Goal: Transaction & Acquisition: Book appointment/travel/reservation

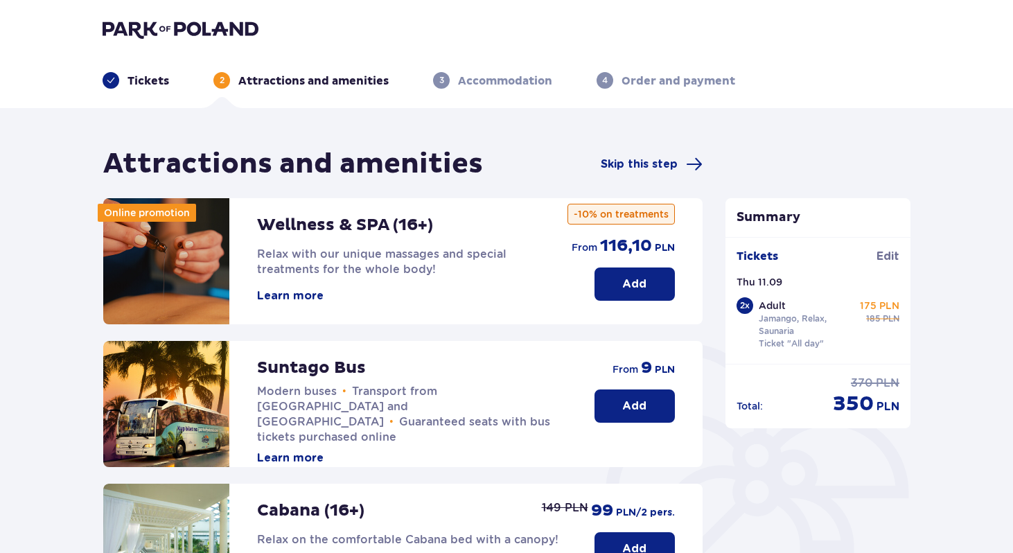
click at [166, 82] on p "Tickets" at bounding box center [149, 80] width 42 height 15
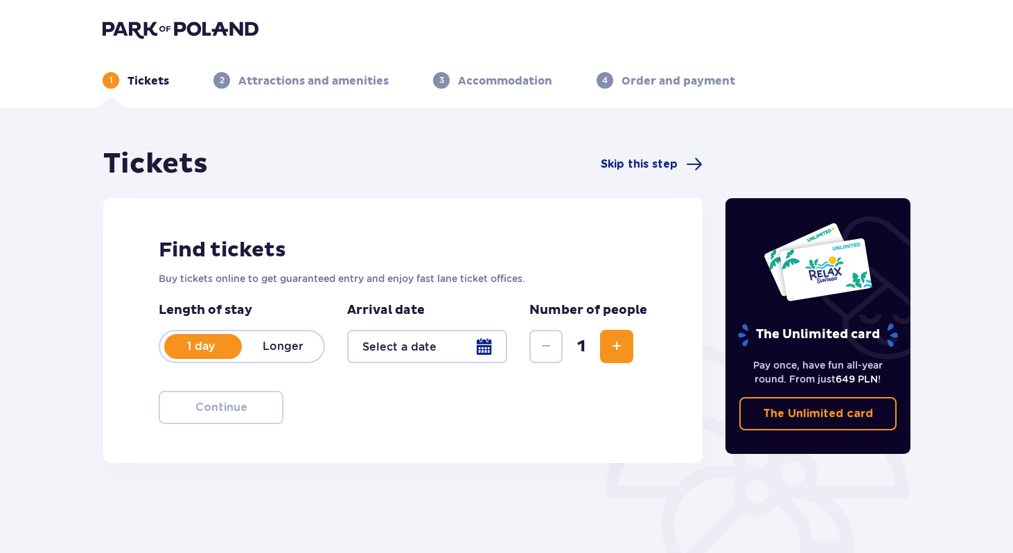
click at [489, 347] on div at bounding box center [427, 346] width 160 height 33
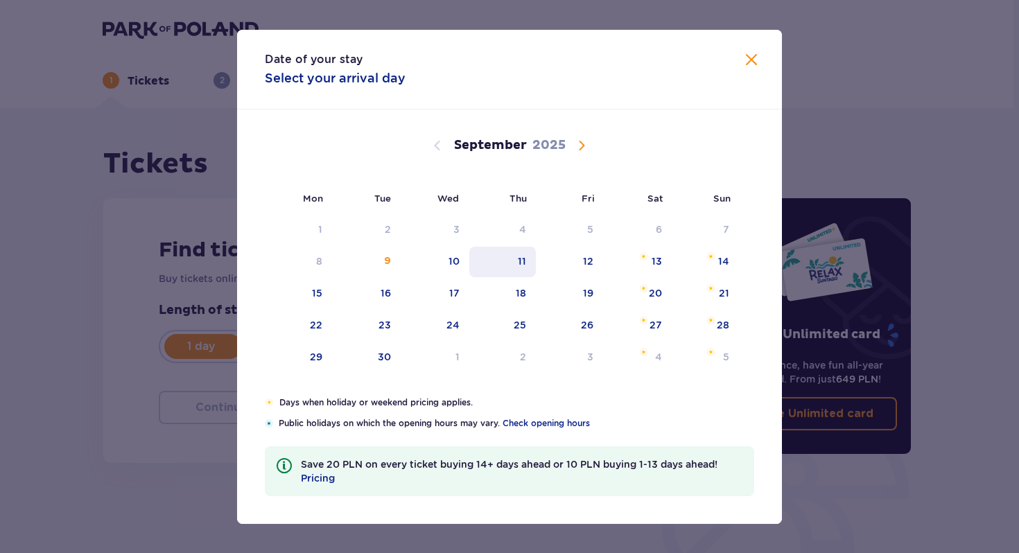
click at [521, 260] on div "11" at bounding box center [522, 261] width 8 height 14
type input "11.09.25"
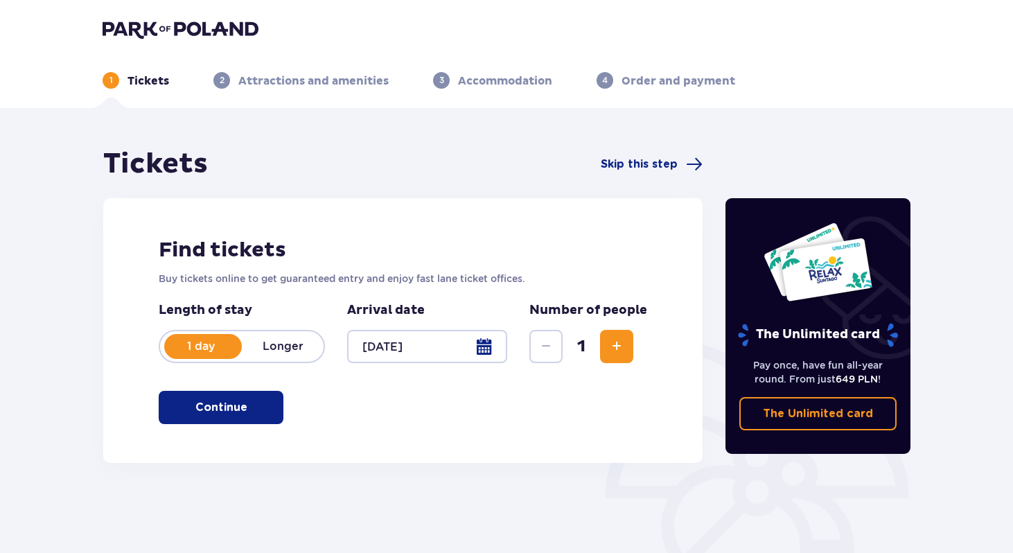
click at [620, 347] on span "Increase" at bounding box center [616, 346] width 17 height 17
click at [259, 410] on button "Continue" at bounding box center [221, 407] width 125 height 33
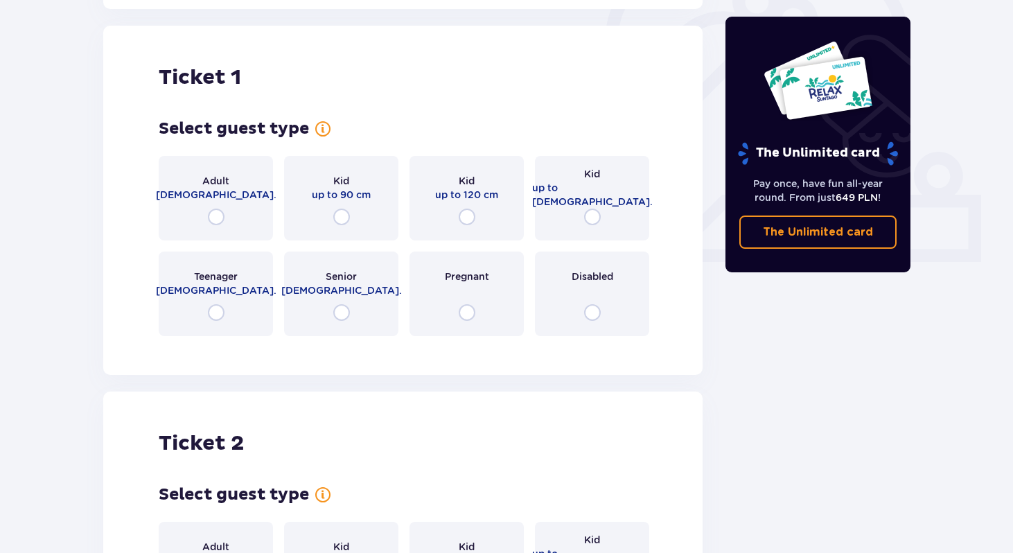
scroll to position [463, 0]
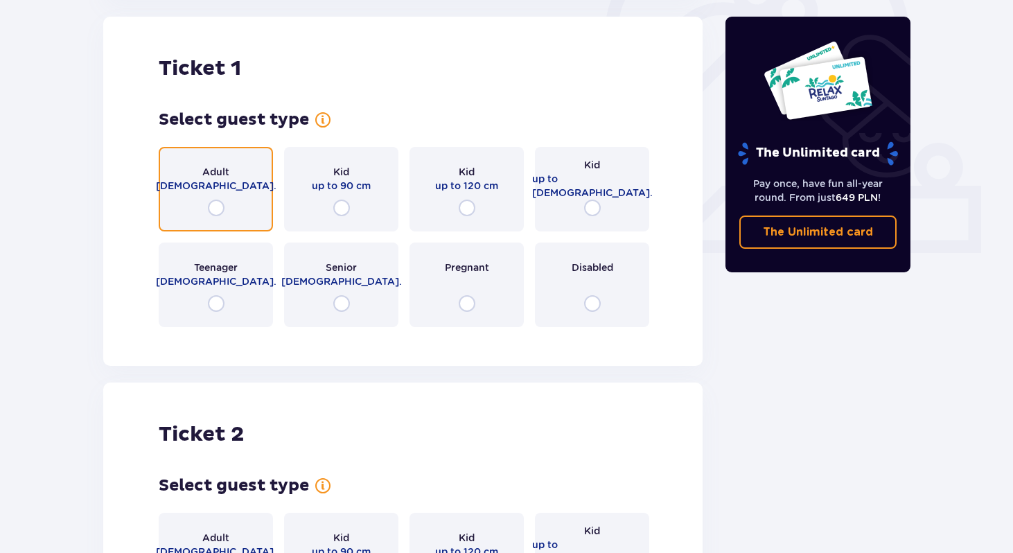
click at [215, 202] on input "radio" at bounding box center [216, 208] width 17 height 17
radio input "true"
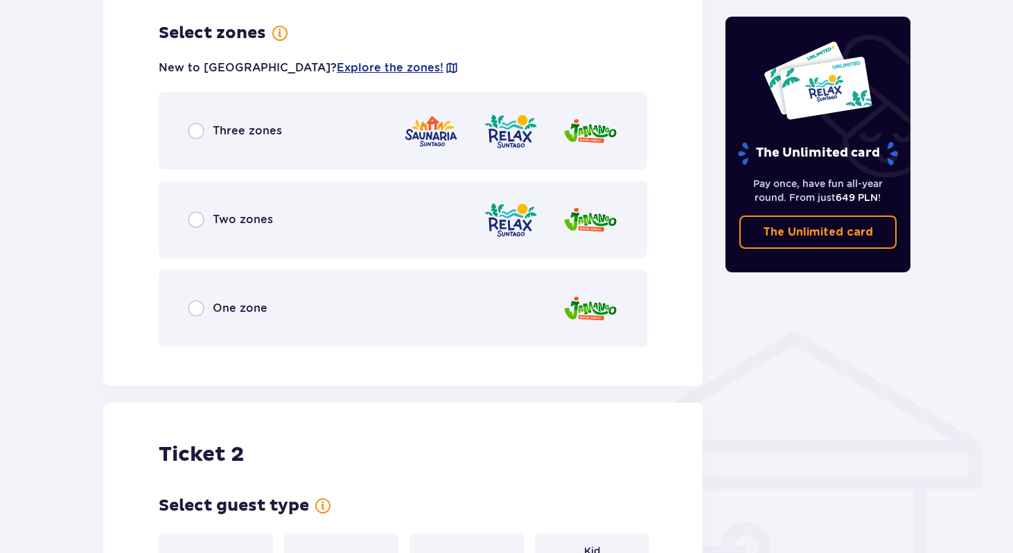
scroll to position [801, 0]
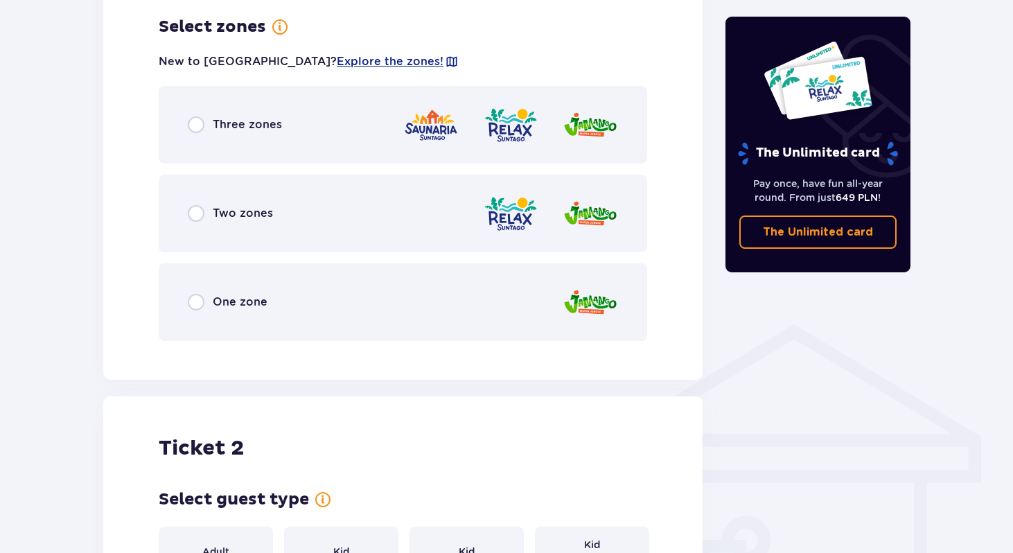
click at [209, 125] on div "Three zones" at bounding box center [235, 124] width 94 height 17
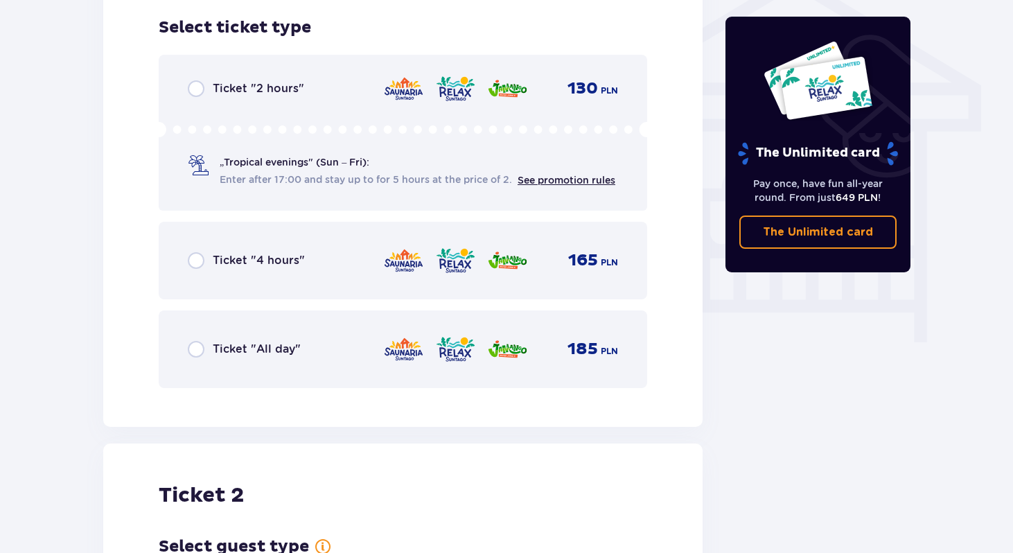
scroll to position [1153, 0]
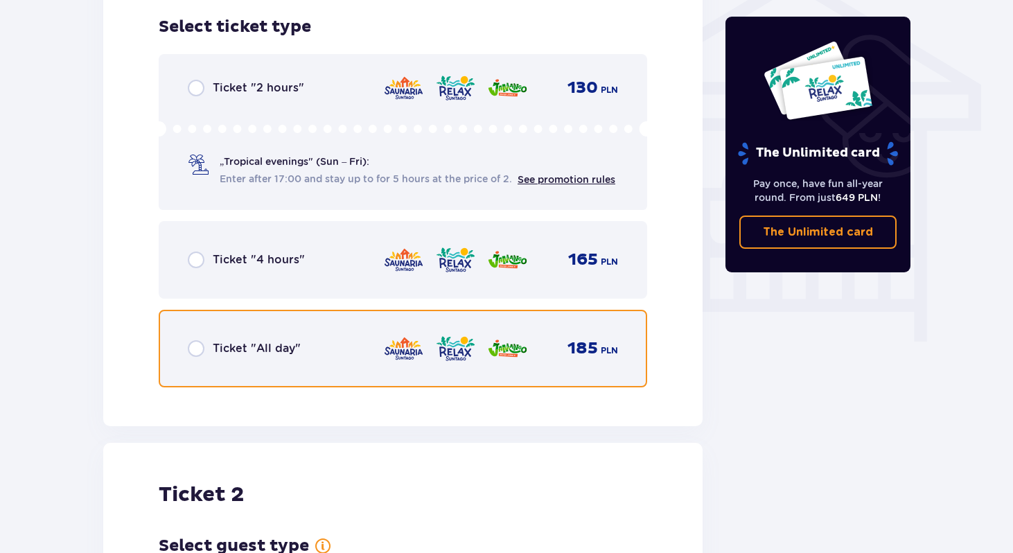
click at [195, 349] on input "radio" at bounding box center [196, 348] width 17 height 17
radio input "true"
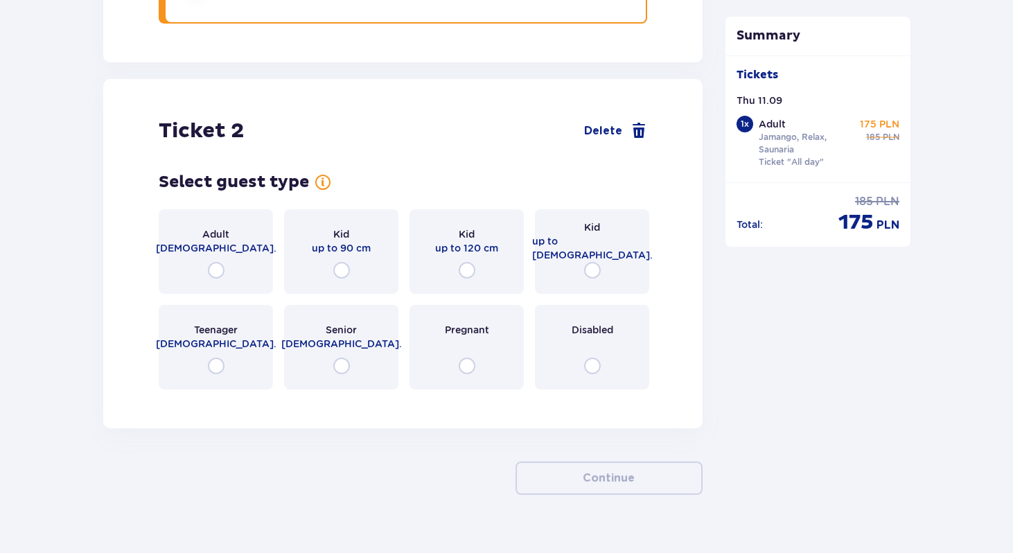
scroll to position [1542, 0]
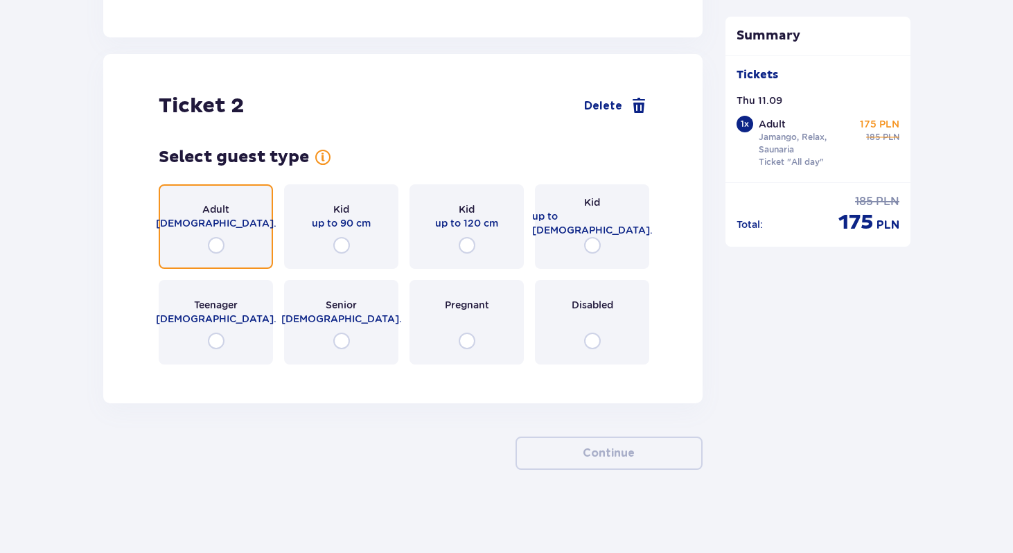
click at [219, 246] on input "radio" at bounding box center [216, 245] width 17 height 17
radio input "true"
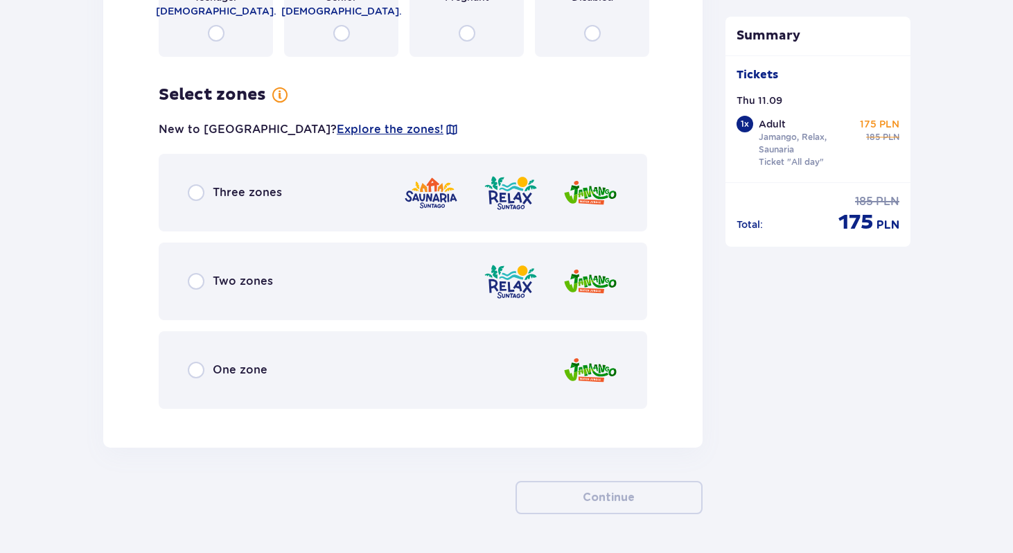
scroll to position [1894, 0]
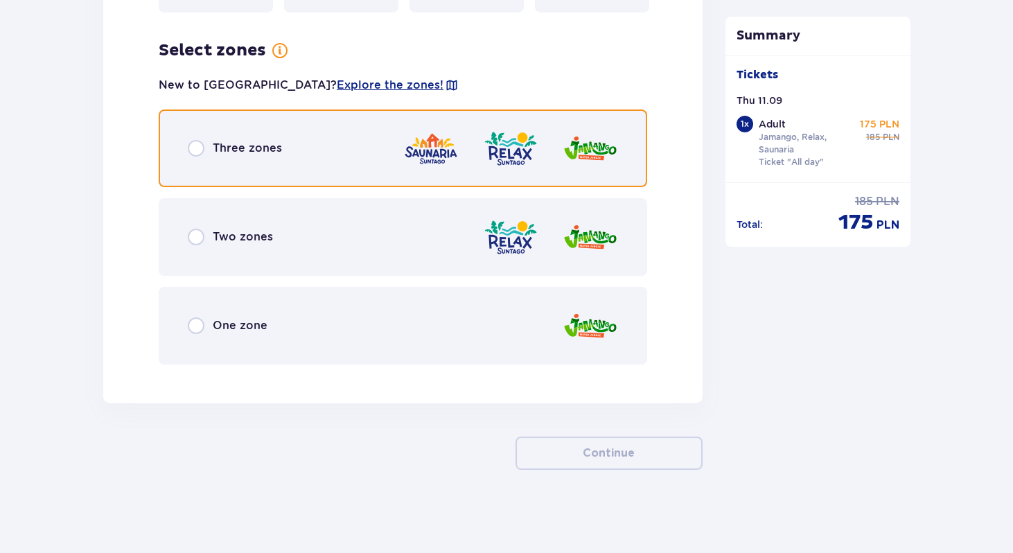
click at [195, 150] on input "radio" at bounding box center [196, 148] width 17 height 17
radio input "true"
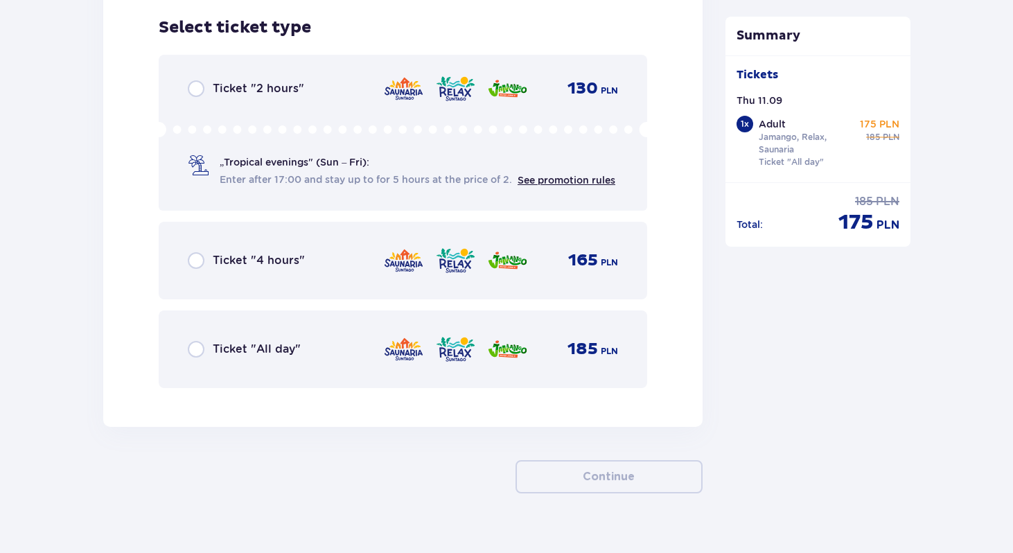
scroll to position [2270, 0]
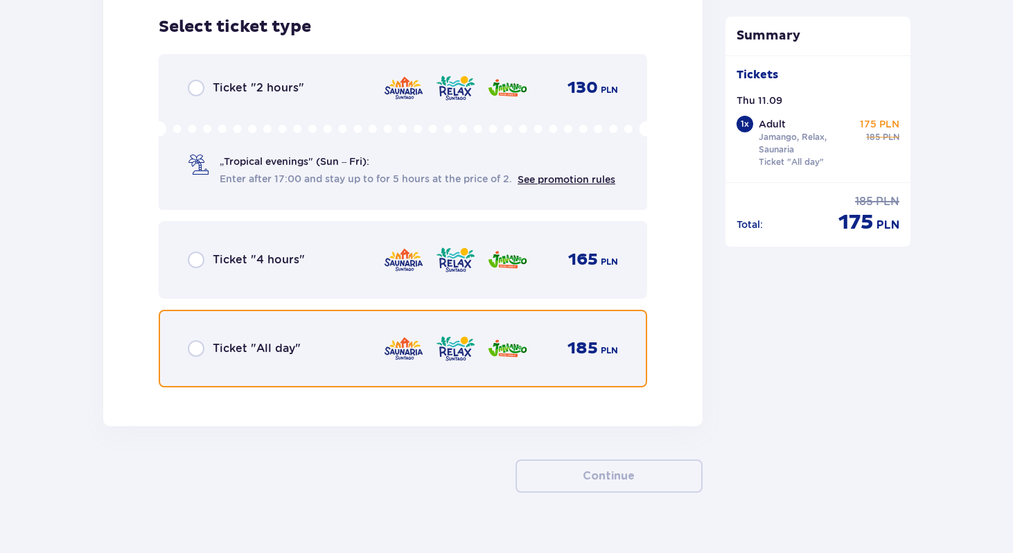
click at [195, 340] on input "radio" at bounding box center [196, 348] width 17 height 17
radio input "true"
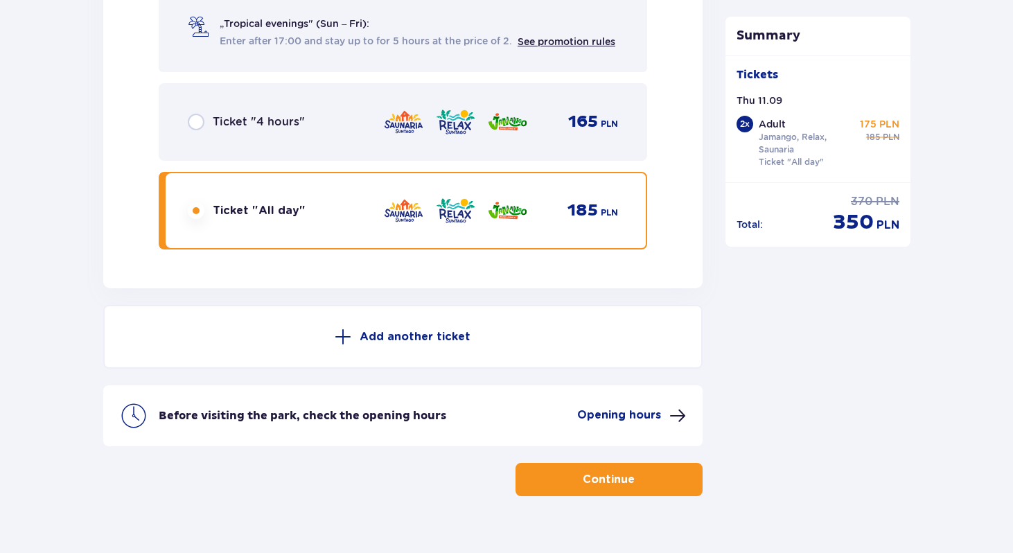
scroll to position [2434, 0]
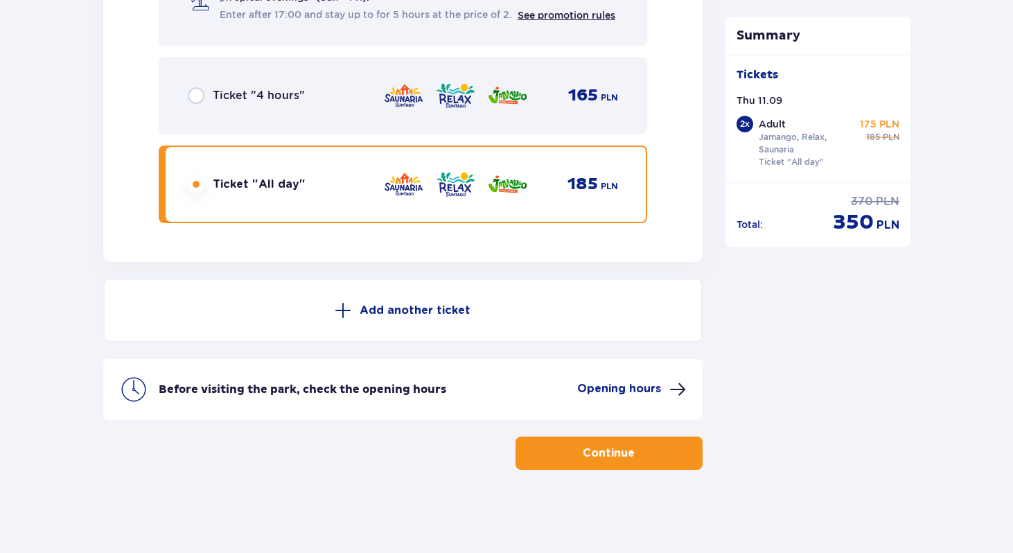
click at [558, 467] on button "Continue" at bounding box center [609, 453] width 187 height 33
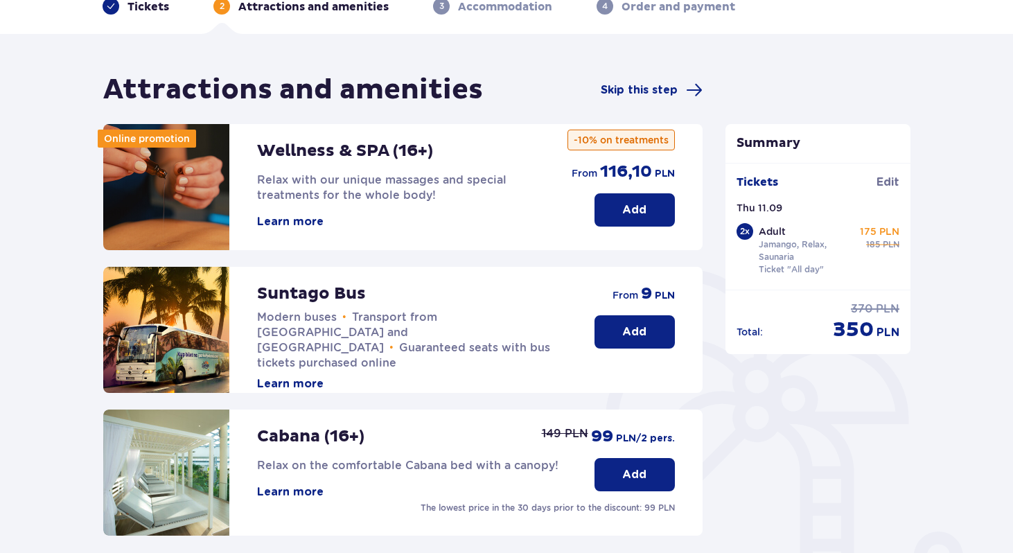
scroll to position [86, 0]
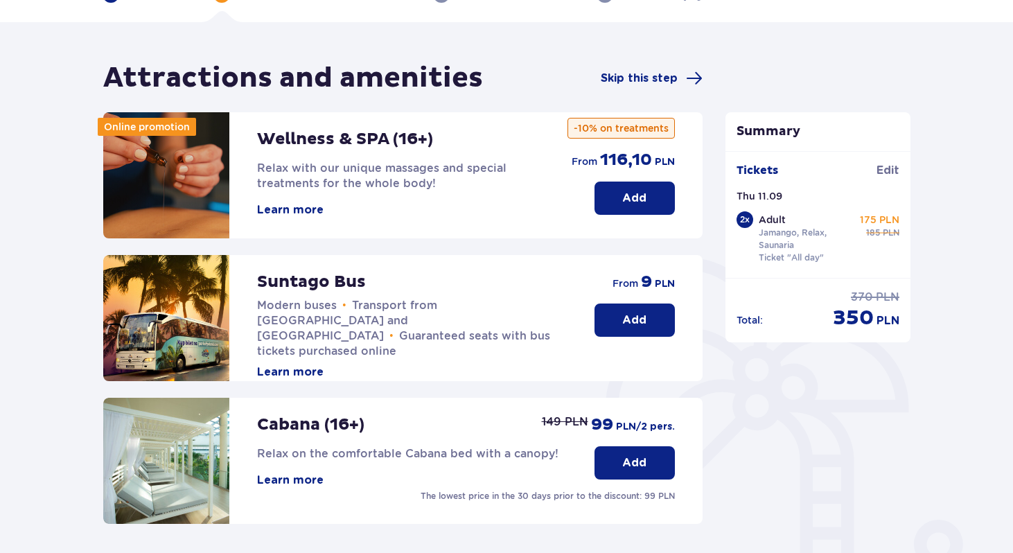
click at [608, 317] on button "Add" at bounding box center [635, 320] width 80 height 33
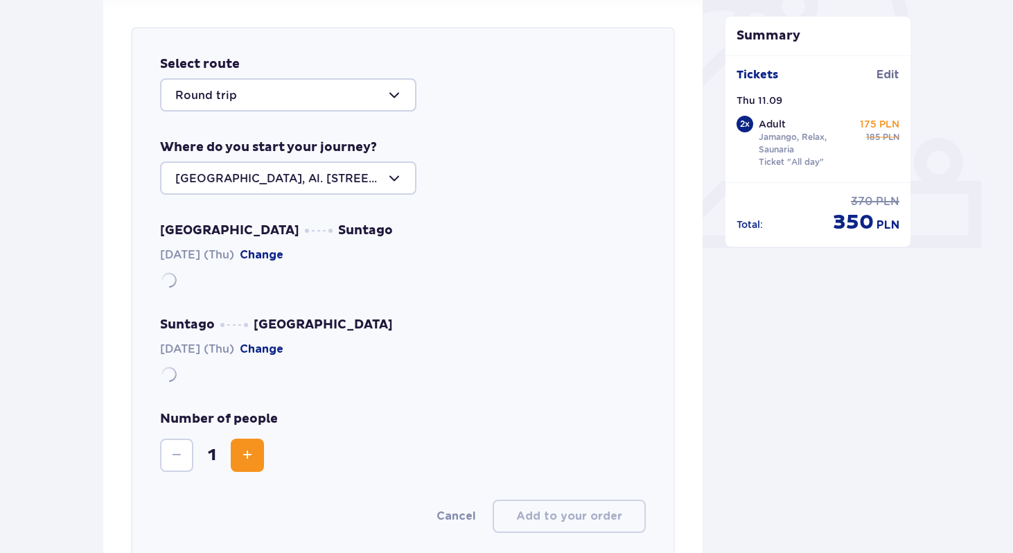
scroll to position [478, 0]
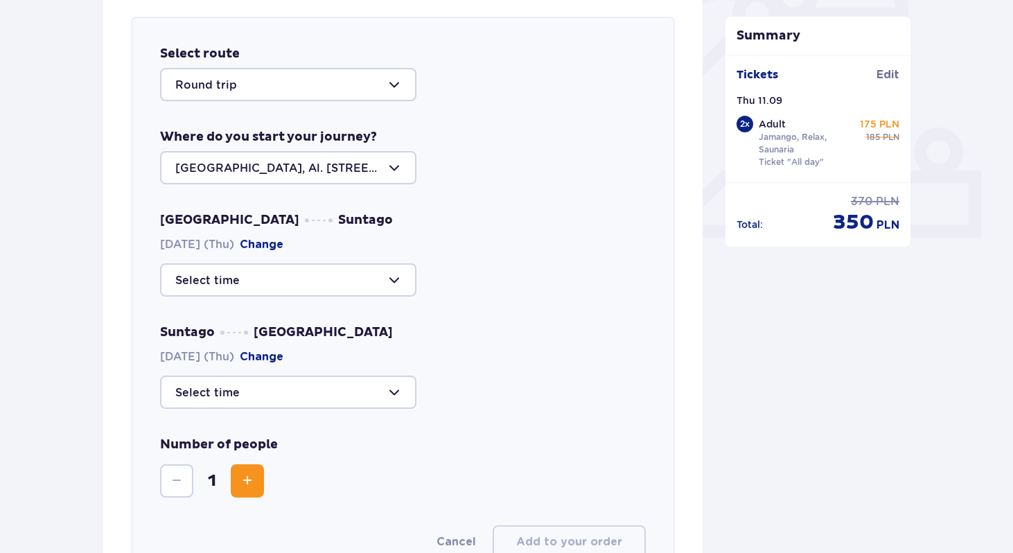
click at [291, 168] on div at bounding box center [288, 167] width 256 height 33
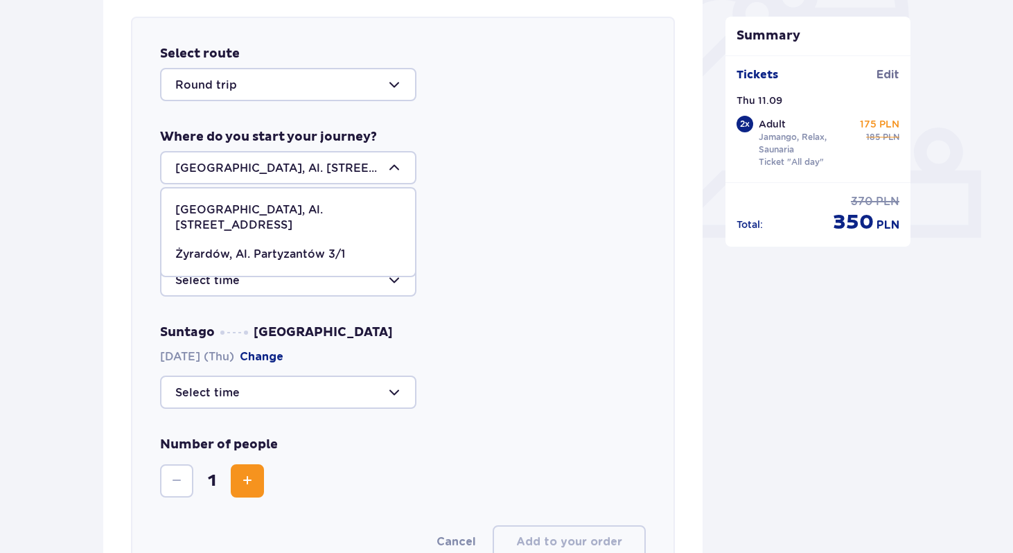
click at [501, 226] on div "Warsaw Suntago 11.09.2025 (Thu) Change" at bounding box center [403, 254] width 486 height 85
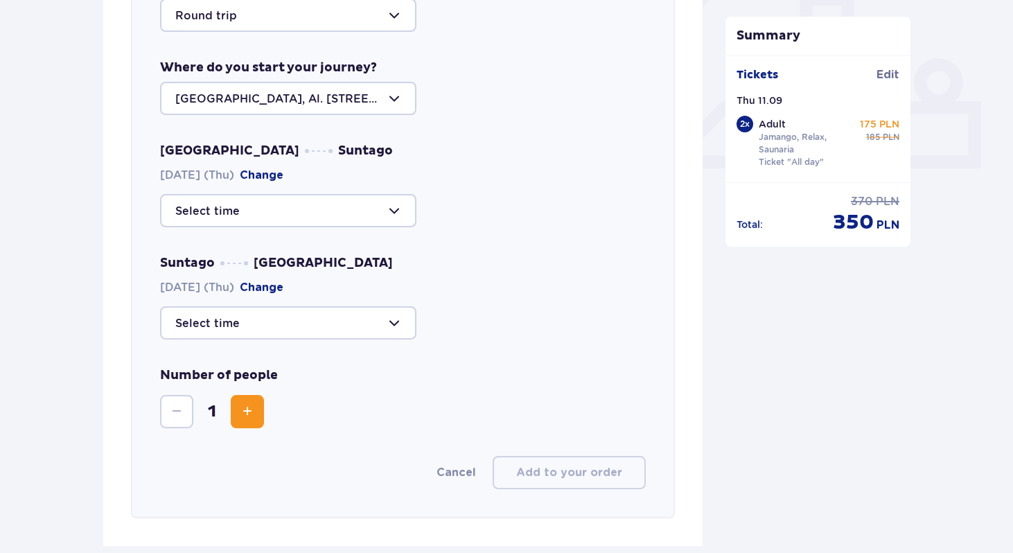
scroll to position [549, 0]
click at [368, 209] on div at bounding box center [288, 209] width 256 height 33
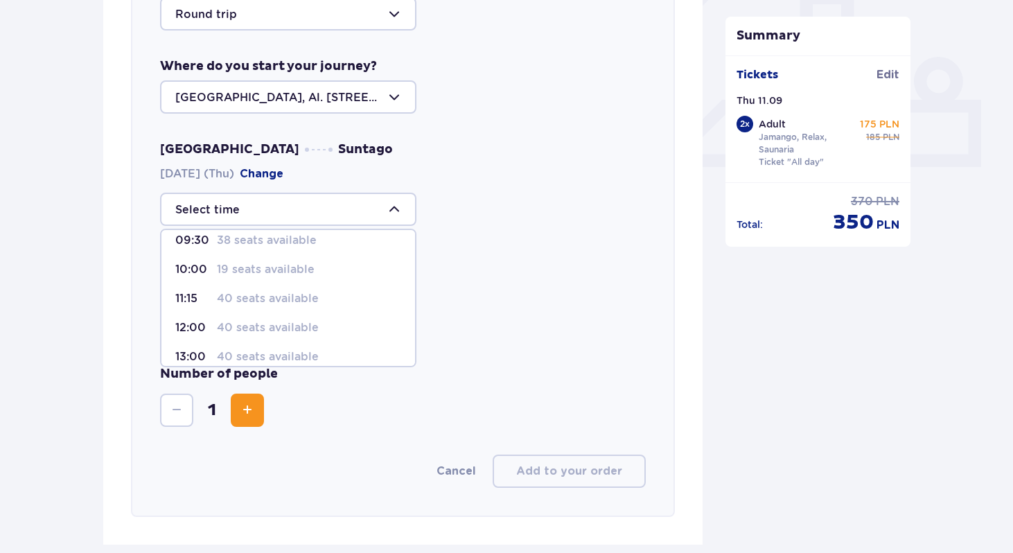
scroll to position [34, 0]
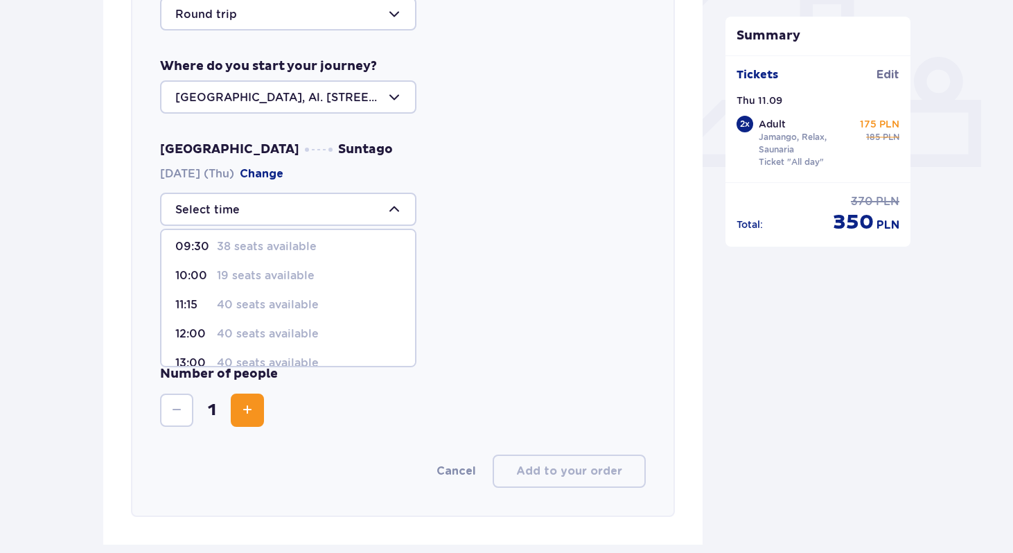
click at [254, 275] on p "19 seats available" at bounding box center [266, 275] width 98 height 15
type input "10:00"
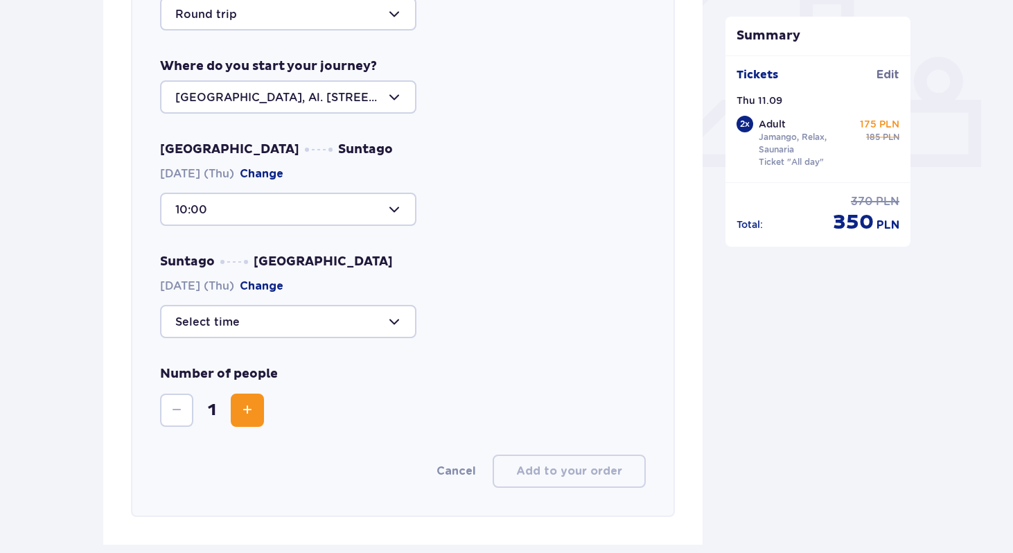
click at [252, 329] on div at bounding box center [288, 321] width 256 height 33
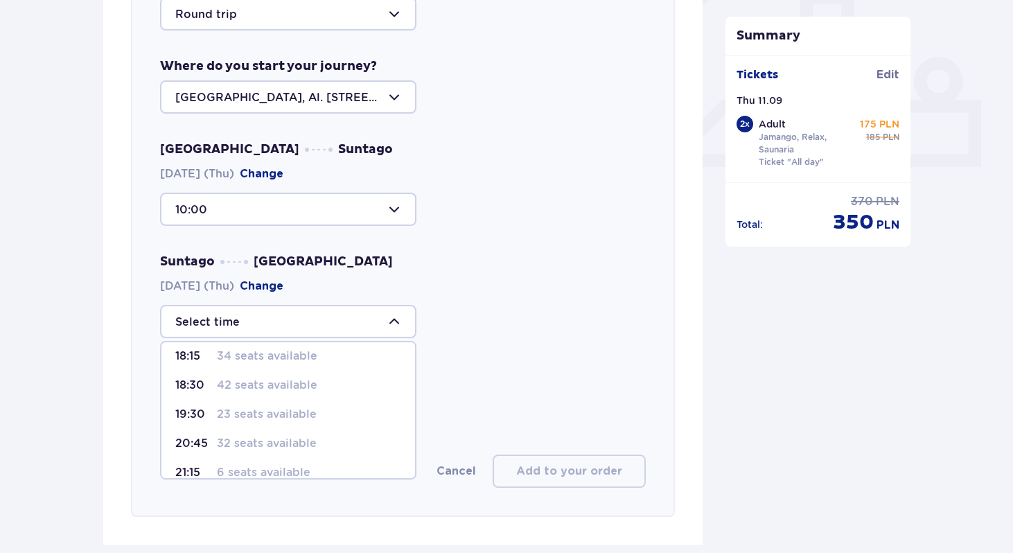
scroll to position [82, 0]
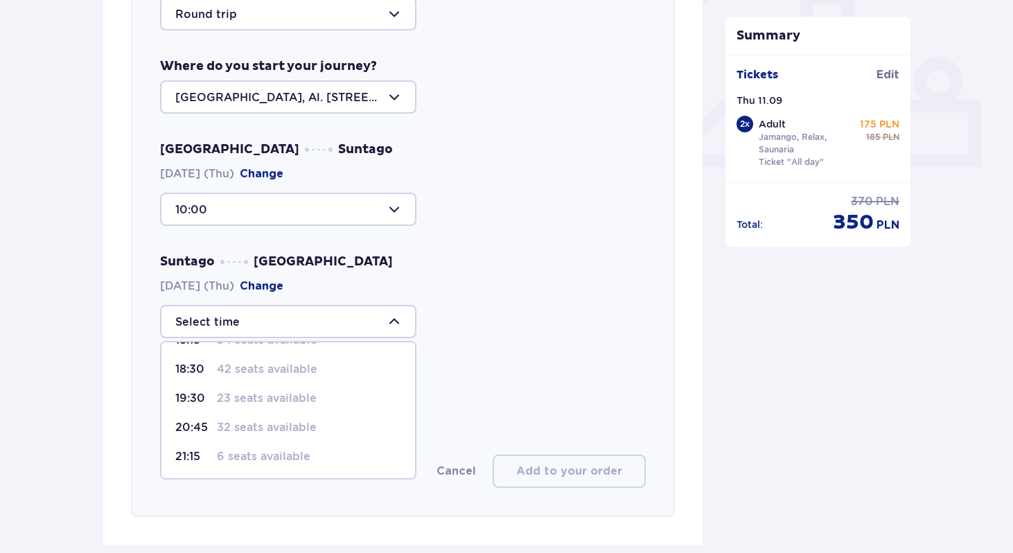
click at [233, 454] on p "6 seats available" at bounding box center [264, 456] width 94 height 15
type input "21:15"
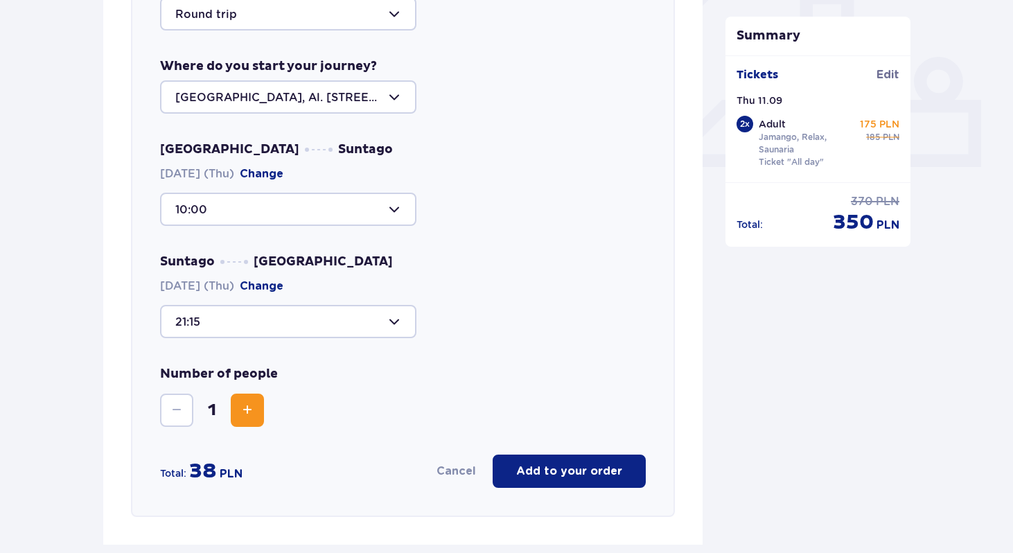
click at [248, 406] on span "Increase" at bounding box center [247, 410] width 17 height 17
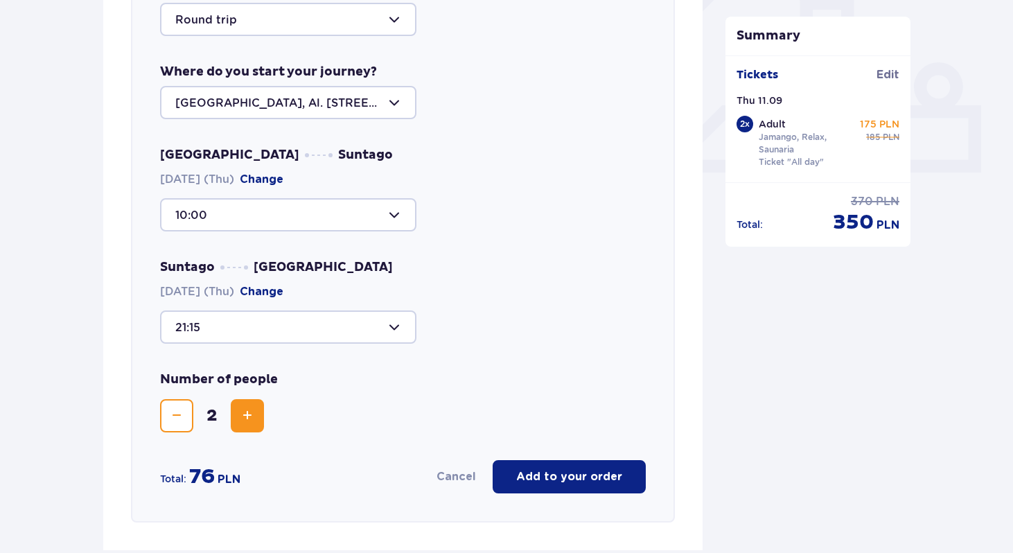
scroll to position [570, 0]
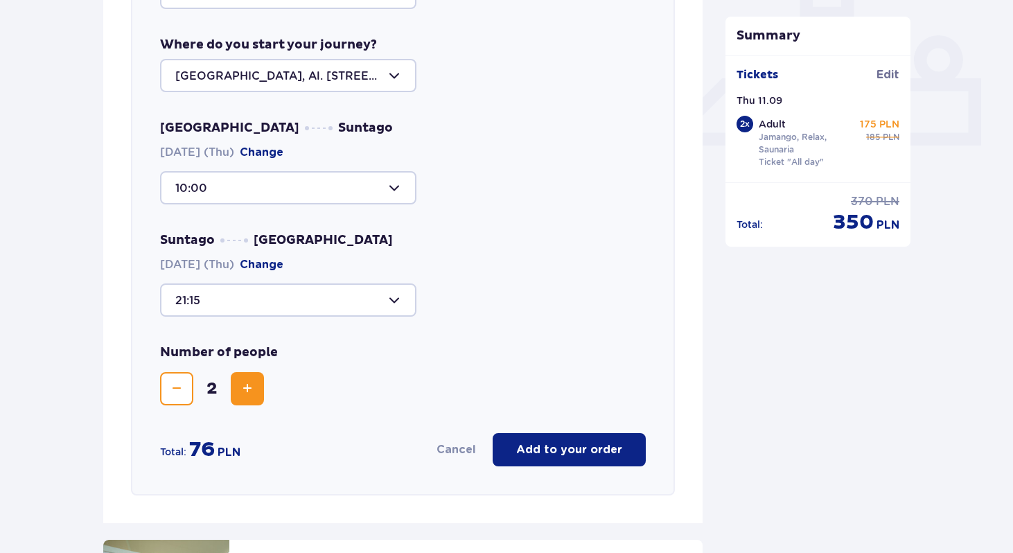
click at [536, 444] on p "Add to your order" at bounding box center [569, 449] width 106 height 15
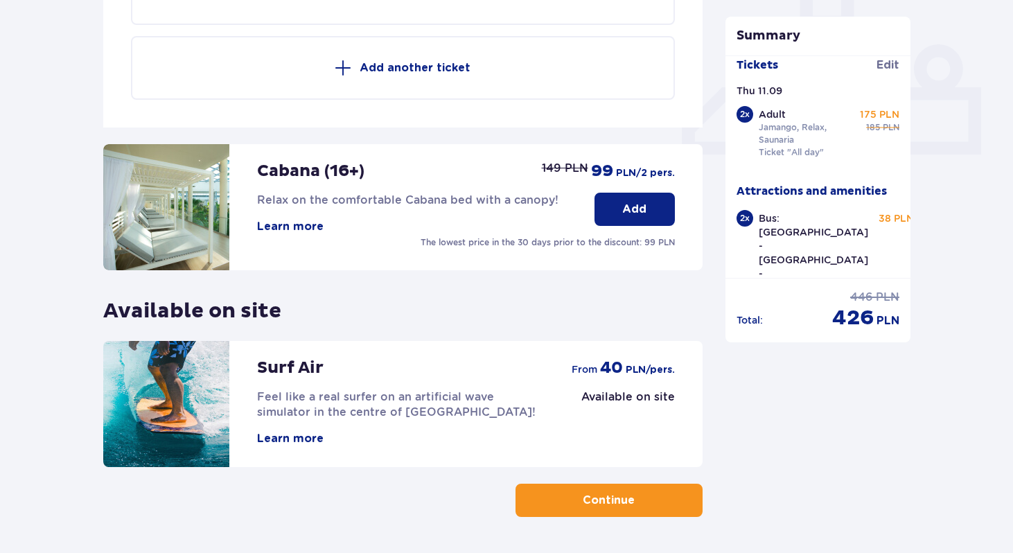
scroll to position [528, 0]
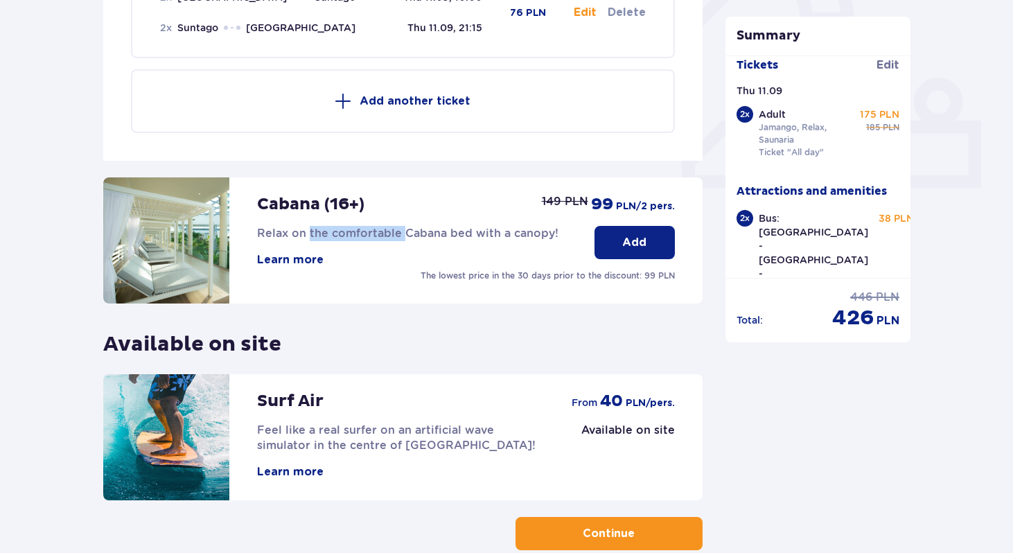
drag, startPoint x: 307, startPoint y: 235, endPoint x: 401, endPoint y: 235, distance: 93.6
click at [400, 235] on span "Relax on the comfortable Cabana bed with a canopy!" at bounding box center [407, 233] width 301 height 13
click at [401, 235] on span "Relax on the comfortable Cabana bed with a canopy!" at bounding box center [407, 233] width 301 height 13
click at [281, 309] on div "Online promotion Wellness & SPA (16+) Relax with our unique massages and specia…" at bounding box center [402, 85] width 599 height 830
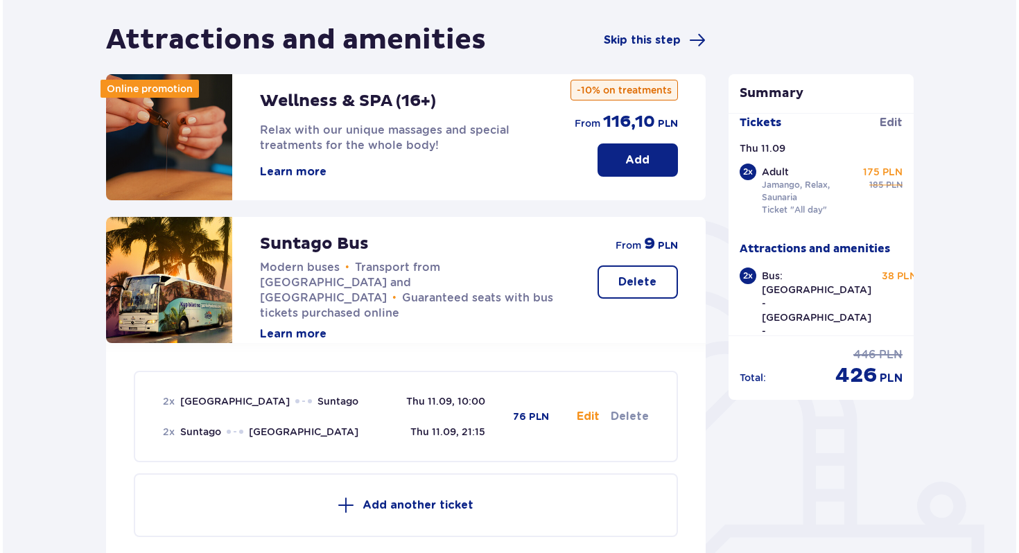
scroll to position [108, 0]
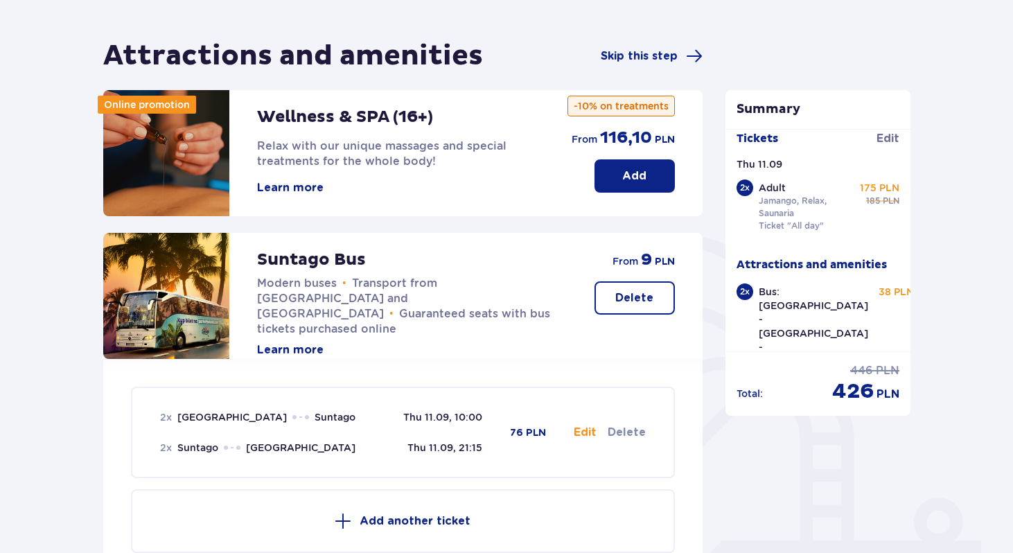
click at [297, 187] on button "Learn more" at bounding box center [290, 187] width 67 height 15
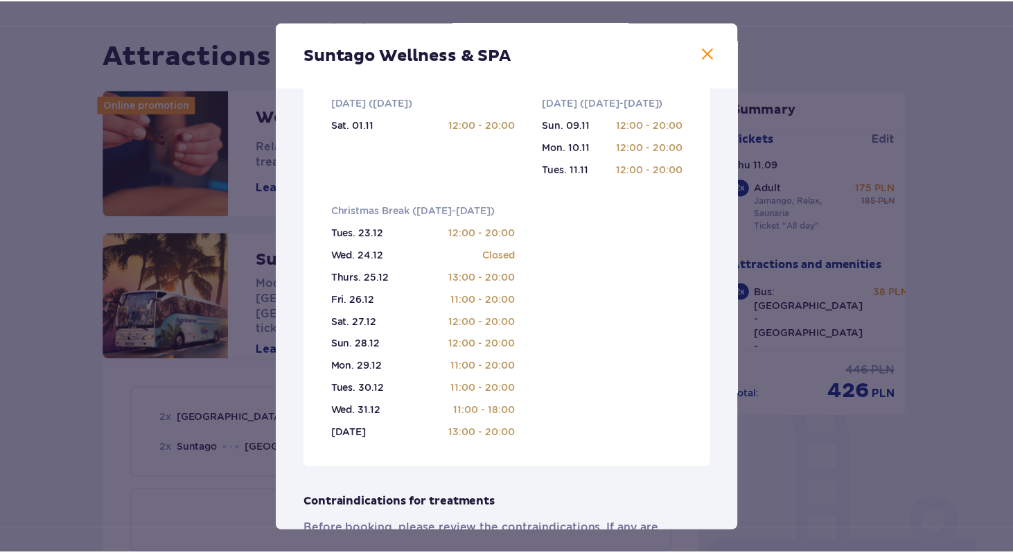
scroll to position [523, 0]
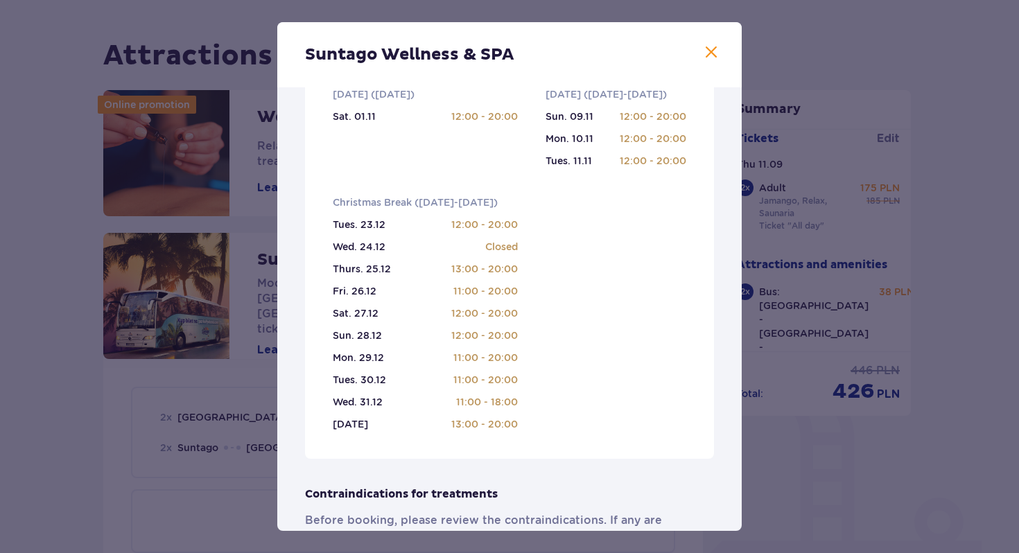
click at [60, 276] on div "Suntago Wellness & SPA Passionate professionals who will help you choose treatm…" at bounding box center [509, 276] width 1019 height 553
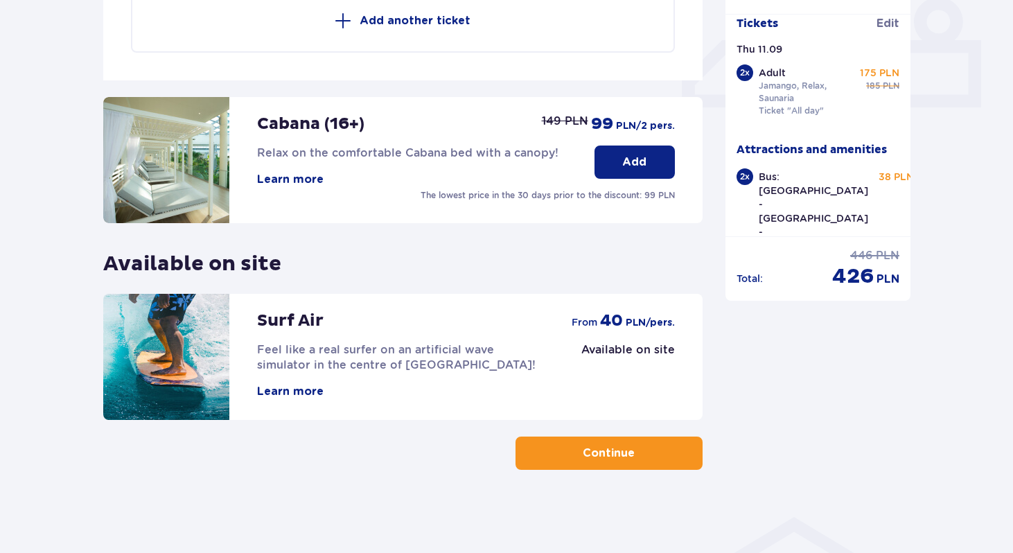
scroll to position [608, 0]
click at [306, 178] on button "Learn more" at bounding box center [290, 180] width 67 height 15
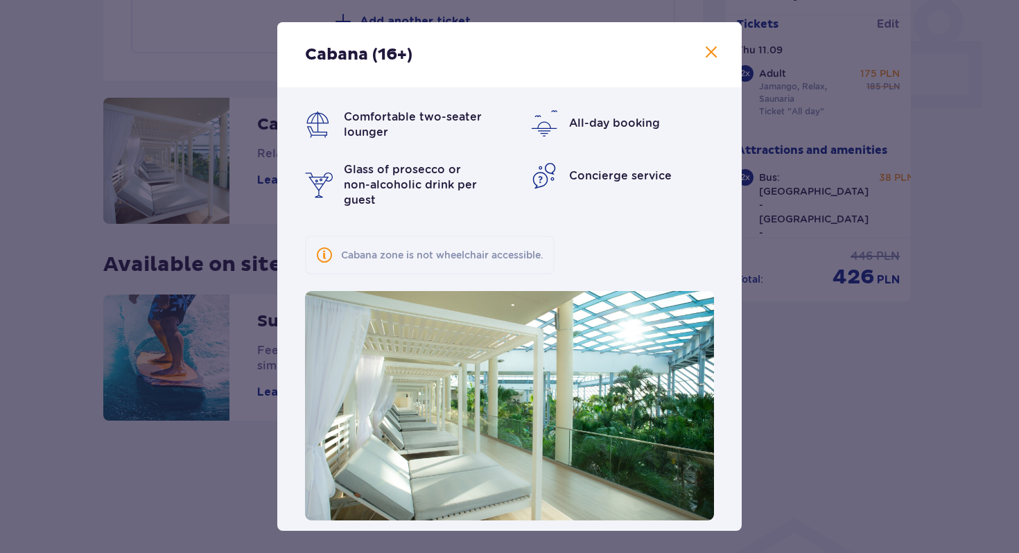
click at [773, 387] on div "Cabana (16+) Comfortable two-seater lounger All-day booking Glass of prosecco o…" at bounding box center [509, 276] width 1019 height 553
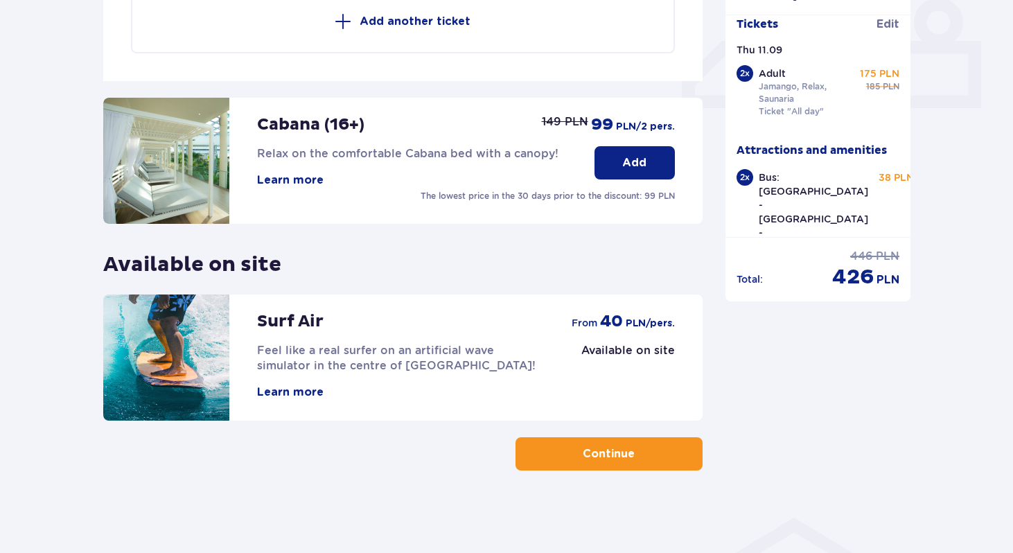
click at [293, 180] on button "Learn more" at bounding box center [290, 180] width 67 height 15
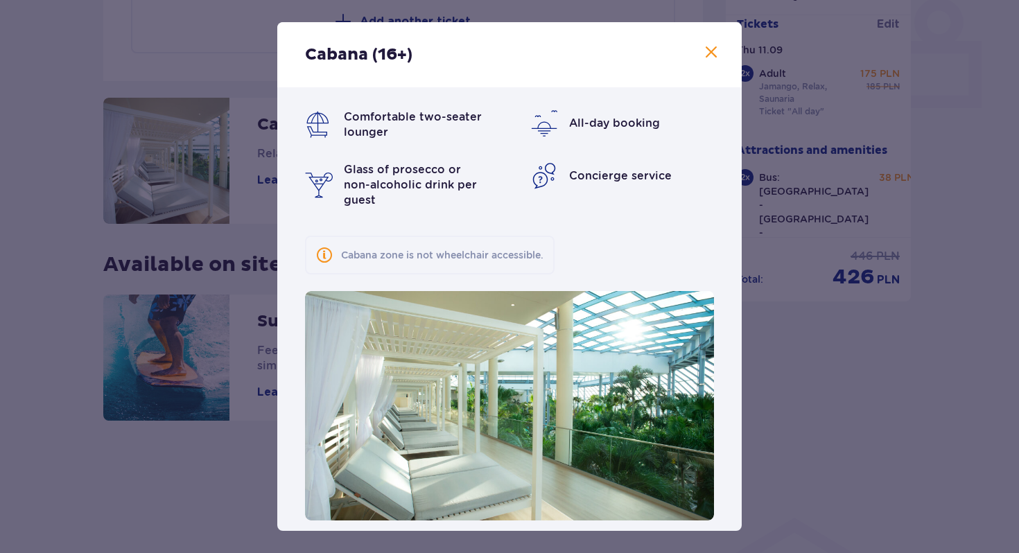
click at [703, 49] on span at bounding box center [711, 52] width 17 height 17
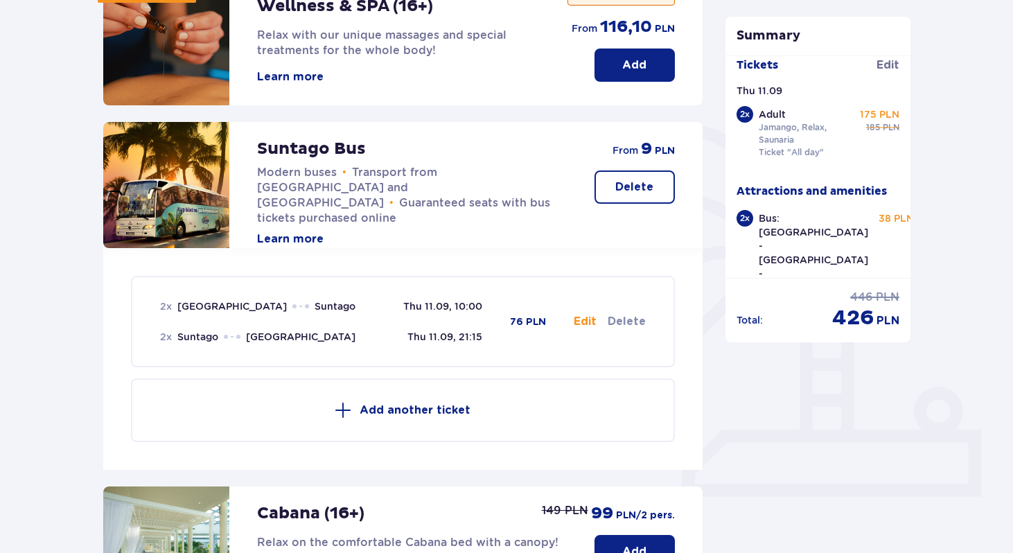
scroll to position [263, 0]
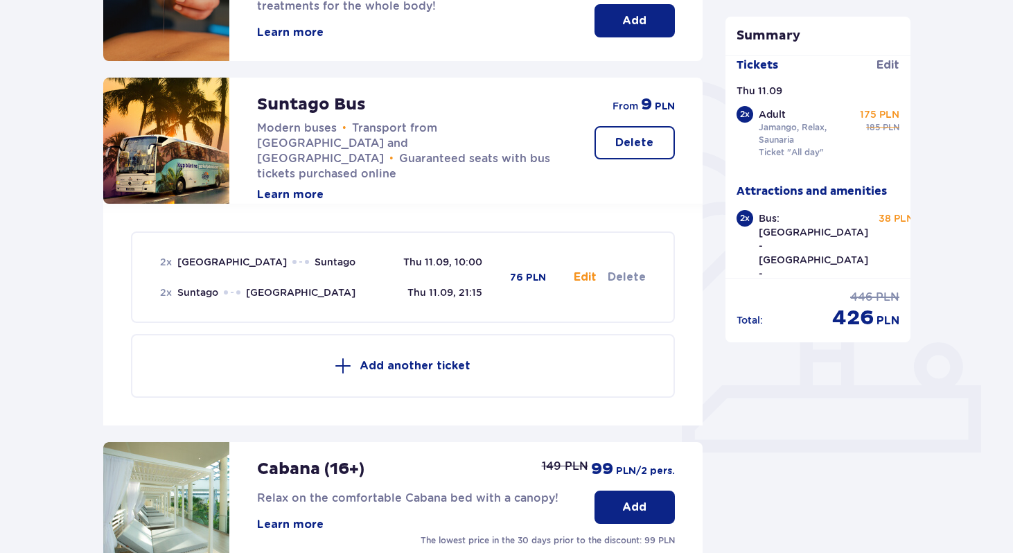
click at [587, 272] on button "Edit" at bounding box center [585, 277] width 23 height 15
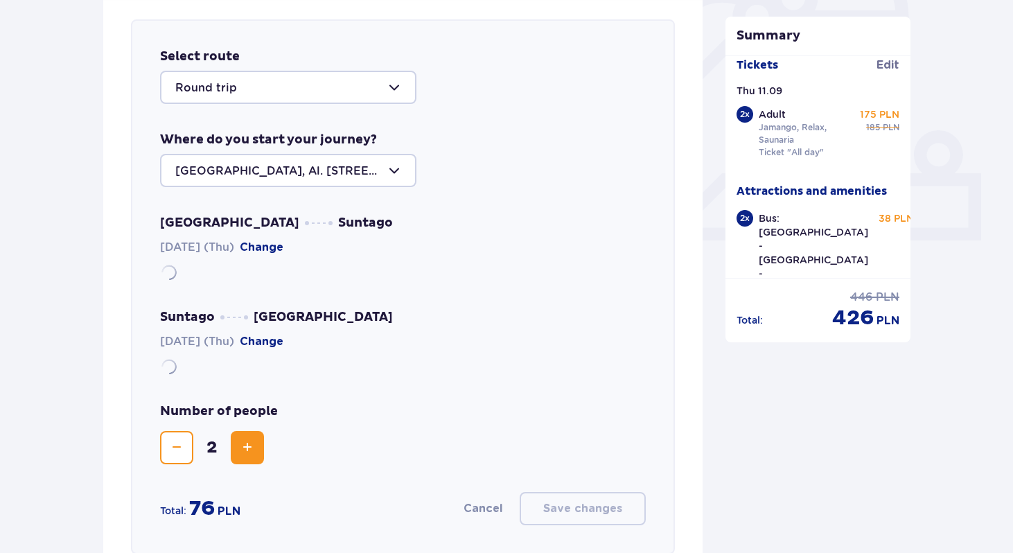
scroll to position [478, 0]
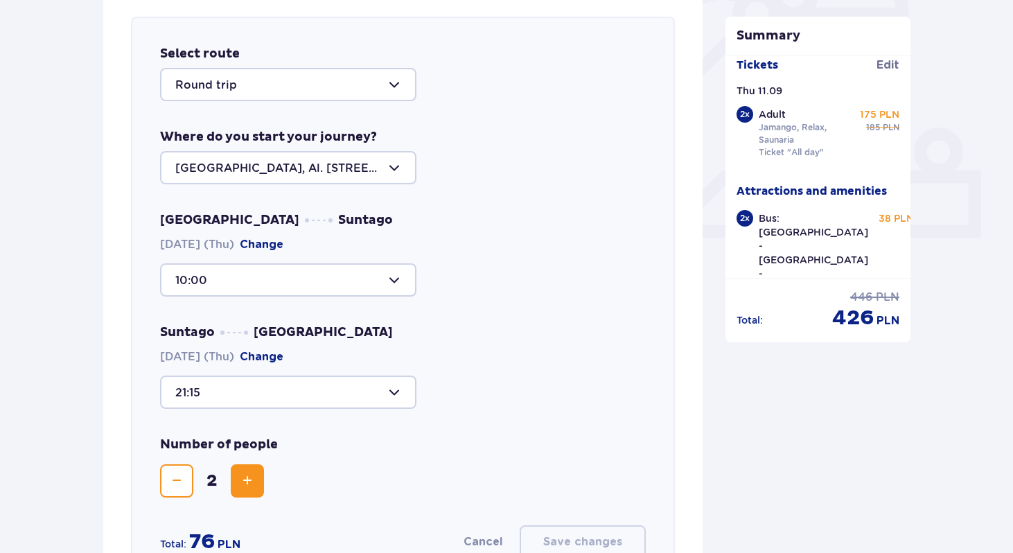
click at [288, 394] on div at bounding box center [288, 392] width 256 height 33
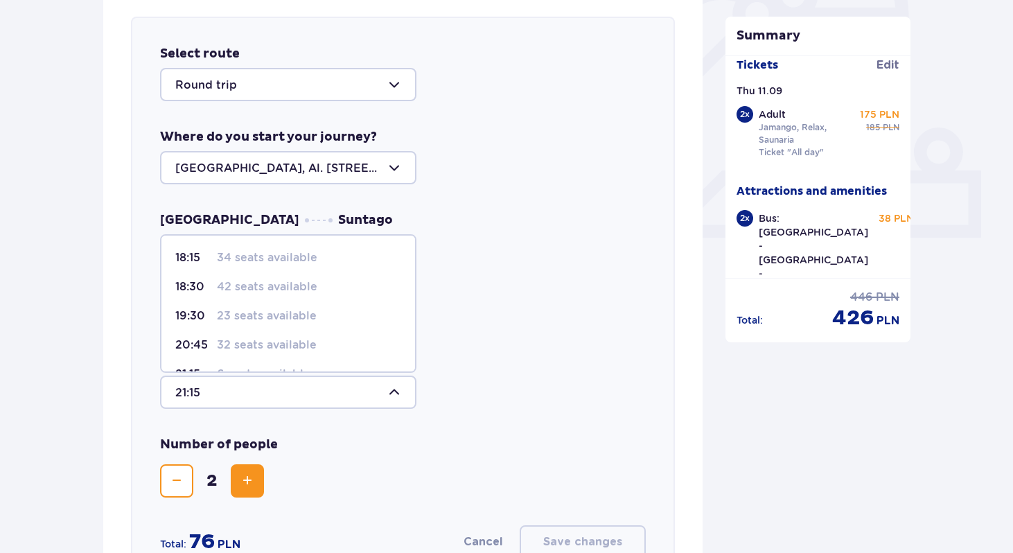
scroll to position [57, 0]
click at [198, 290] on p "18:30" at bounding box center [193, 287] width 36 height 15
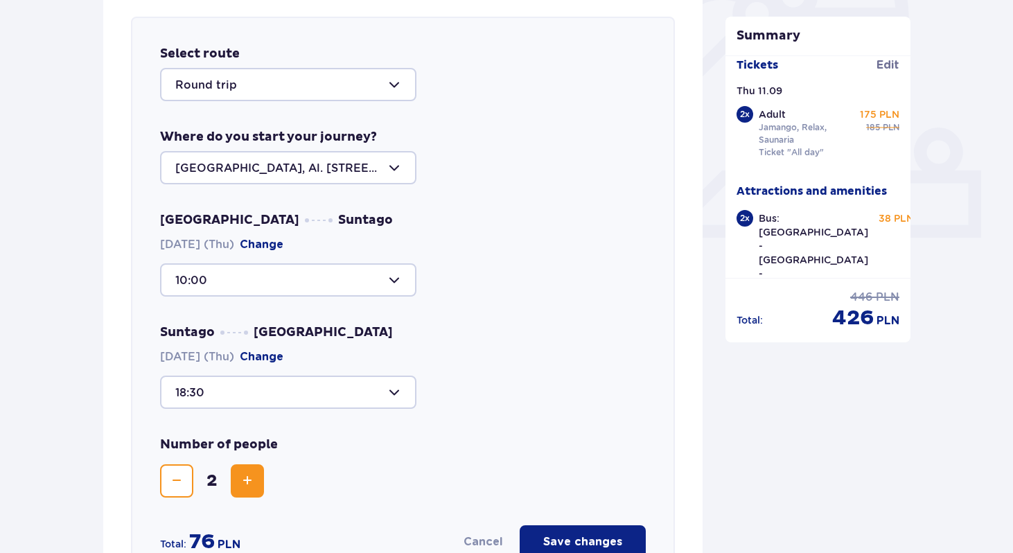
click at [333, 383] on div at bounding box center [288, 392] width 256 height 33
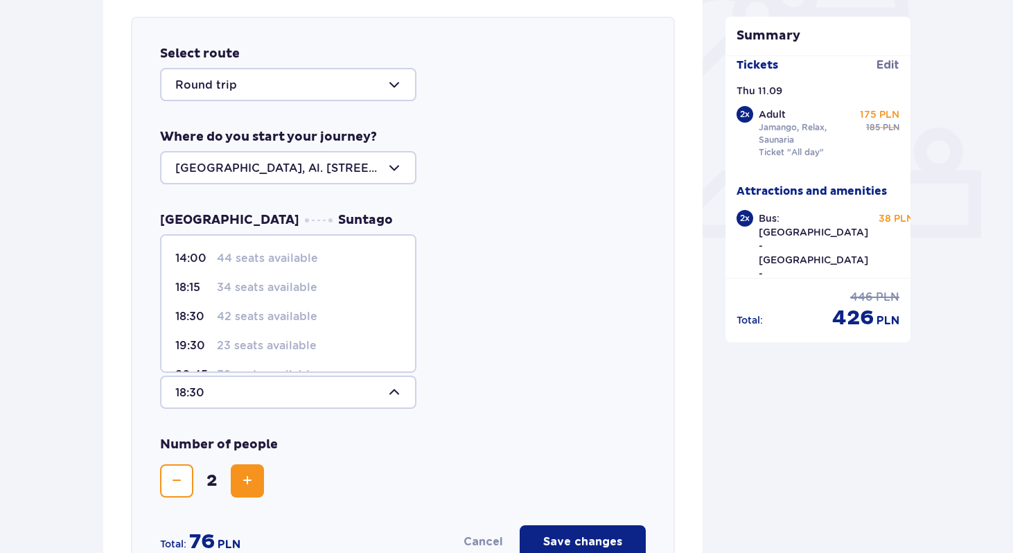
scroll to position [30, 0]
click at [246, 344] on p "23 seats available" at bounding box center [267, 342] width 100 height 15
type input "19:30"
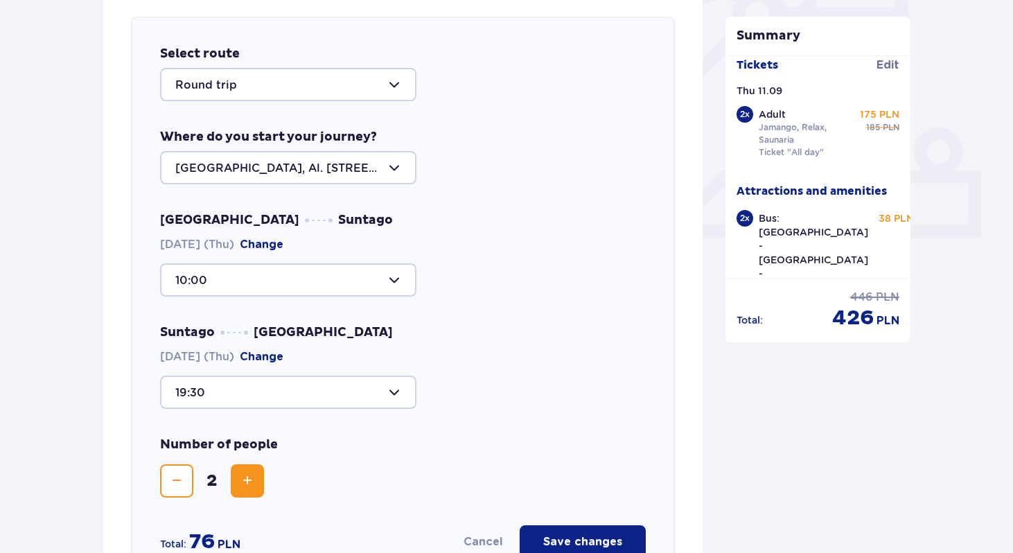
click at [540, 369] on div "Suntago Warsaw 11.09.2025 (Thu) Change 19:30" at bounding box center [403, 366] width 486 height 85
click at [366, 280] on div at bounding box center [288, 279] width 256 height 33
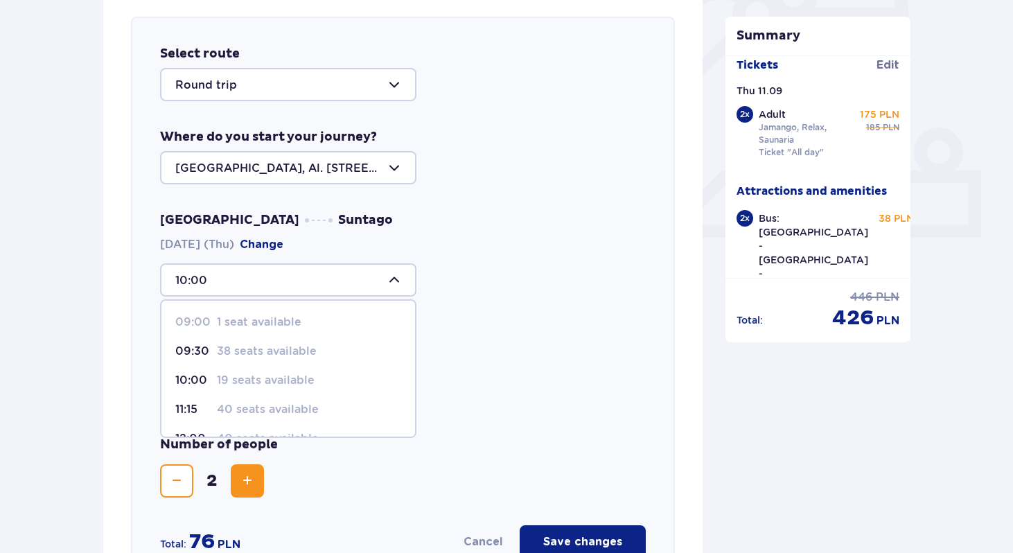
click at [250, 408] on p "40 seats available" at bounding box center [268, 409] width 102 height 15
type input "11:15"
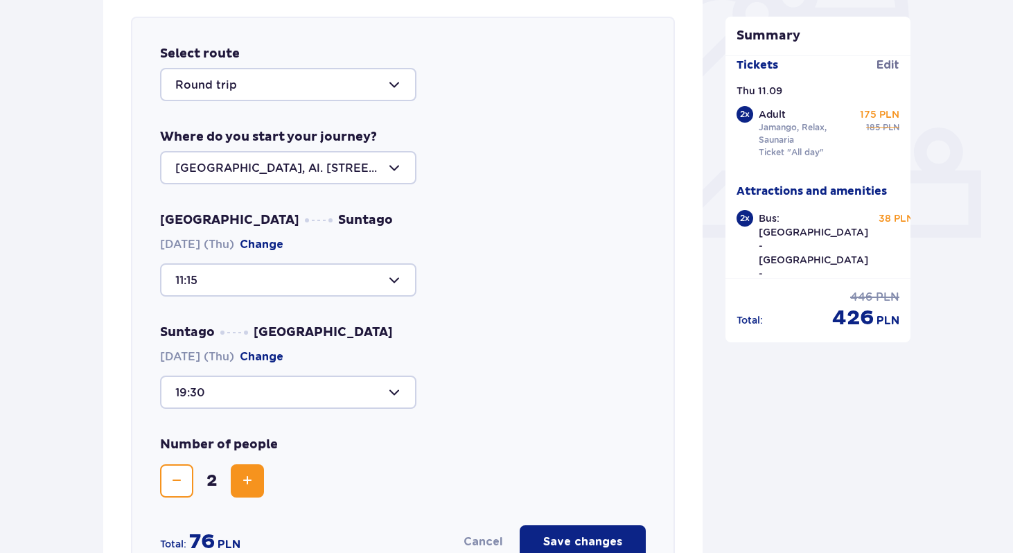
click at [304, 385] on div at bounding box center [288, 392] width 256 height 33
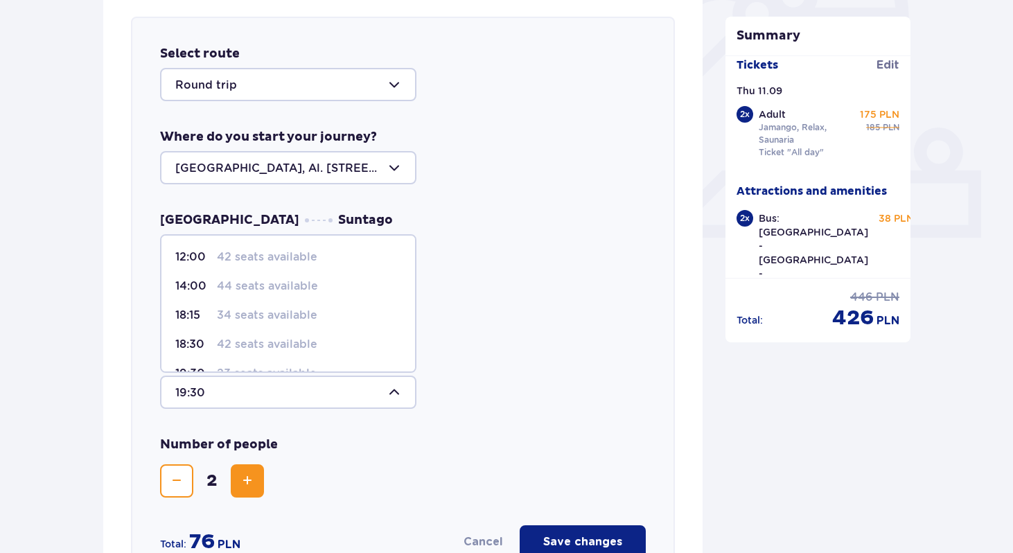
click at [475, 367] on div "Suntago Warsaw 11.09.2025 (Thu) Change 19:30 12:00 42 seats available 14:00 44 …" at bounding box center [403, 366] width 486 height 85
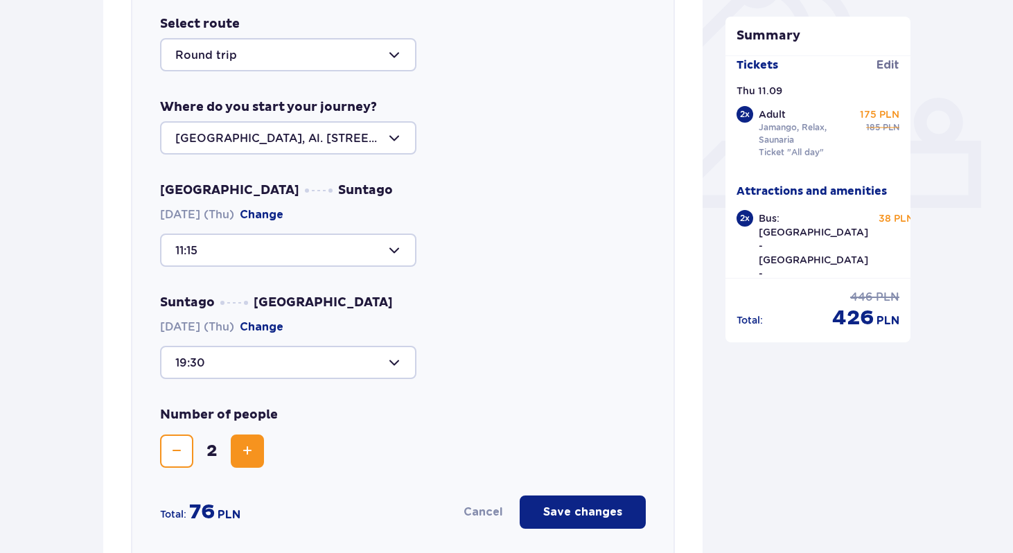
scroll to position [511, 0]
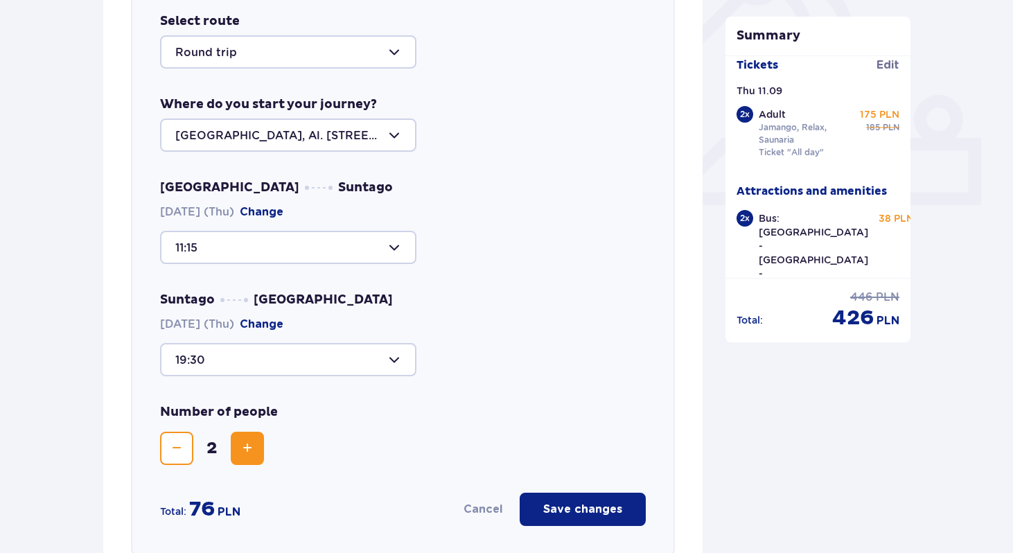
click at [344, 357] on div at bounding box center [288, 359] width 256 height 33
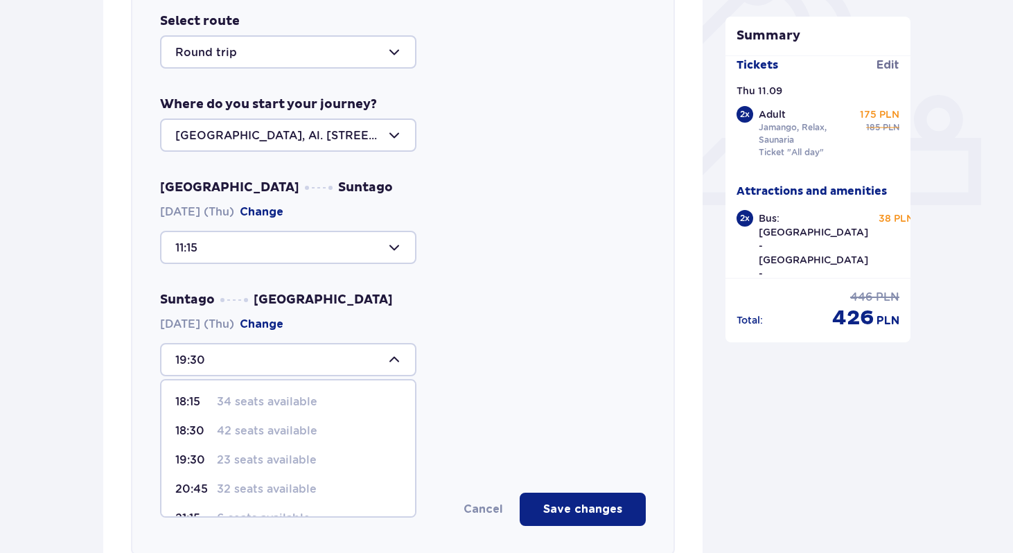
scroll to position [82, 0]
click at [248, 497] on p "6 seats available" at bounding box center [264, 494] width 94 height 15
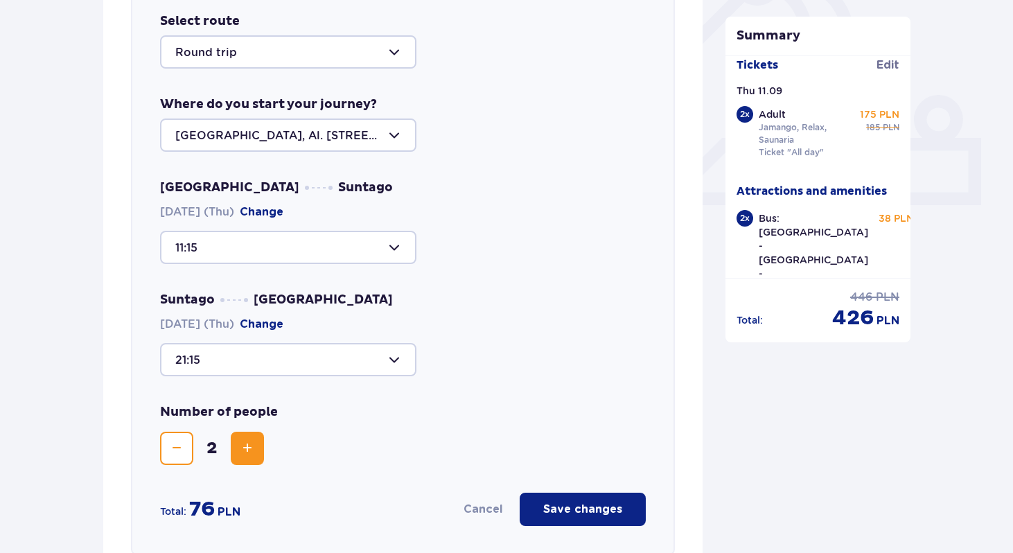
click at [383, 361] on div at bounding box center [288, 359] width 256 height 33
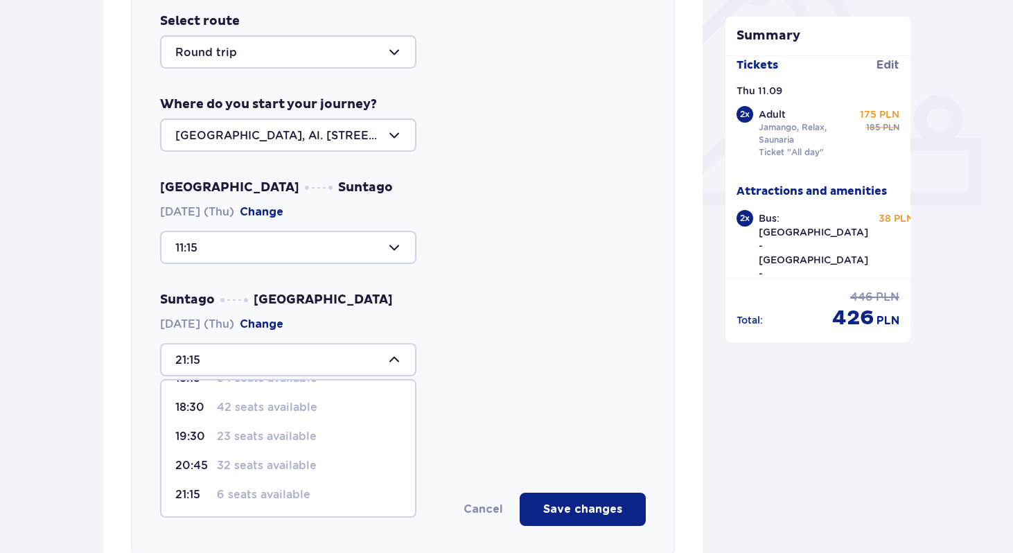
click at [238, 439] on p "23 seats available" at bounding box center [267, 436] width 100 height 15
type input "19:30"
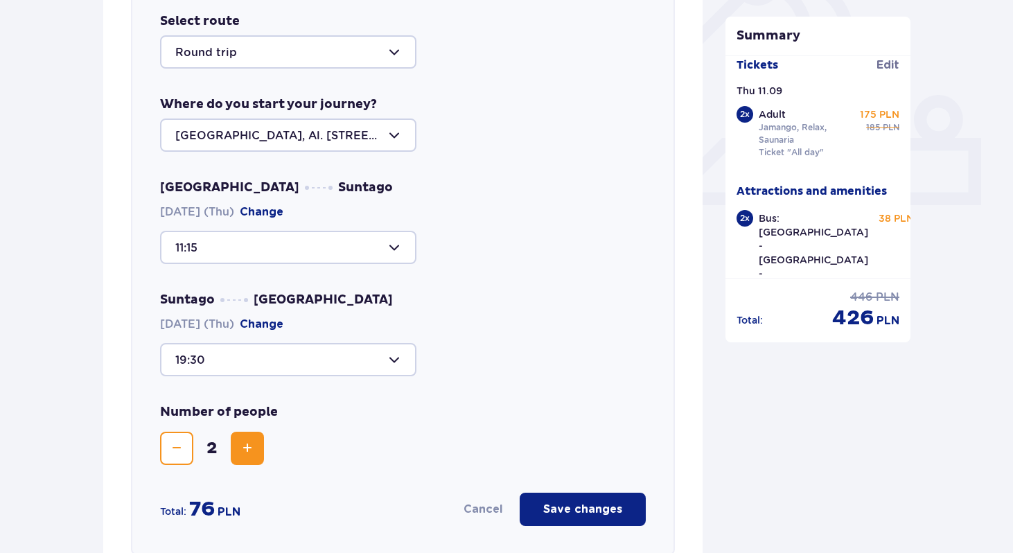
click at [518, 356] on div "19:30" at bounding box center [403, 359] width 486 height 33
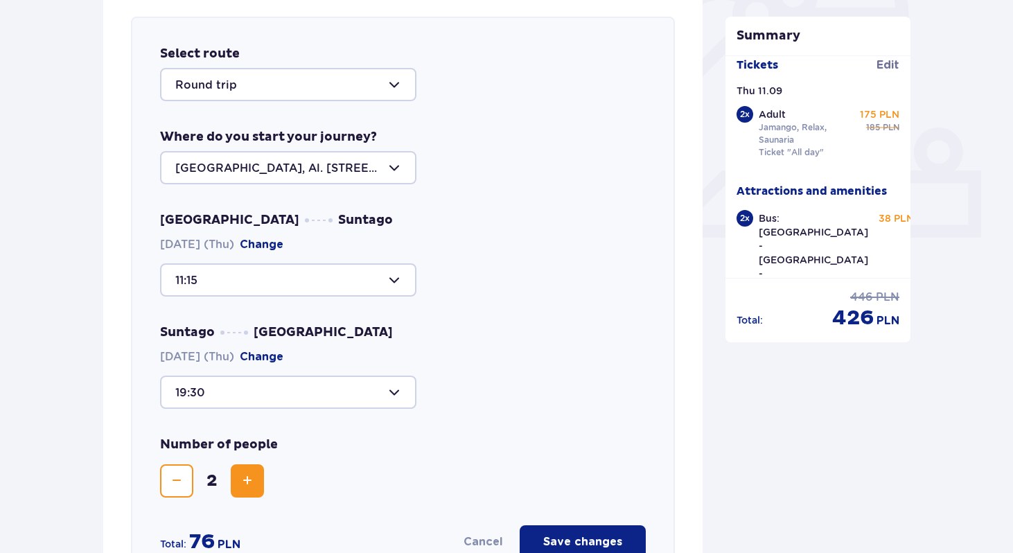
scroll to position [479, 0]
click at [333, 387] on div at bounding box center [288, 391] width 256 height 33
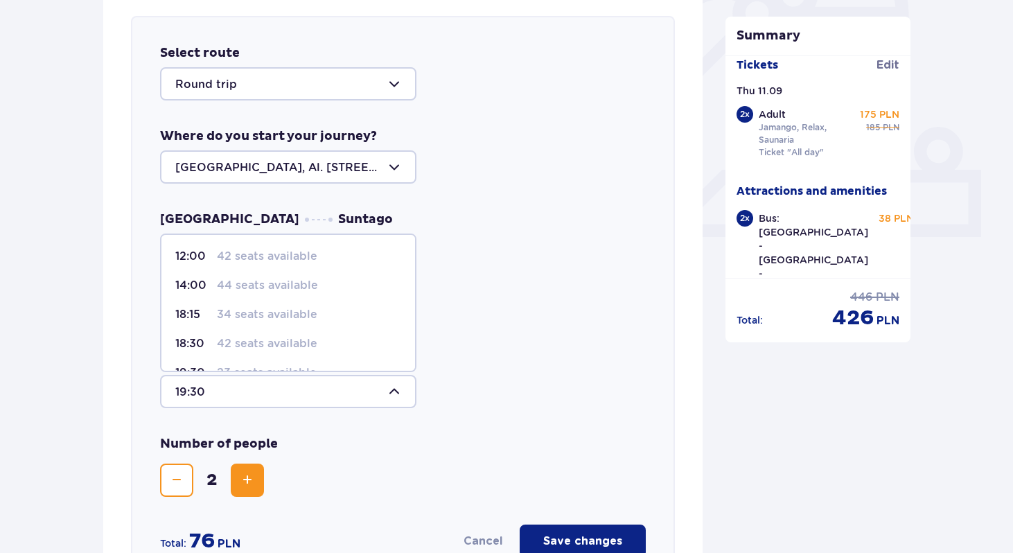
click at [440, 345] on div "Suntago Warsaw 11.09.2025 (Thu) Change 19:30 12:00 42 seats available 14:00 44 …" at bounding box center [403, 366] width 486 height 85
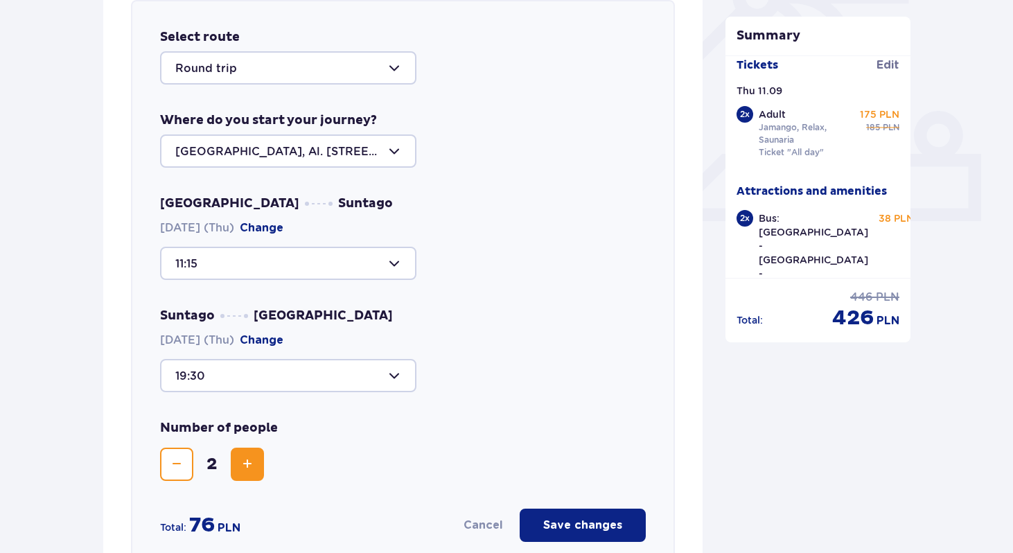
scroll to position [498, 0]
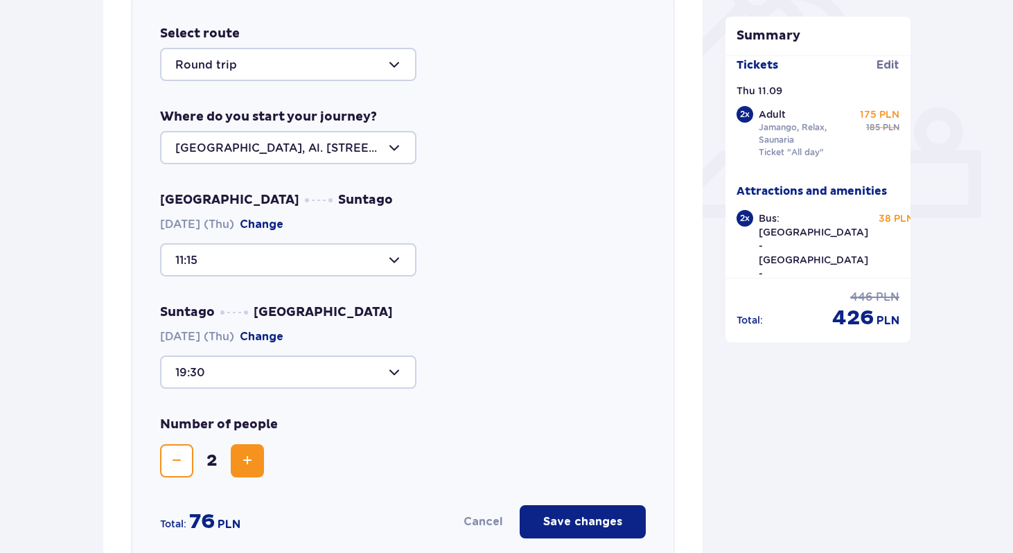
click at [398, 257] on div at bounding box center [288, 259] width 256 height 33
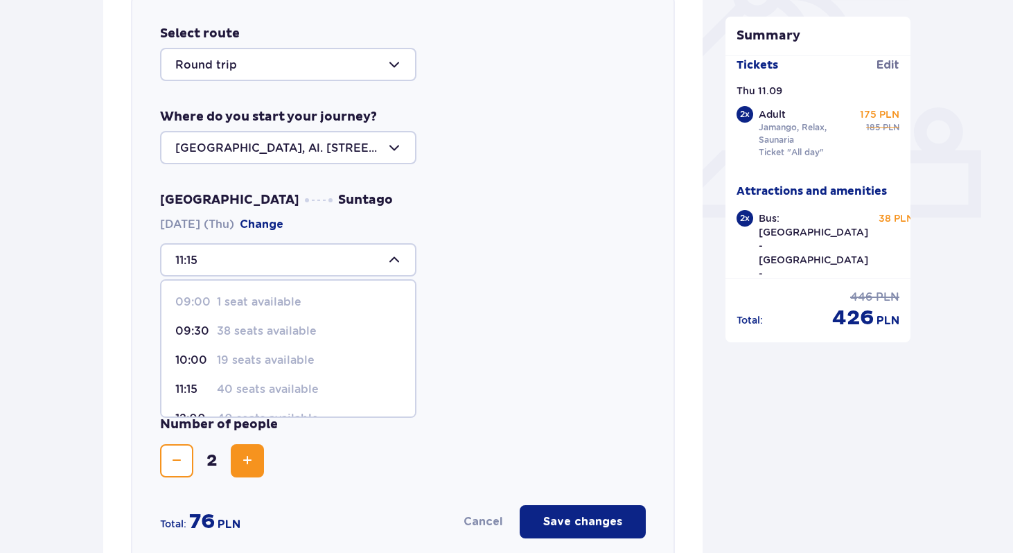
click at [256, 365] on p "19 seats available" at bounding box center [266, 360] width 98 height 15
type input "10:00"
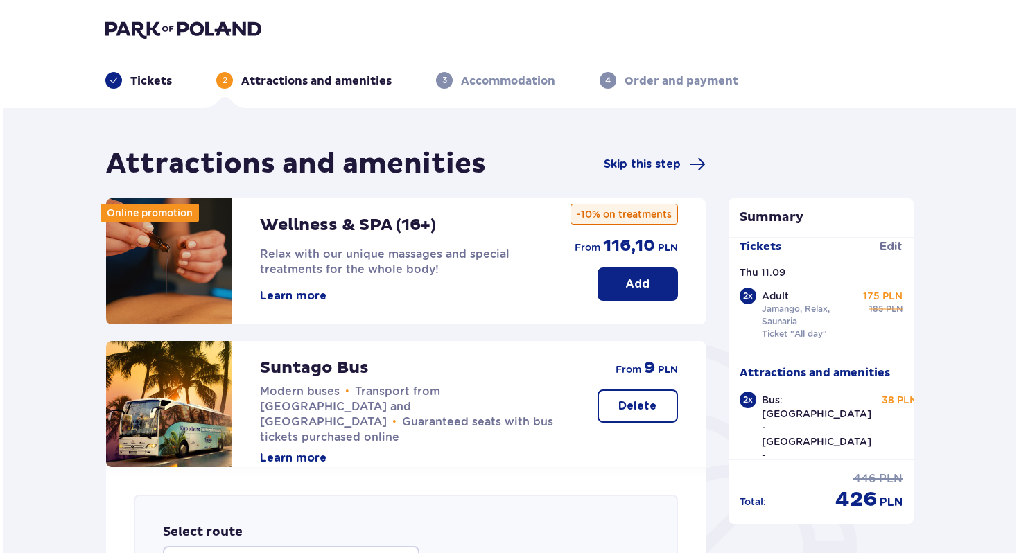
scroll to position [15, 0]
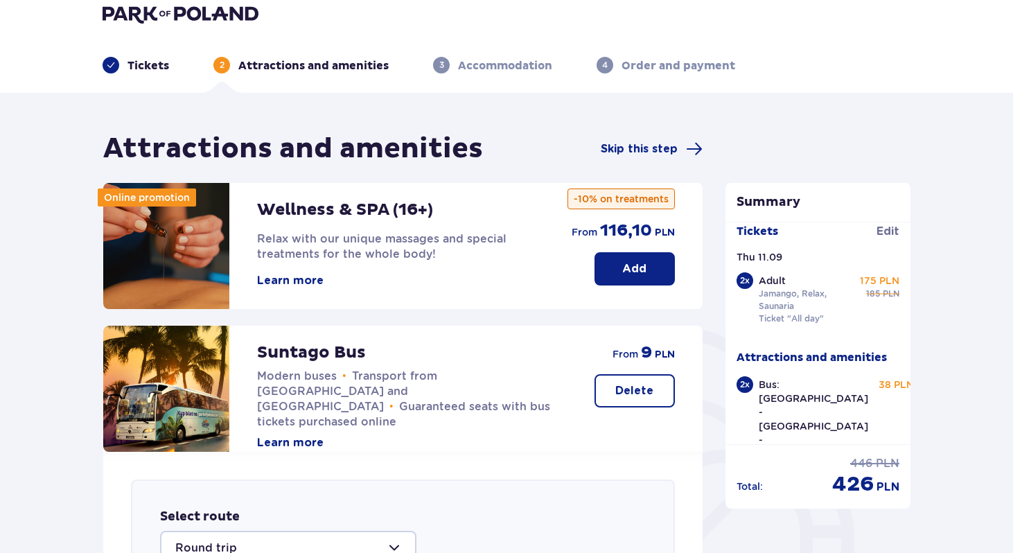
click at [138, 64] on p "Tickets" at bounding box center [149, 65] width 42 height 15
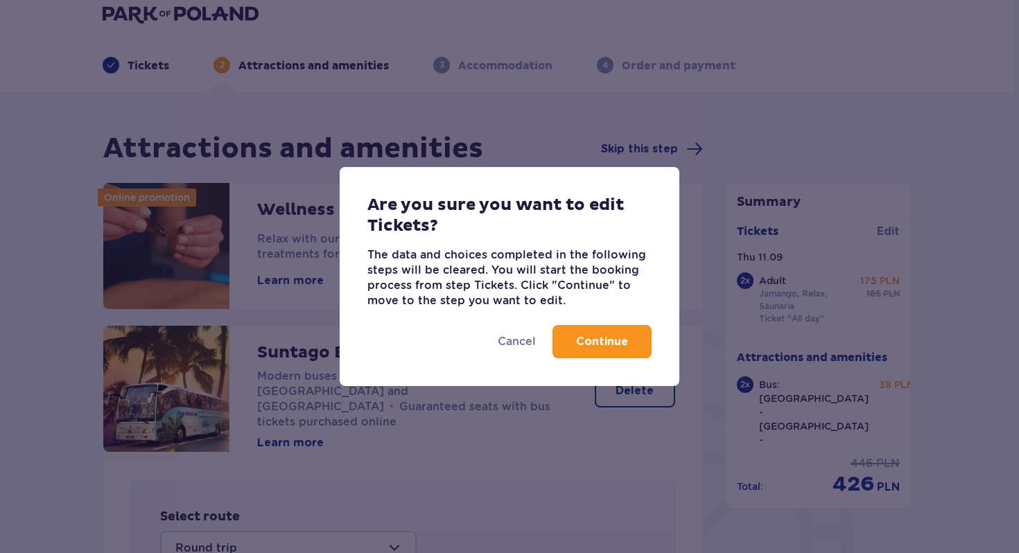
click at [595, 341] on p "Continue" at bounding box center [602, 341] width 52 height 15
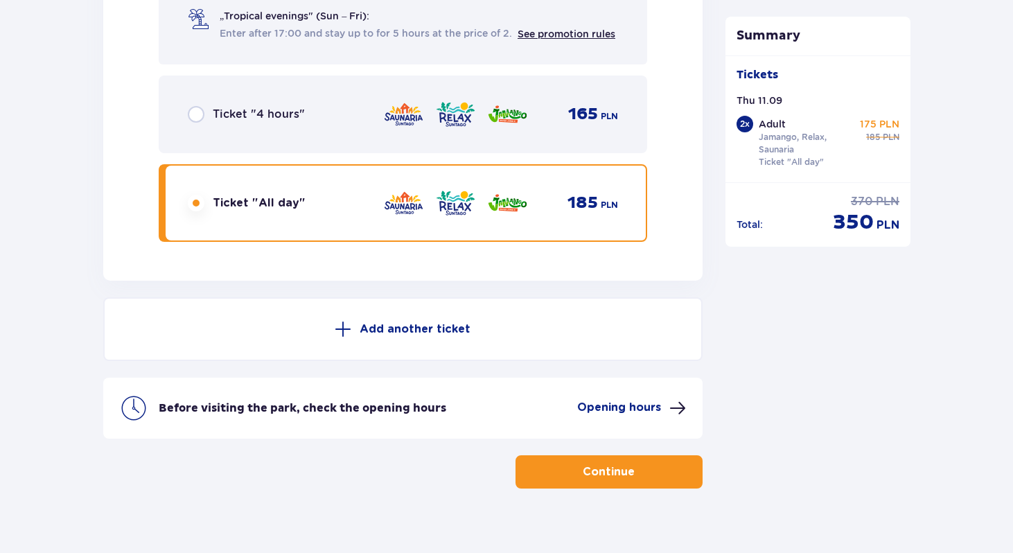
scroll to position [2417, 0]
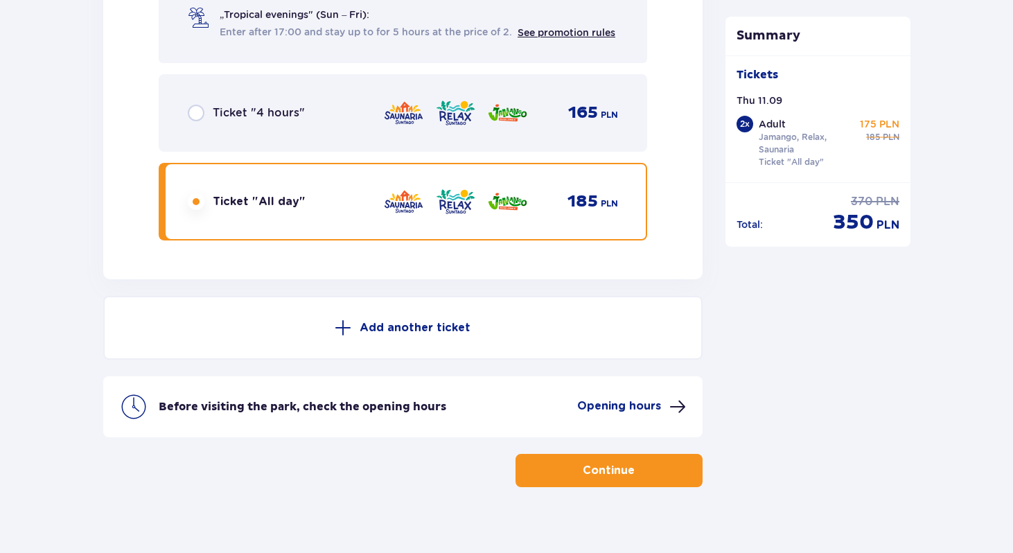
click at [592, 475] on p "Continue" at bounding box center [609, 470] width 52 height 15
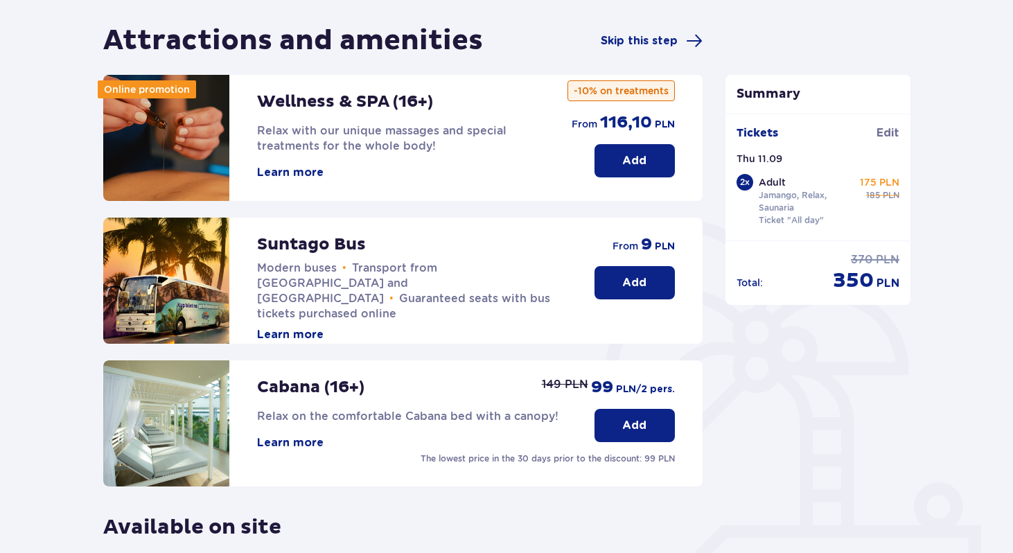
scroll to position [202, 0]
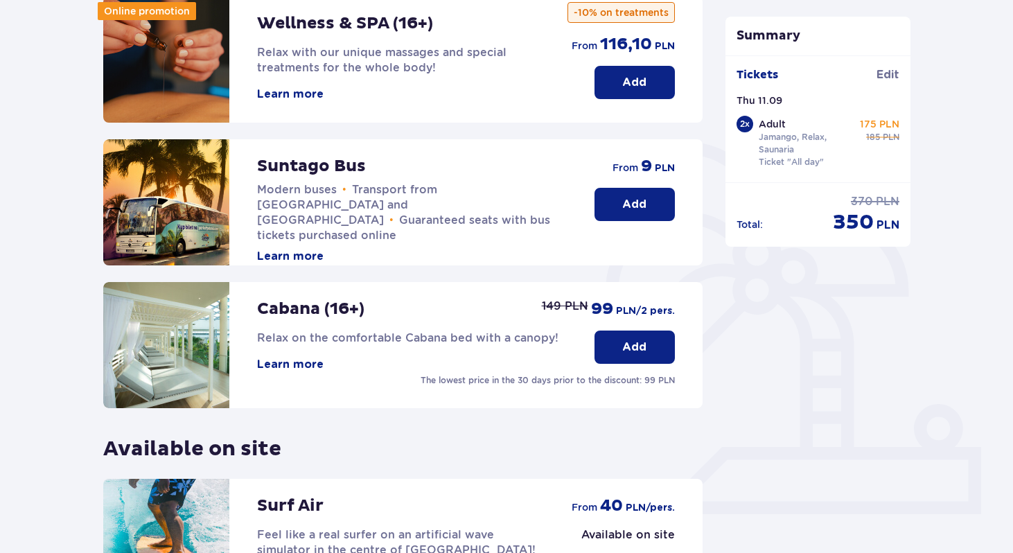
click at [628, 201] on p "Add" at bounding box center [634, 204] width 24 height 15
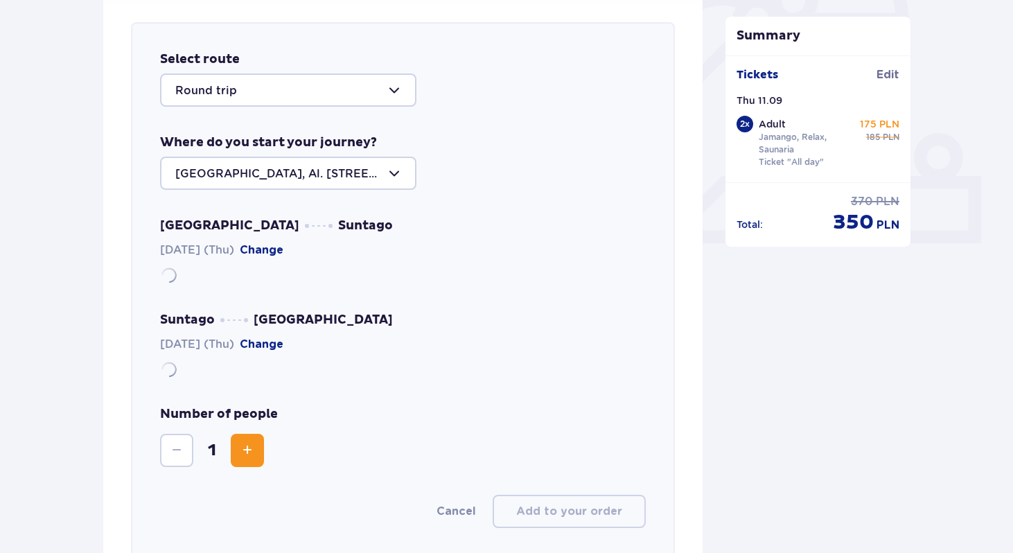
scroll to position [478, 0]
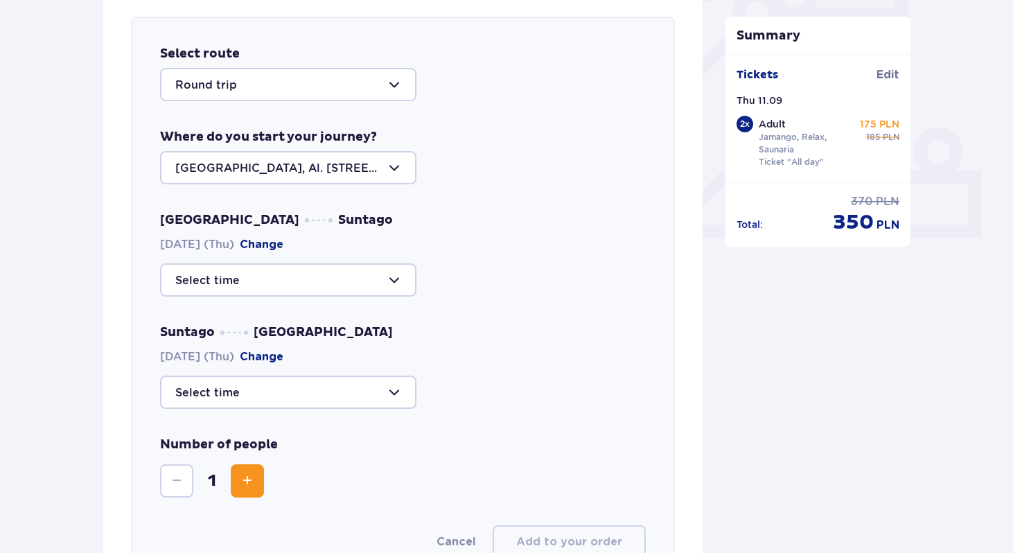
click at [239, 281] on div at bounding box center [288, 279] width 256 height 33
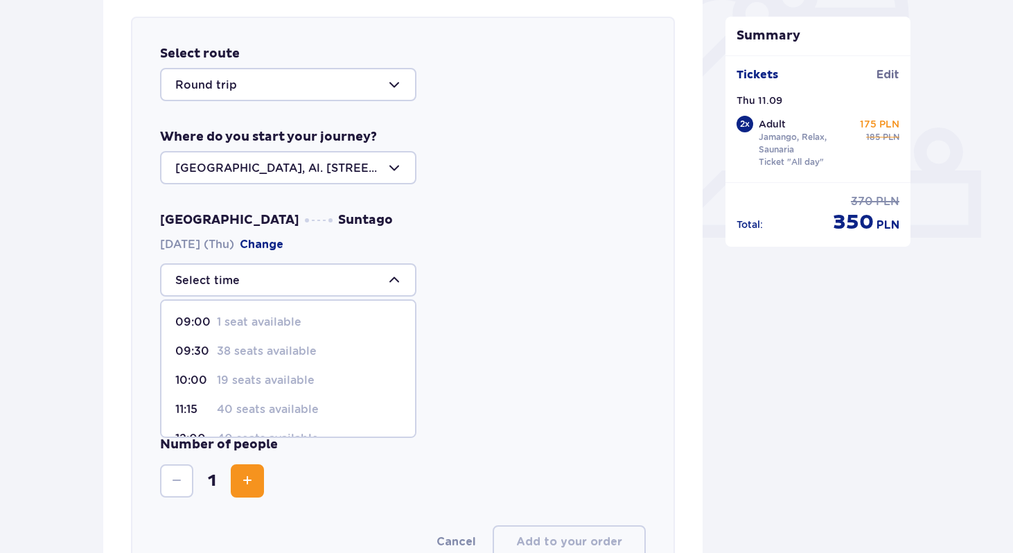
click at [250, 380] on p "19 seats available" at bounding box center [266, 380] width 98 height 15
type input "10:00"
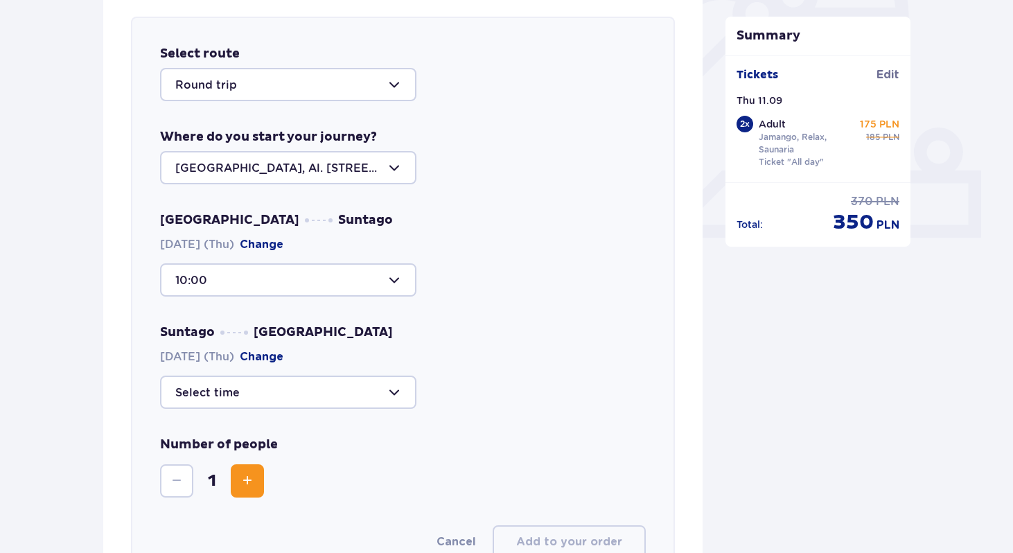
click at [266, 398] on div at bounding box center [288, 392] width 256 height 33
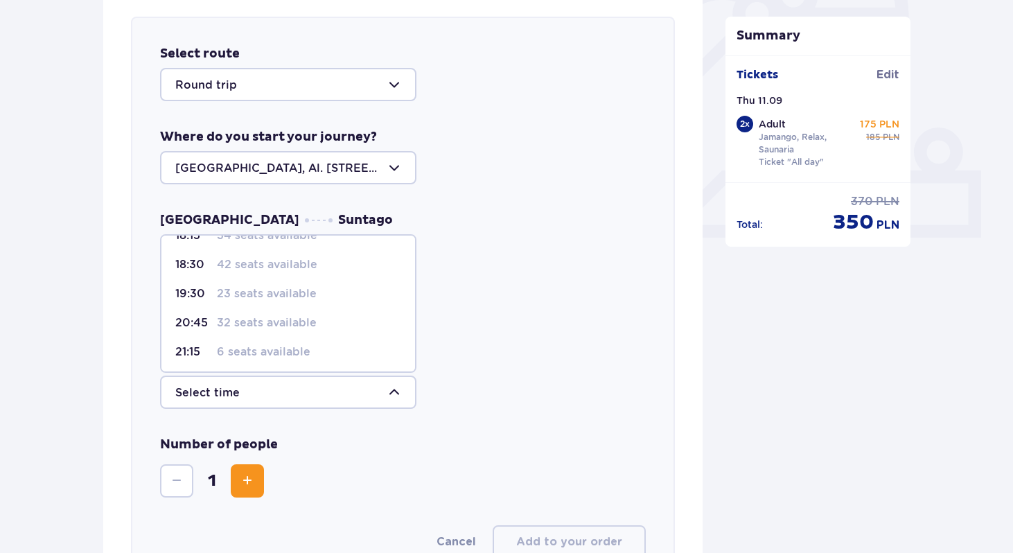
scroll to position [82, 0]
click at [222, 292] on p "23 seats available" at bounding box center [267, 291] width 100 height 15
type input "19:30"
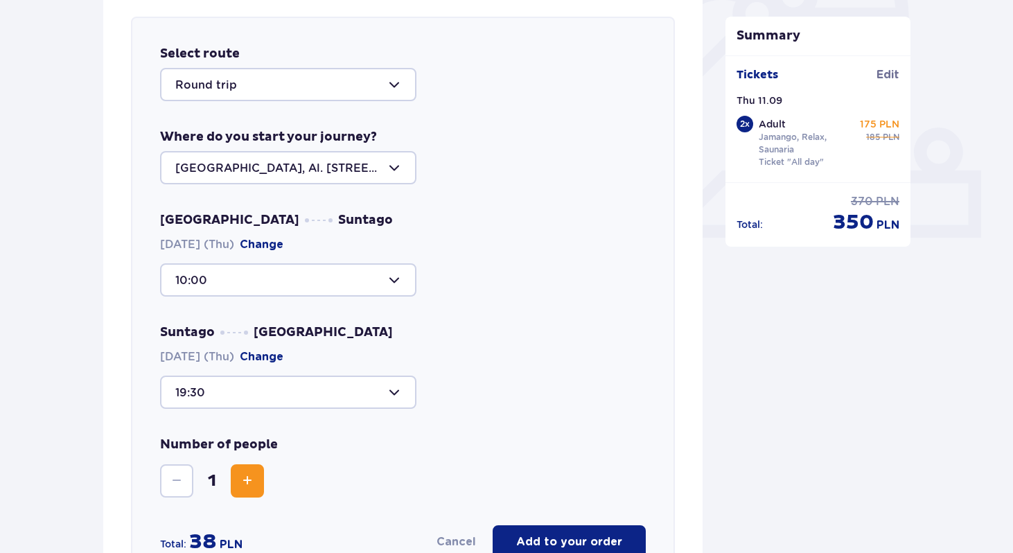
click at [474, 356] on div "Suntago Warsaw 11.09.2025 (Thu) Change 19:30" at bounding box center [403, 366] width 486 height 85
click at [374, 286] on div at bounding box center [288, 279] width 256 height 33
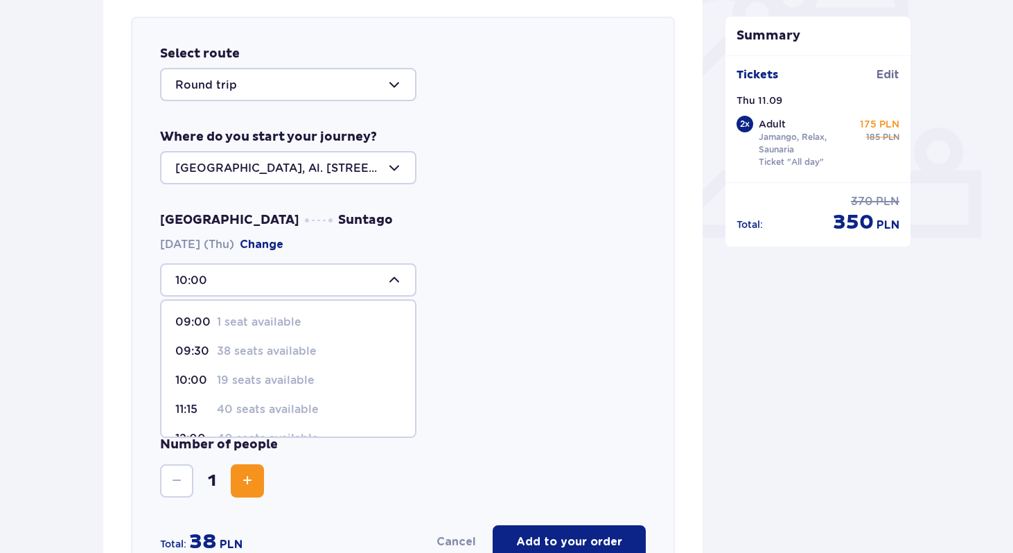
click at [496, 317] on div "Warsaw Suntago 11.09.2025 (Thu) Change 10:00 09:00 1 seat available 09:30 38 se…" at bounding box center [403, 310] width 486 height 197
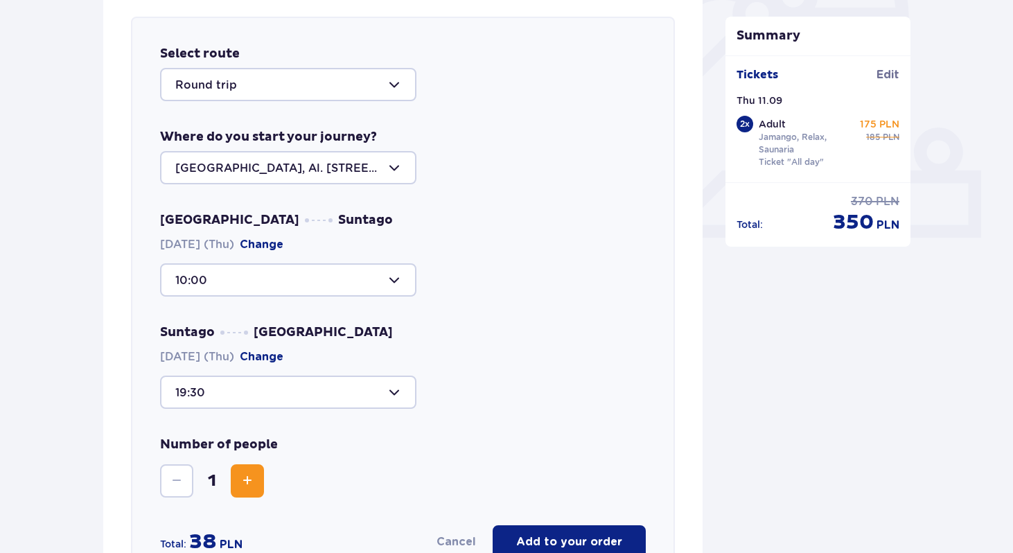
click at [329, 387] on div at bounding box center [288, 392] width 256 height 33
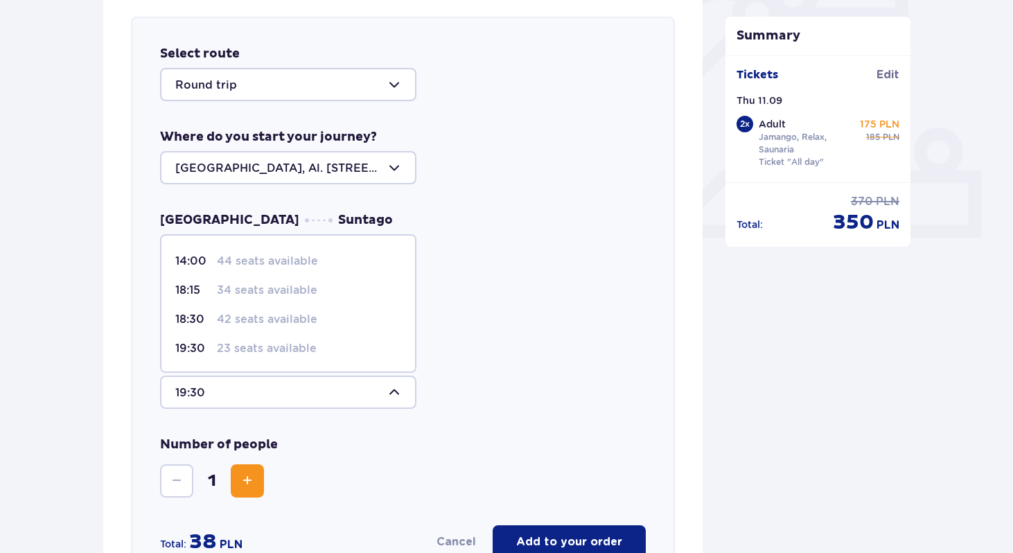
scroll to position [21, 0]
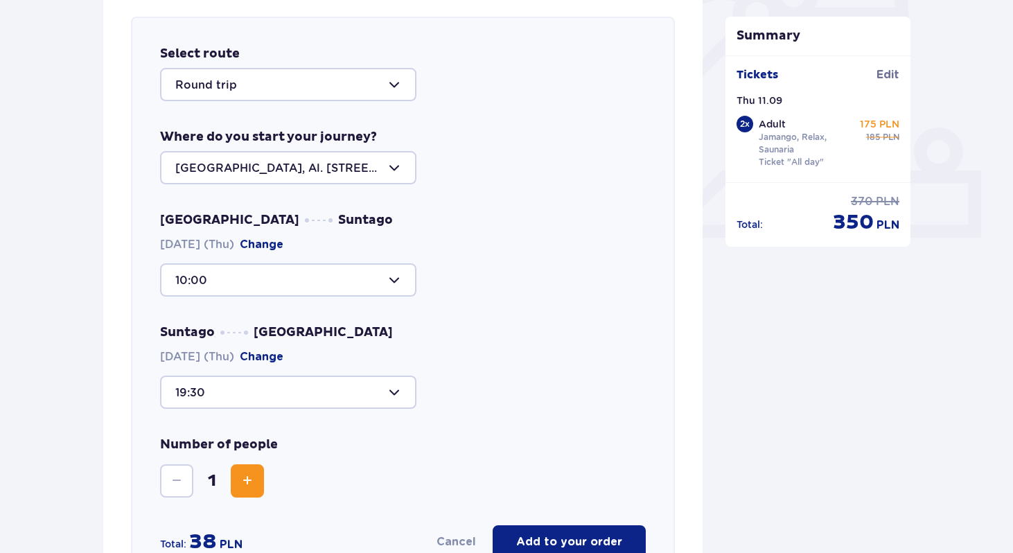
click at [523, 342] on div "Suntago Warsaw 11.09.2025 (Thu) Change 19:30" at bounding box center [403, 366] width 486 height 85
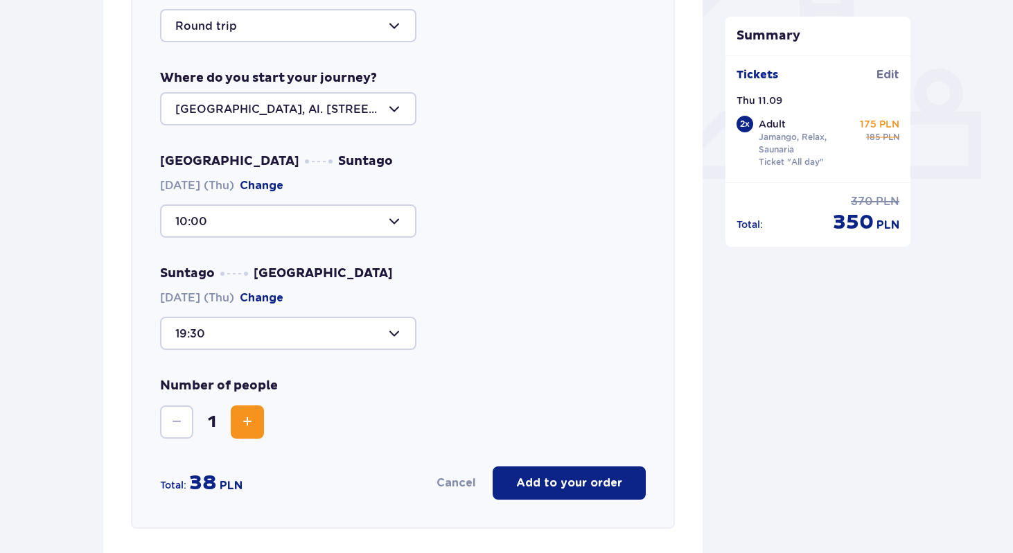
scroll to position [542, 0]
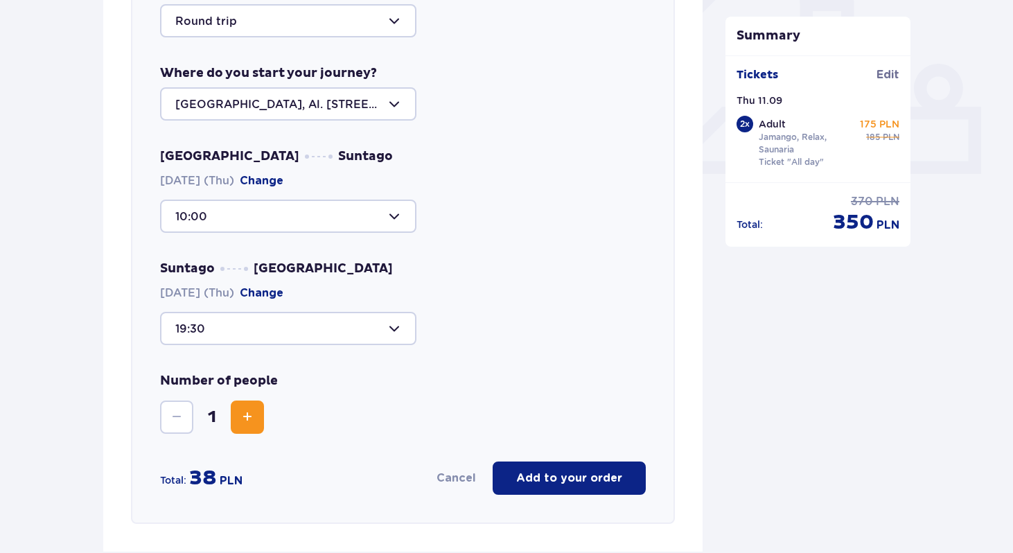
click at [254, 410] on span "Increase" at bounding box center [247, 417] width 17 height 17
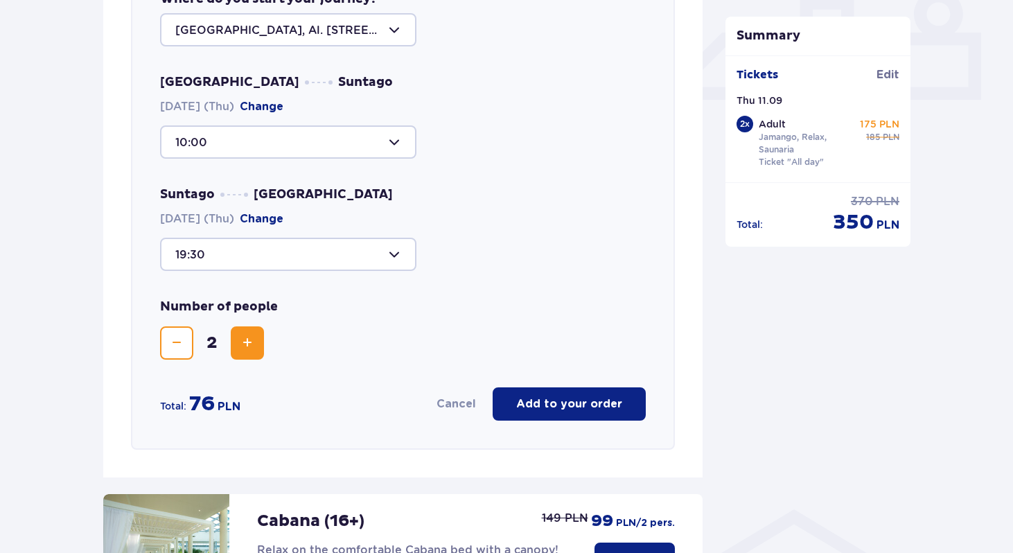
scroll to position [615, 0]
click at [559, 410] on p "Add to your order" at bounding box center [569, 404] width 106 height 15
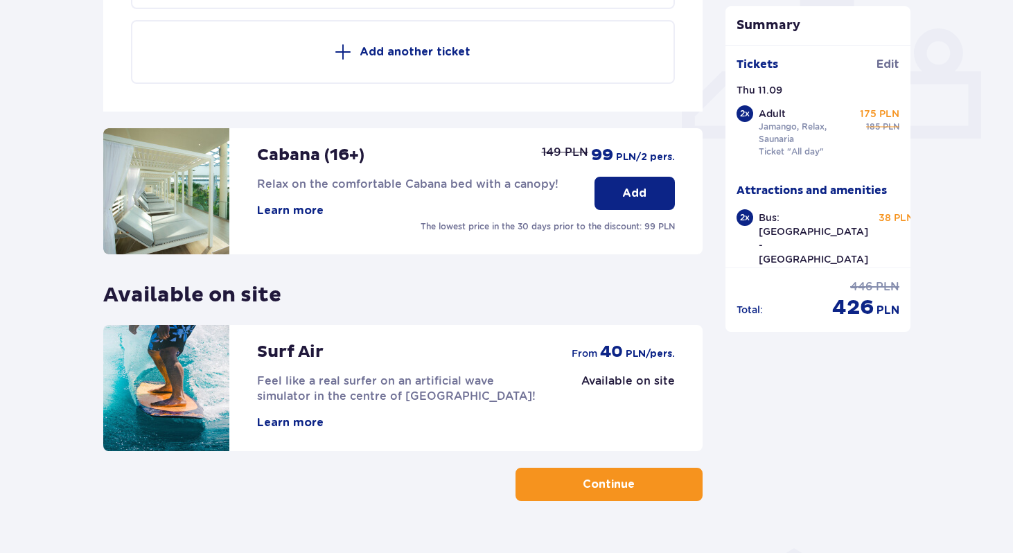
scroll to position [583, 0]
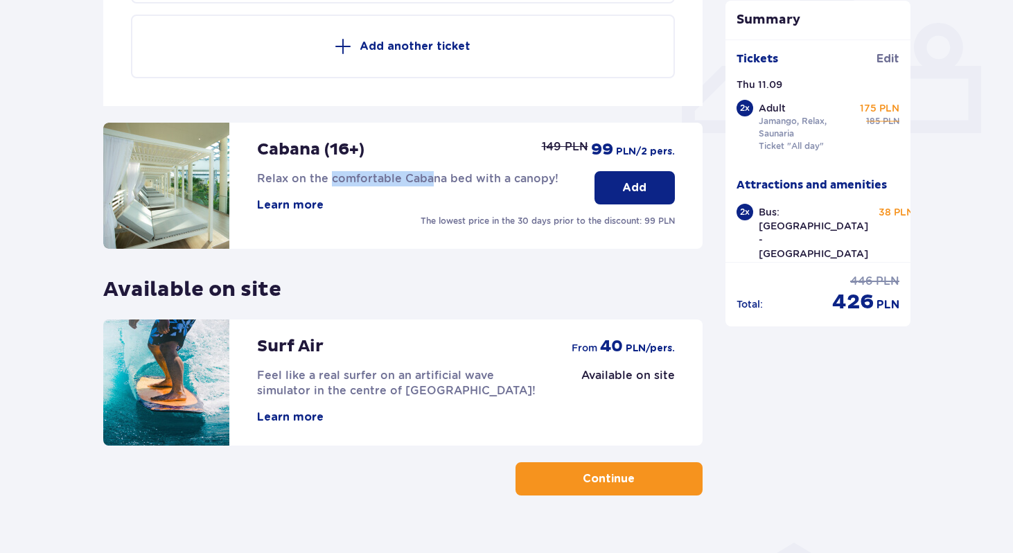
drag, startPoint x: 427, startPoint y: 177, endPoint x: 332, endPoint y: 181, distance: 95.0
click at [332, 181] on span "Relax on the comfortable Cabana bed with a canopy!" at bounding box center [407, 178] width 301 height 13
drag, startPoint x: 273, startPoint y: 182, endPoint x: 517, endPoint y: 180, distance: 244.0
click at [517, 180] on span "Relax on the comfortable Cabana bed with a canopy!" at bounding box center [407, 178] width 301 height 13
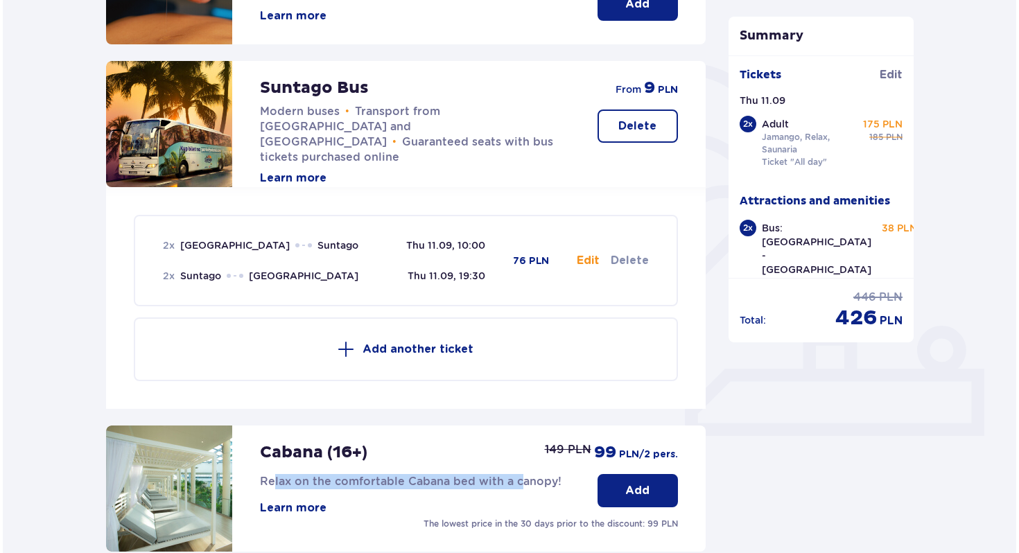
scroll to position [276, 0]
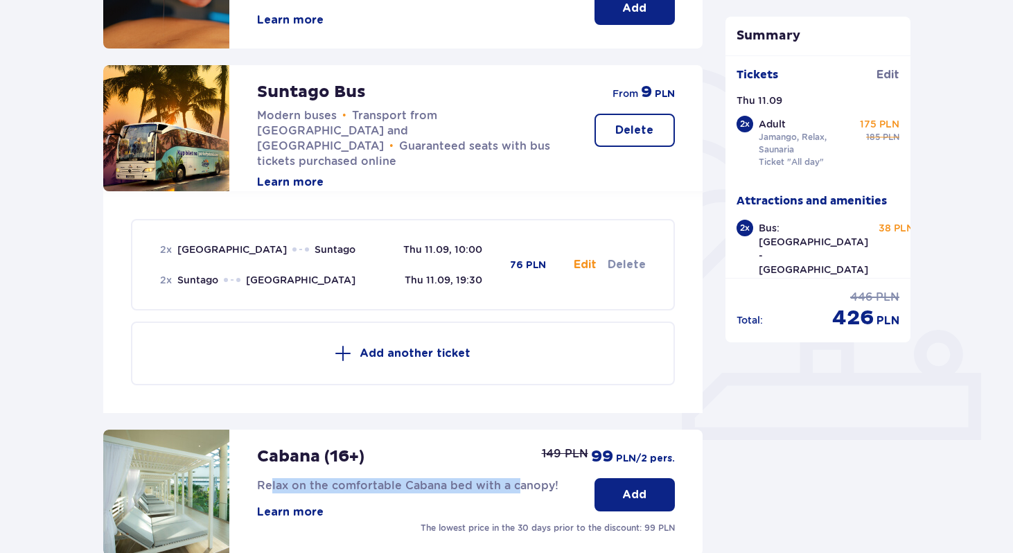
click at [312, 175] on button "Learn more" at bounding box center [290, 182] width 67 height 15
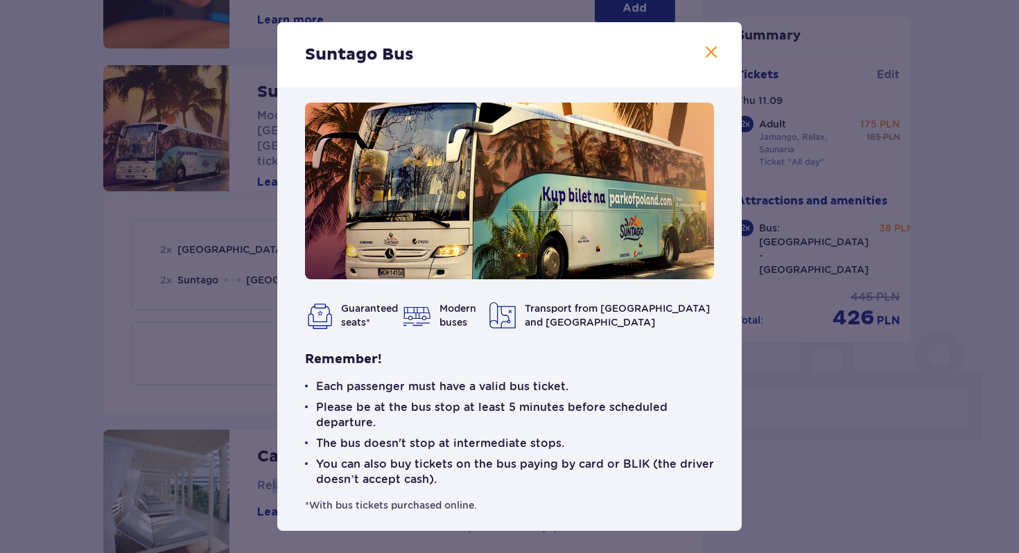
scroll to position [19, 0]
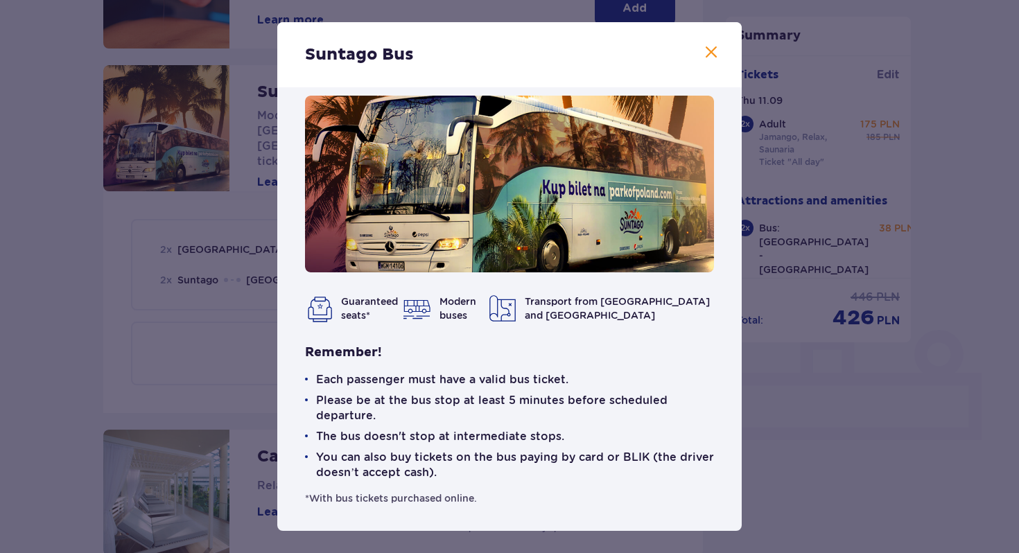
click at [88, 362] on div "Suntago Bus Guaranteed seats* Modern buses Transport from Warsaw and Żyrardów R…" at bounding box center [509, 276] width 1019 height 553
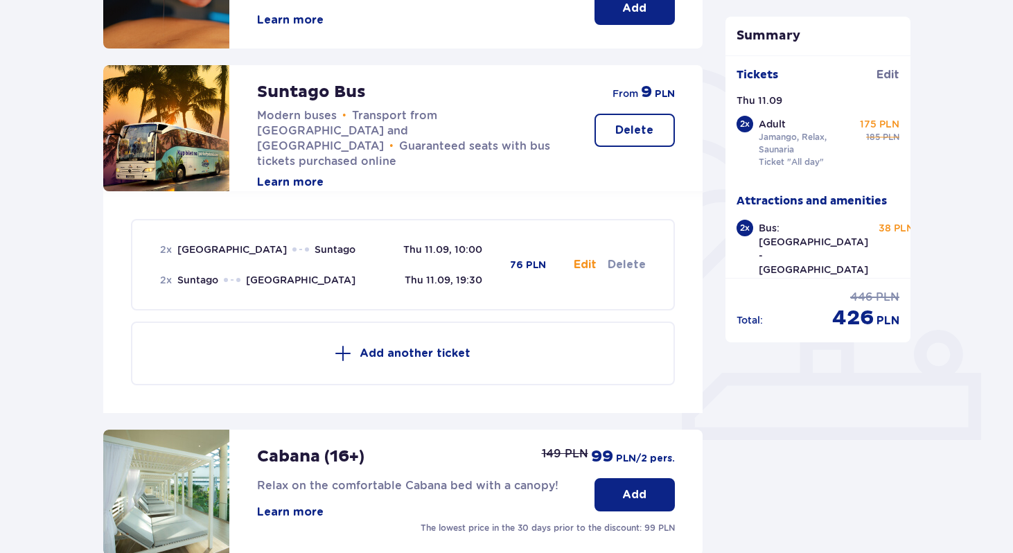
click at [304, 175] on button "Learn more" at bounding box center [290, 182] width 67 height 15
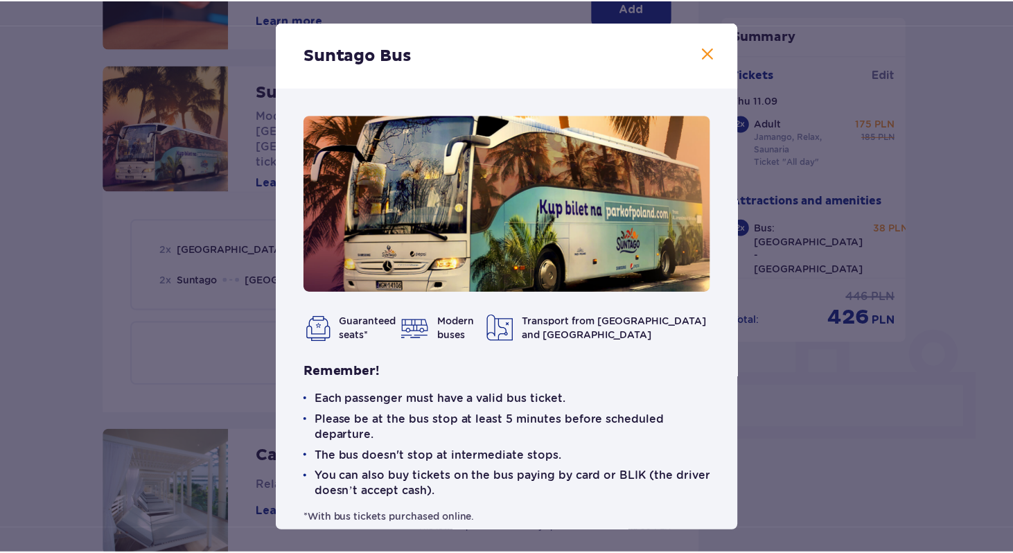
scroll to position [19, 0]
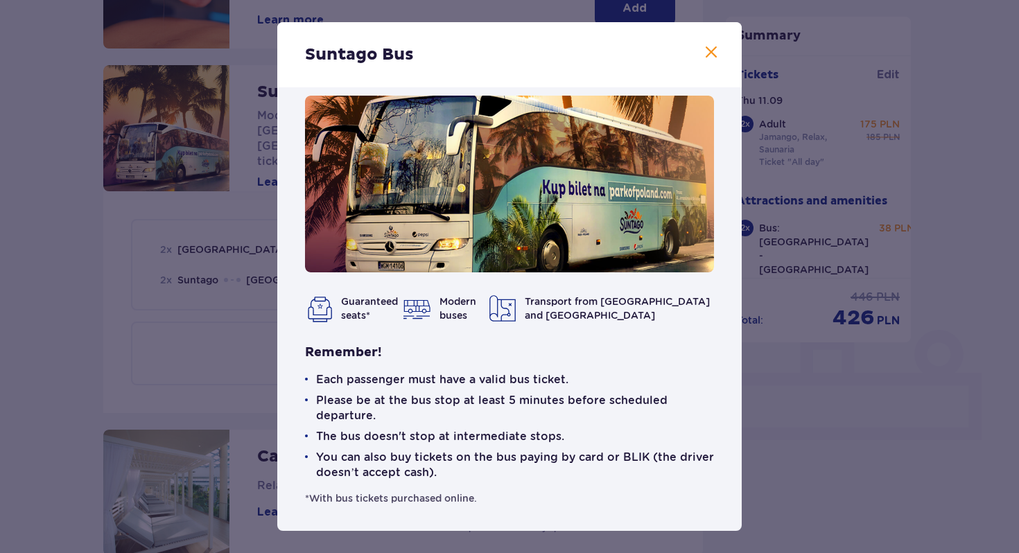
click at [132, 339] on div "Suntago Bus Guaranteed seats* Modern buses Transport from Warsaw and Żyrardów R…" at bounding box center [509, 276] width 1019 height 553
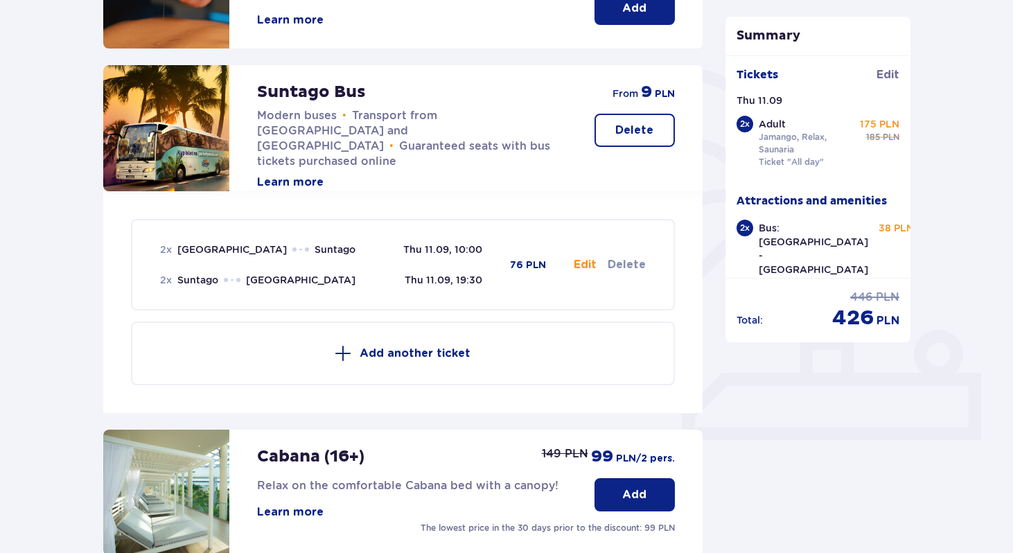
click at [586, 263] on button "Edit" at bounding box center [585, 264] width 23 height 15
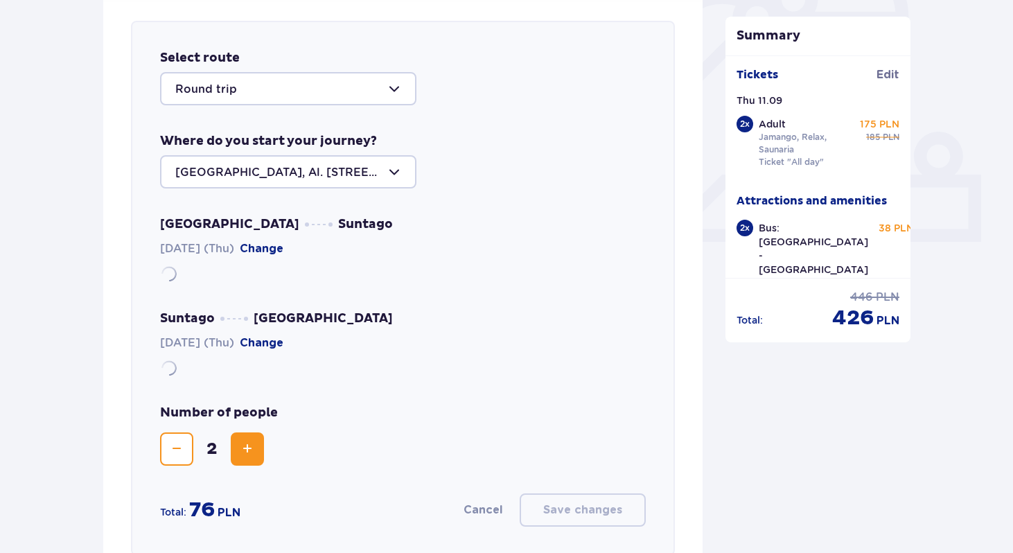
scroll to position [478, 0]
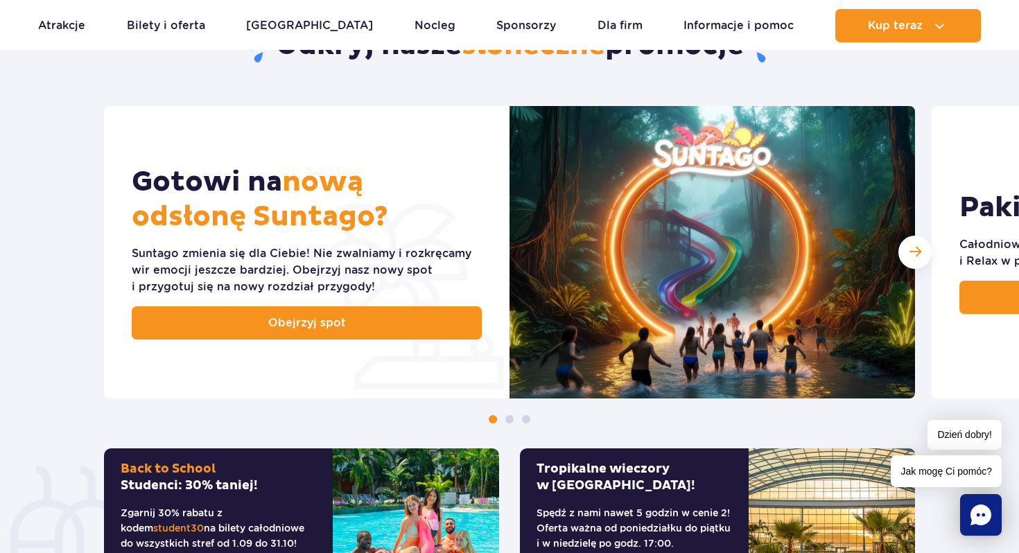
scroll to position [550, 0]
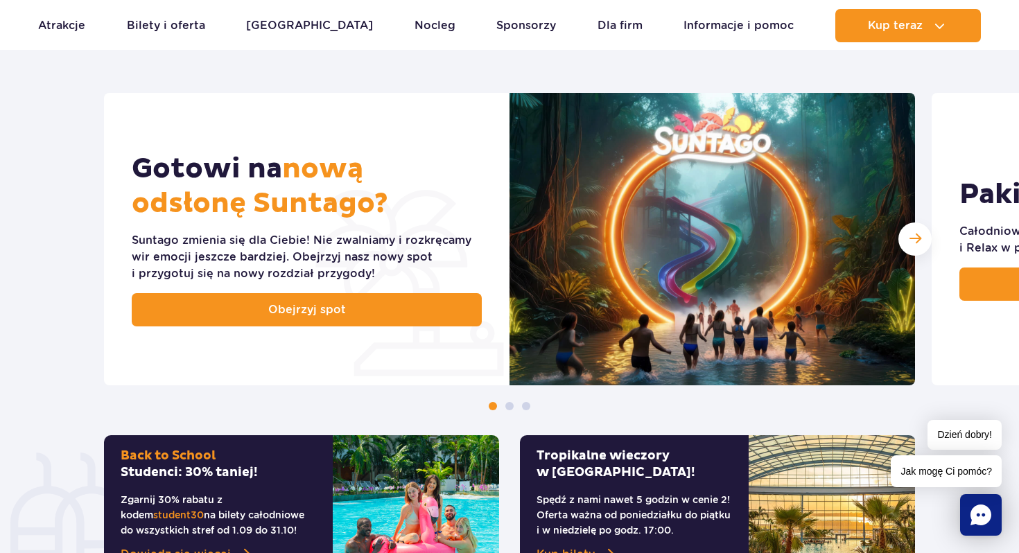
click at [472, 69] on div "Odkryj nasze słoneczne promocje" at bounding box center [510, 12] width 832 height 161
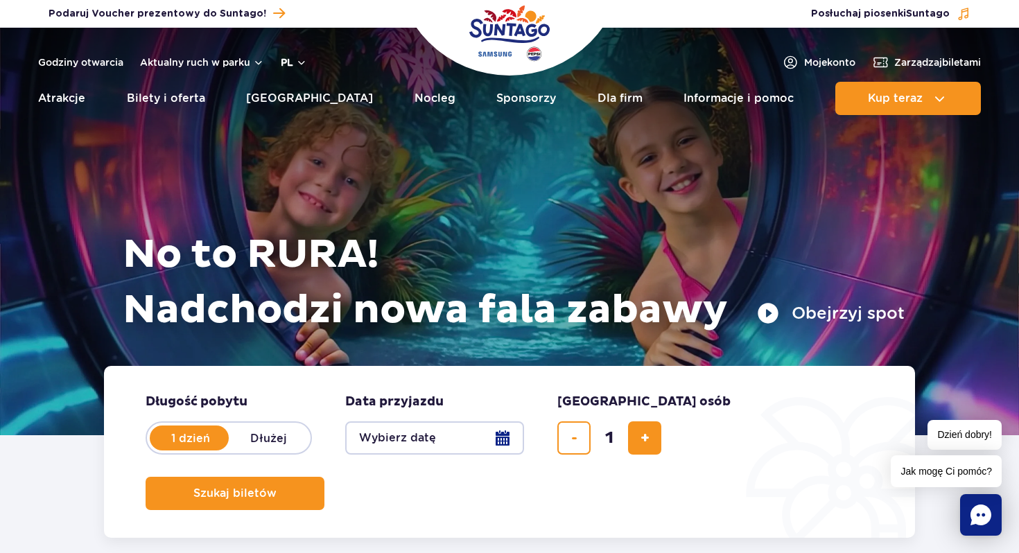
click at [299, 64] on button "pl" at bounding box center [294, 62] width 26 height 14
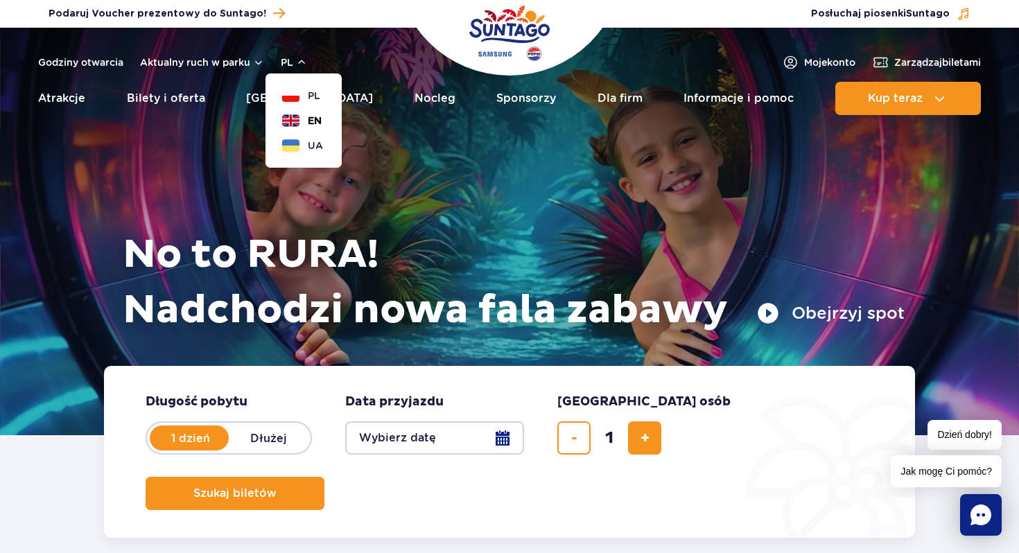
click at [306, 119] on button "EN" at bounding box center [302, 121] width 40 height 14
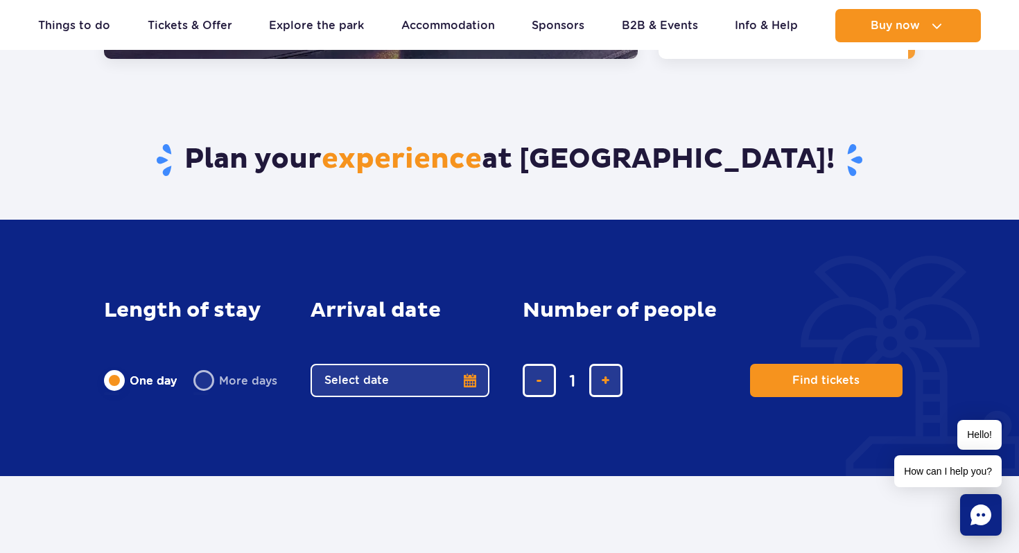
scroll to position [2071, 0]
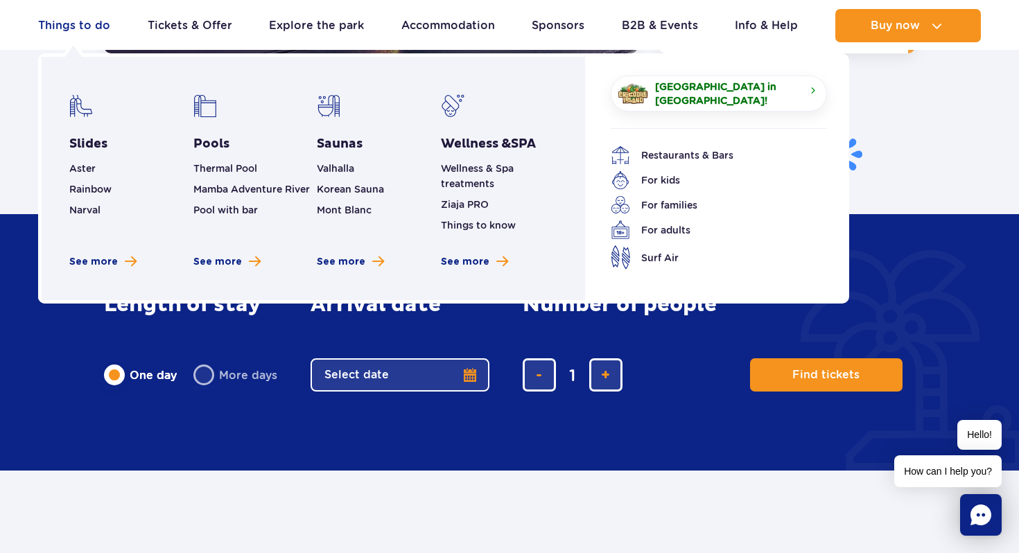
click at [89, 26] on link "Things to do" at bounding box center [74, 25] width 72 height 33
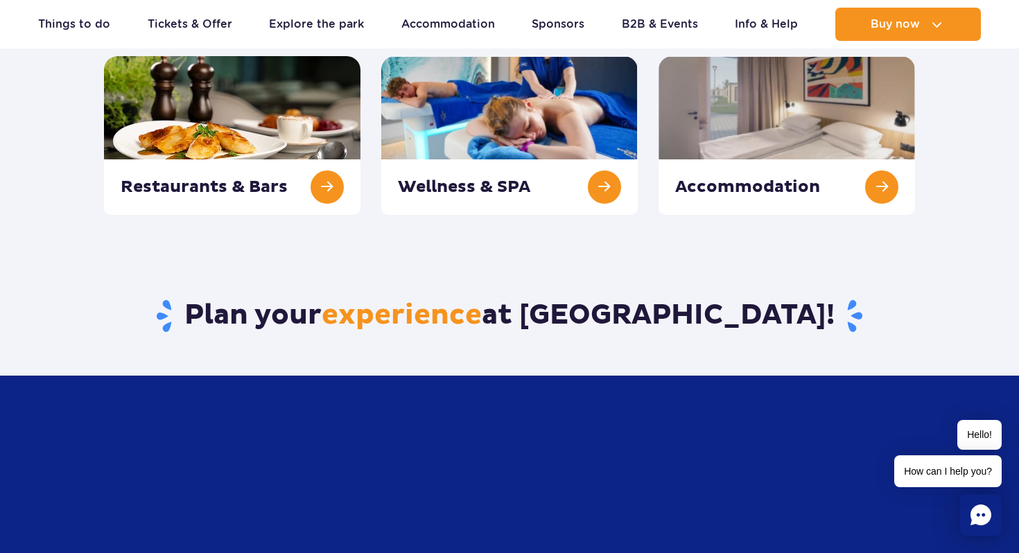
scroll to position [377, 0]
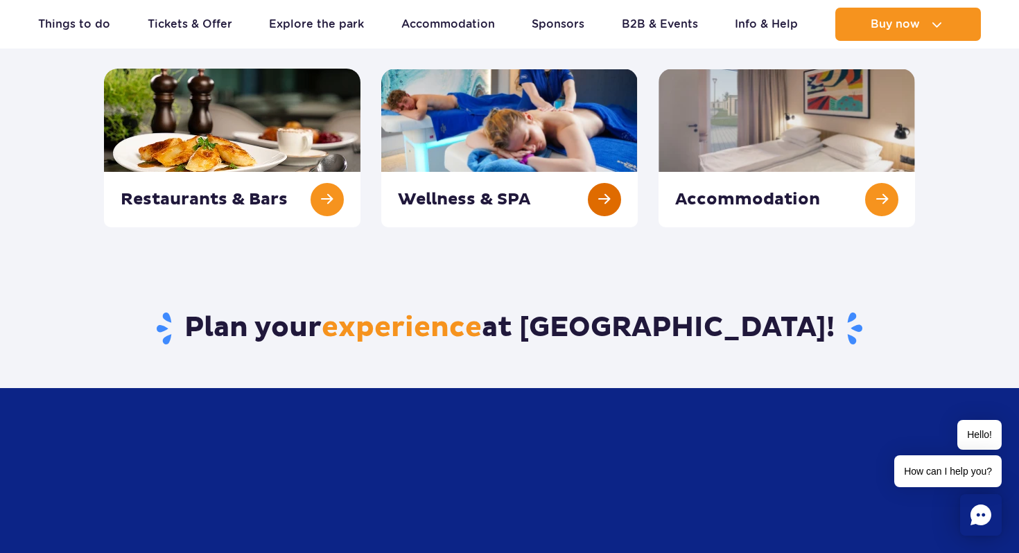
click at [439, 198] on link at bounding box center [509, 148] width 256 height 159
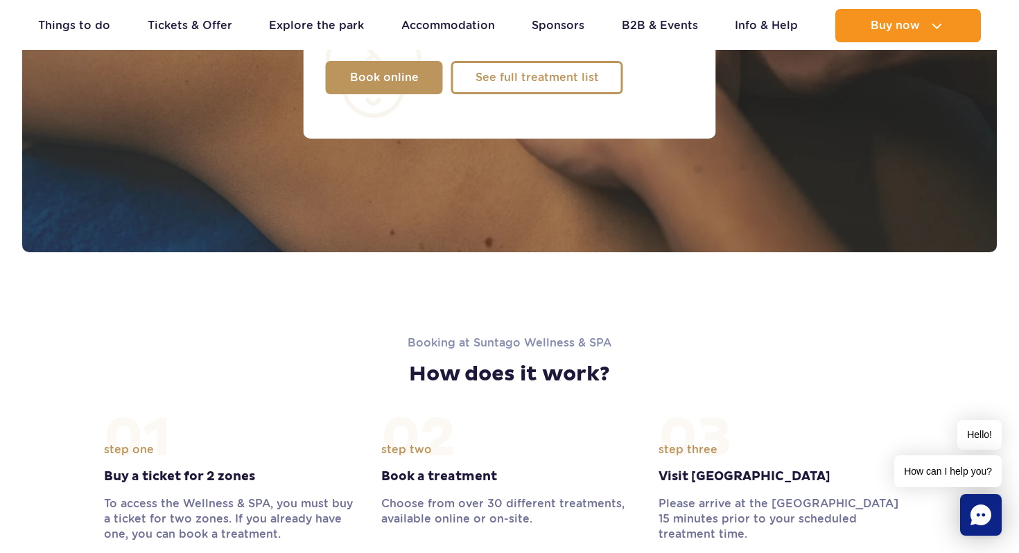
scroll to position [967, 0]
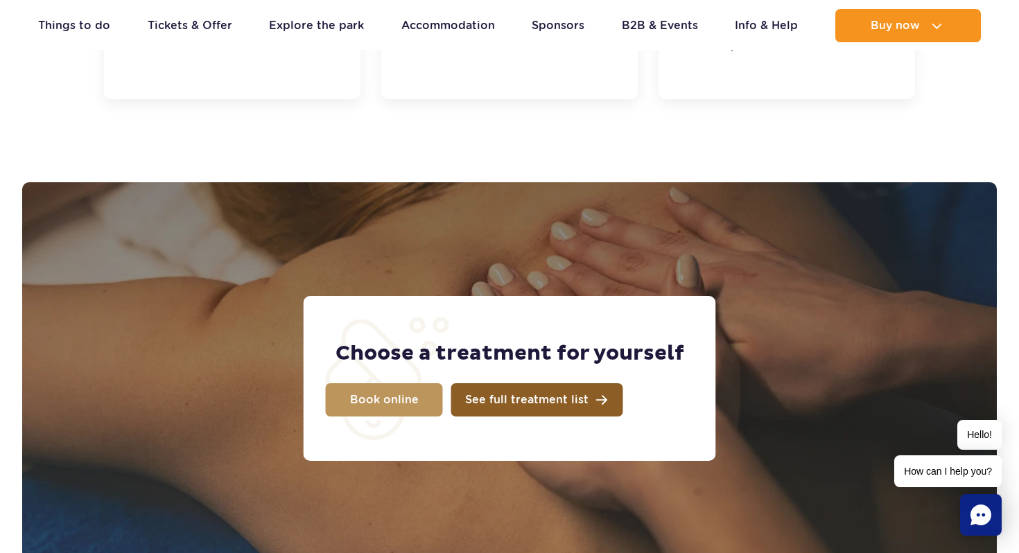
click at [509, 392] on link "See full treatment list" at bounding box center [537, 399] width 172 height 33
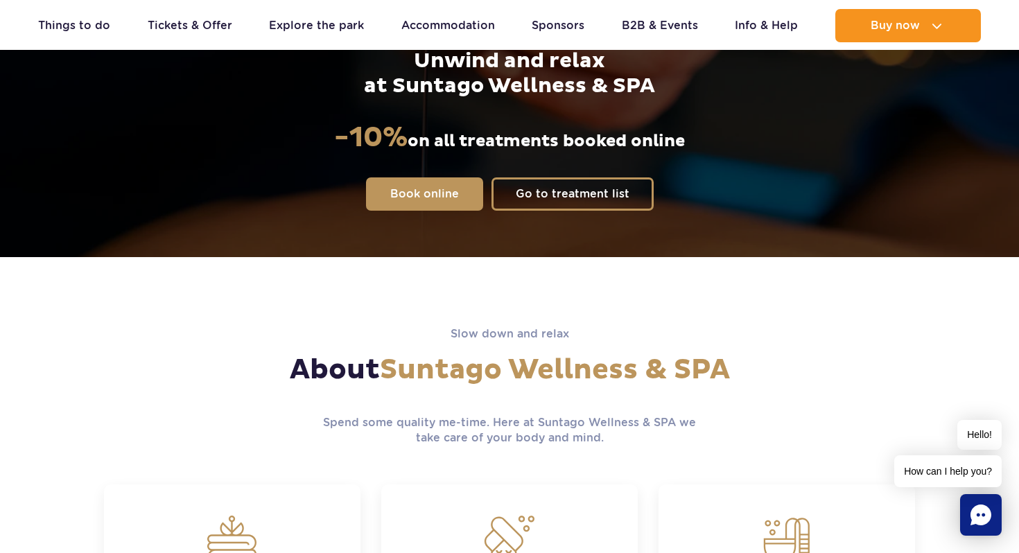
scroll to position [0, 0]
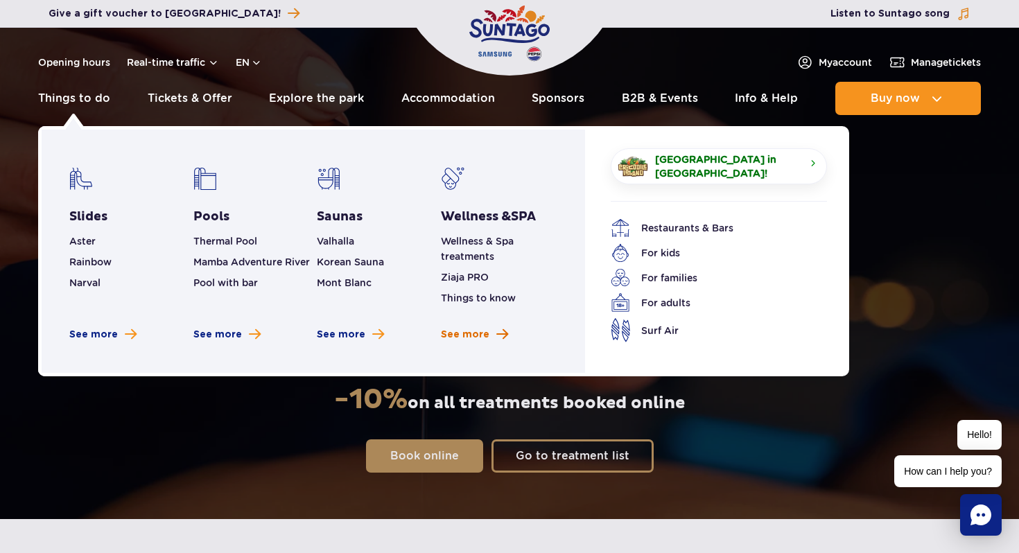
click at [465, 335] on span "See more" at bounding box center [465, 335] width 49 height 14
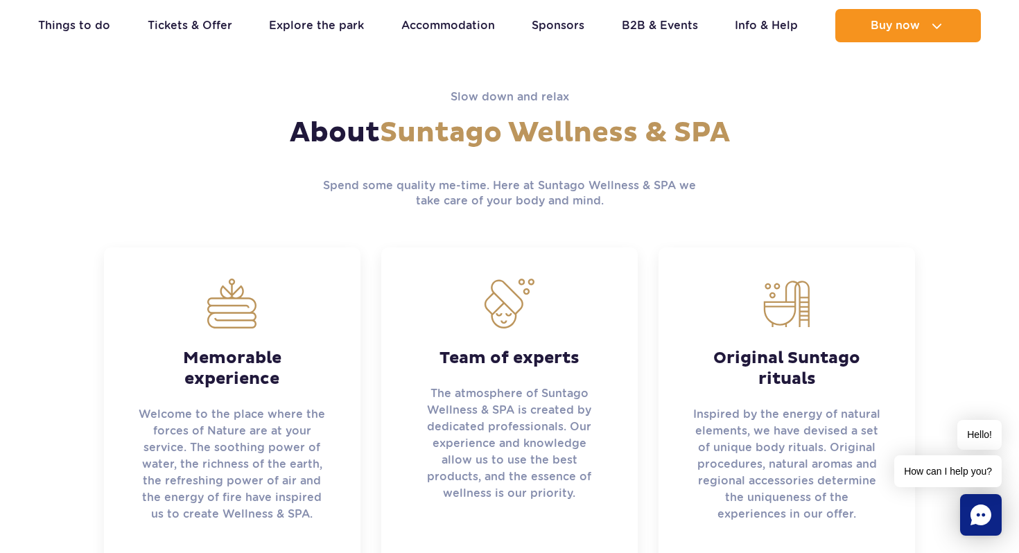
scroll to position [498, 0]
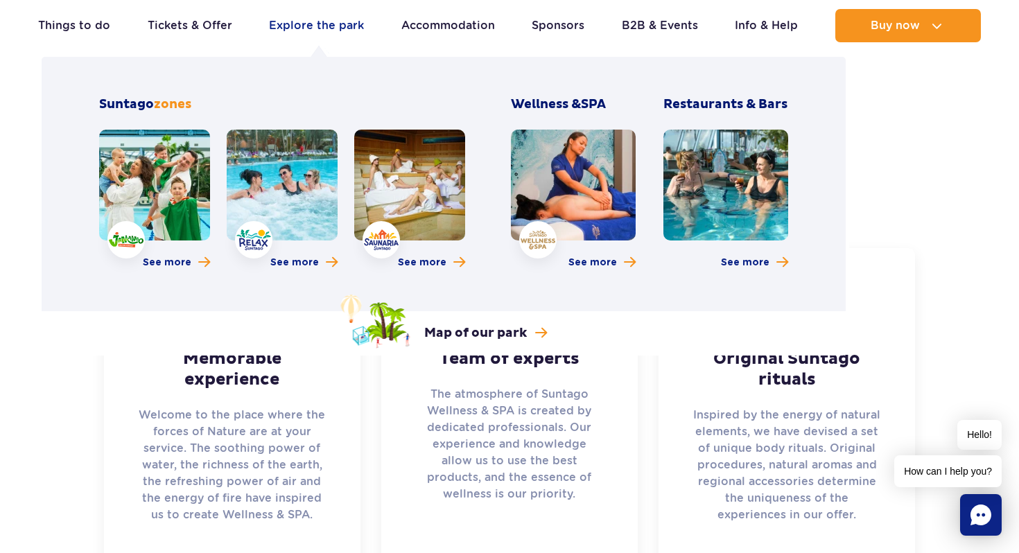
click at [300, 23] on link "Explore the park" at bounding box center [316, 25] width 95 height 33
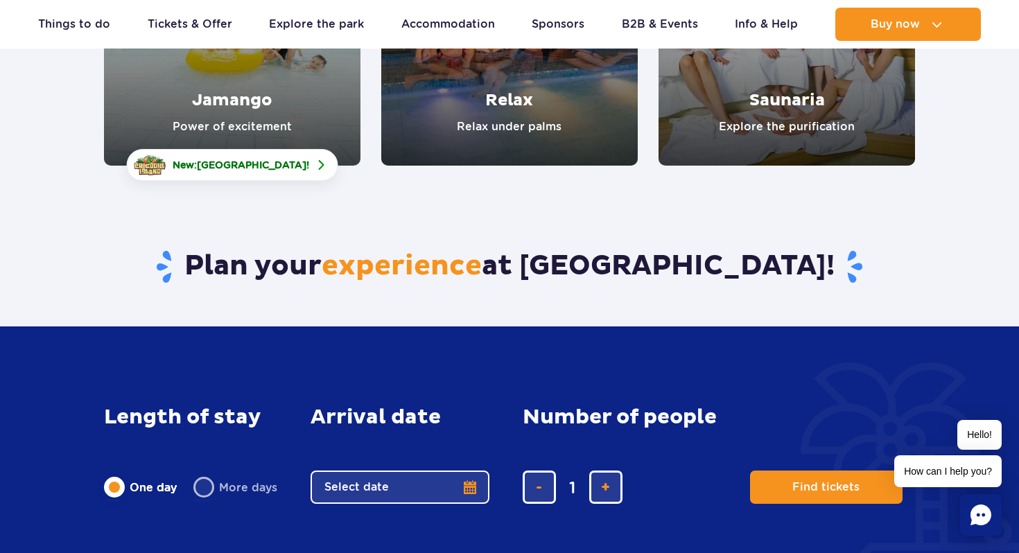
scroll to position [272, 0]
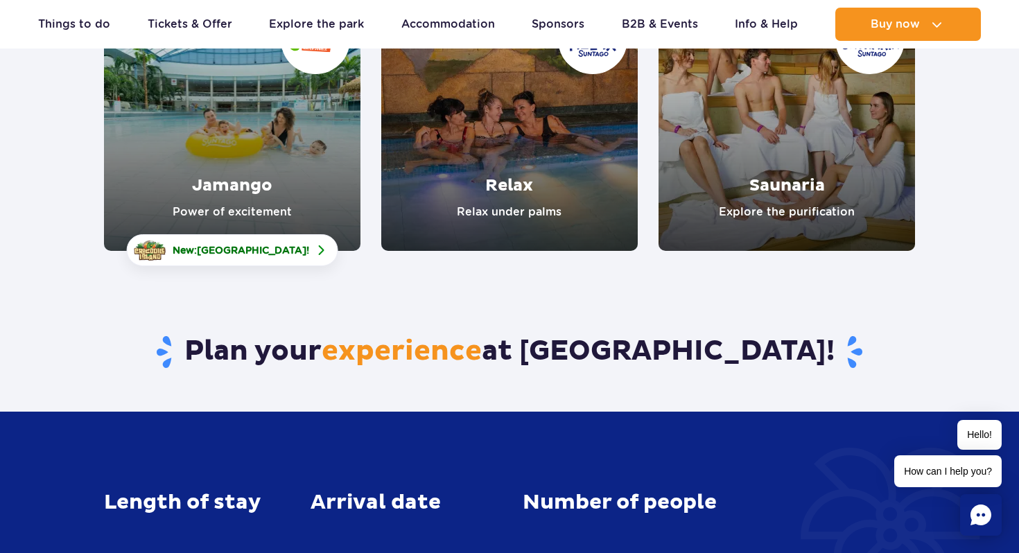
click at [250, 160] on link "Jamango" at bounding box center [232, 122] width 256 height 256
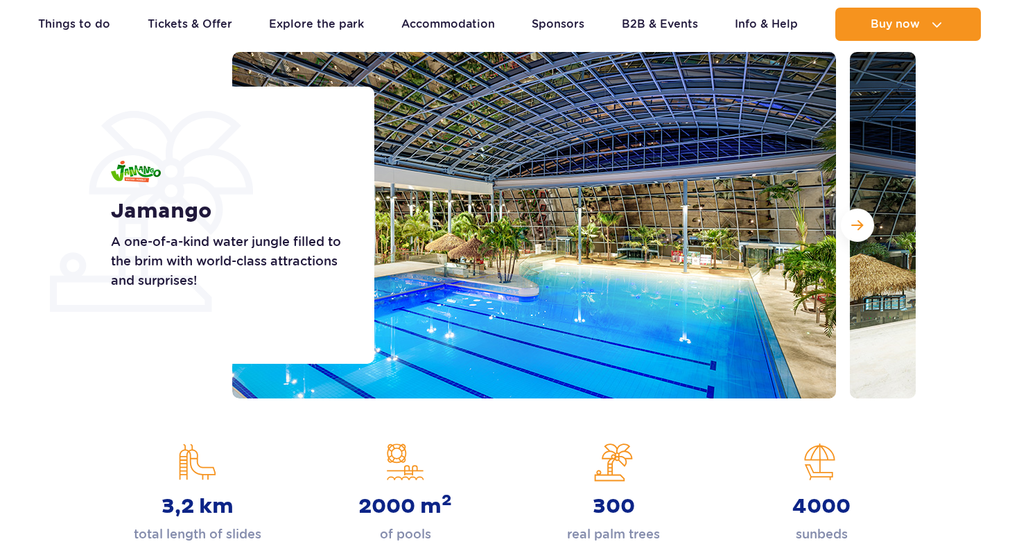
scroll to position [211, 0]
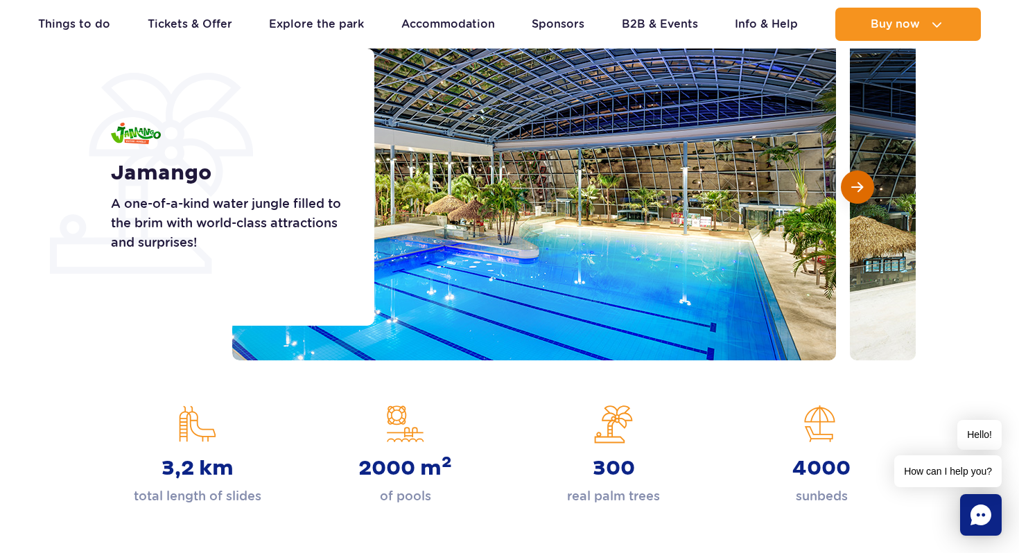
click at [852, 184] on span "Next slide" at bounding box center [857, 187] width 12 height 12
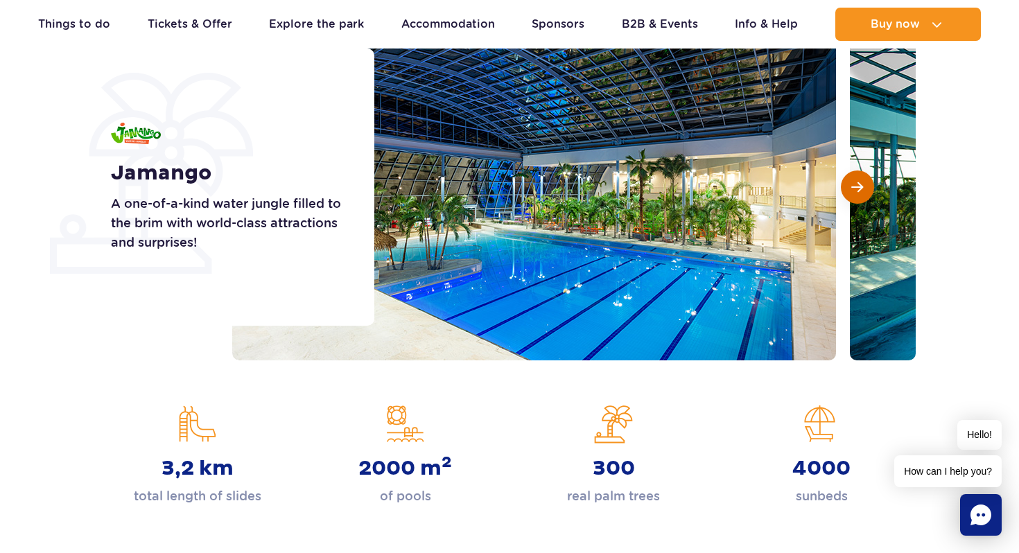
click at [852, 184] on span "Next slide" at bounding box center [857, 187] width 12 height 12
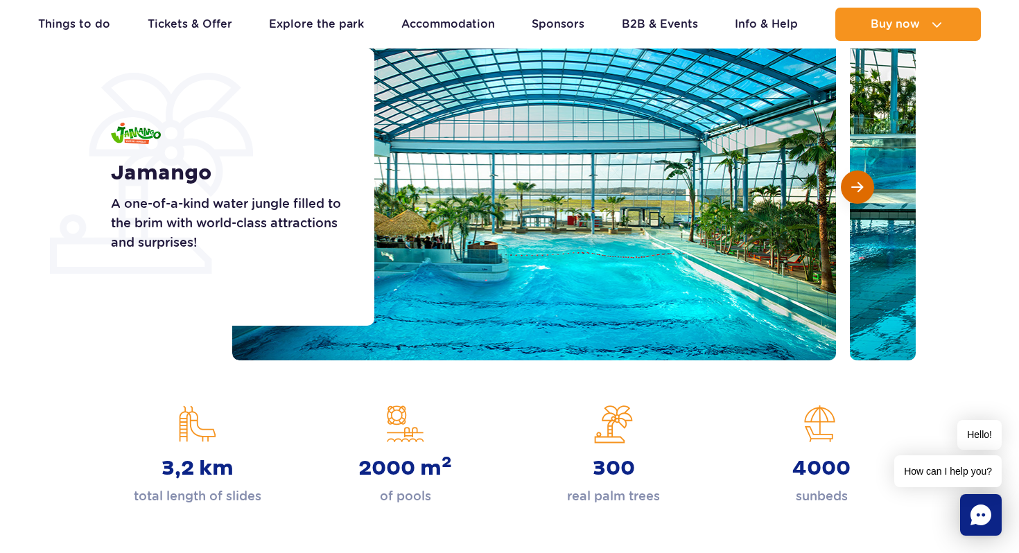
click at [852, 184] on span "Next slide" at bounding box center [857, 187] width 12 height 12
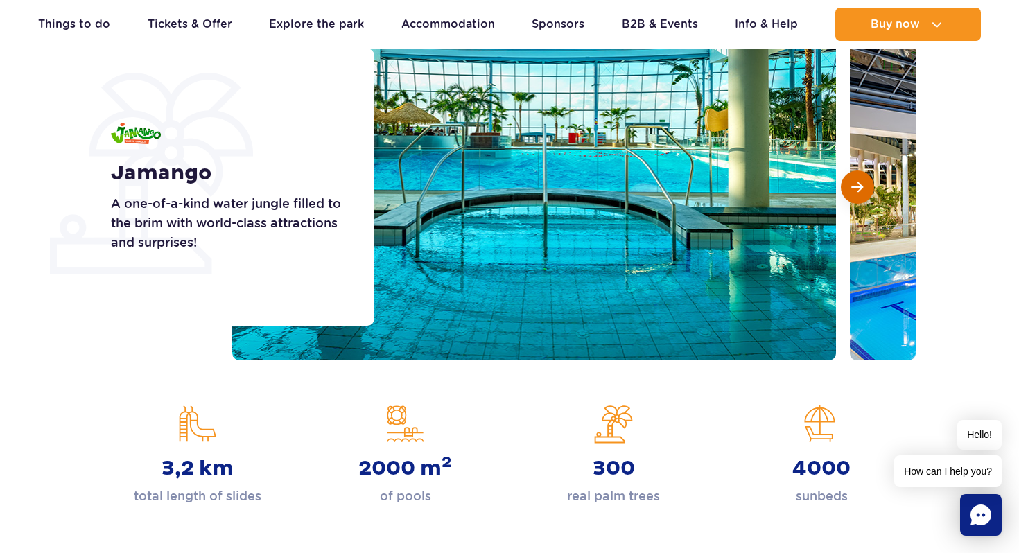
click at [852, 184] on span "Next slide" at bounding box center [857, 187] width 12 height 12
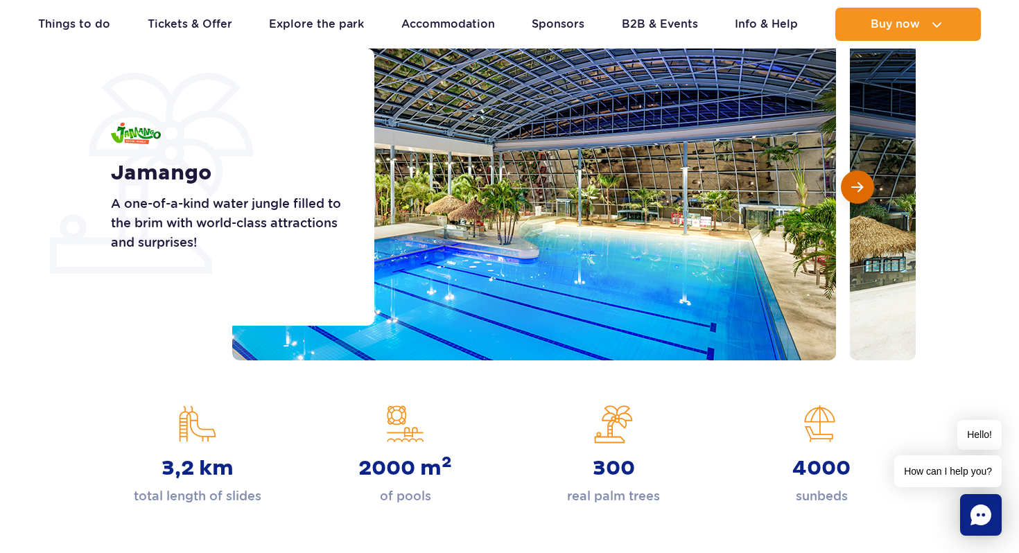
click at [852, 184] on span "Next slide" at bounding box center [857, 187] width 12 height 12
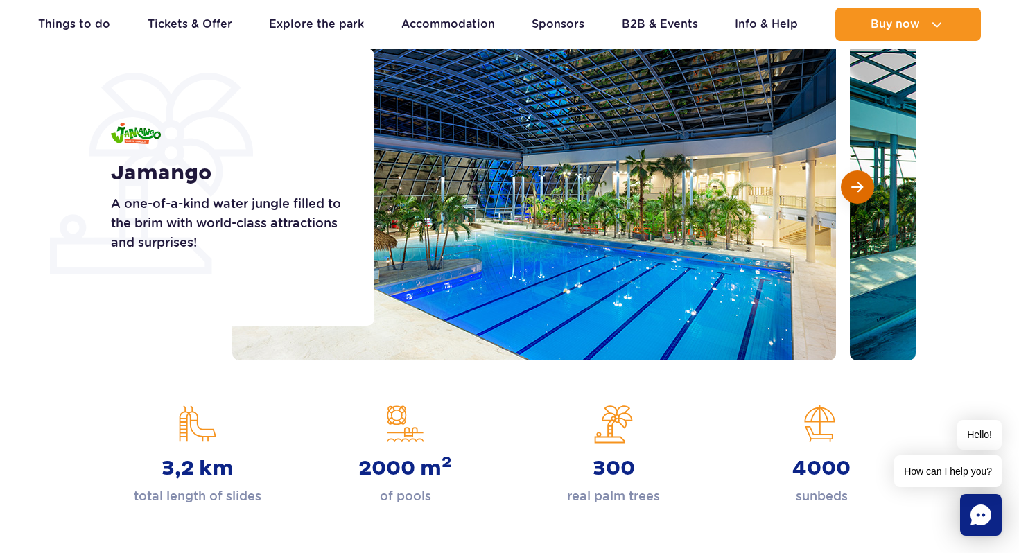
click at [852, 184] on span "Next slide" at bounding box center [857, 187] width 12 height 12
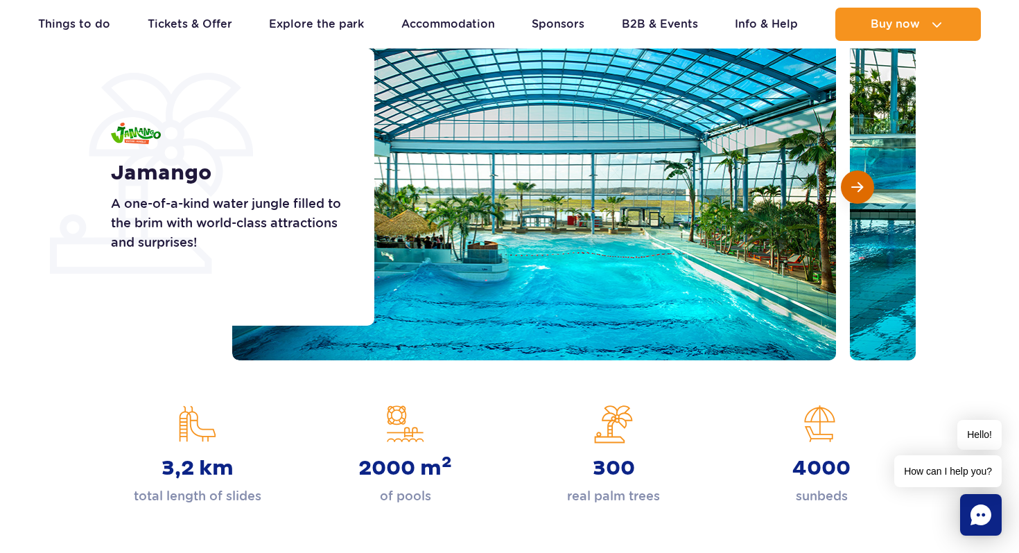
click at [852, 184] on span "Next slide" at bounding box center [857, 187] width 12 height 12
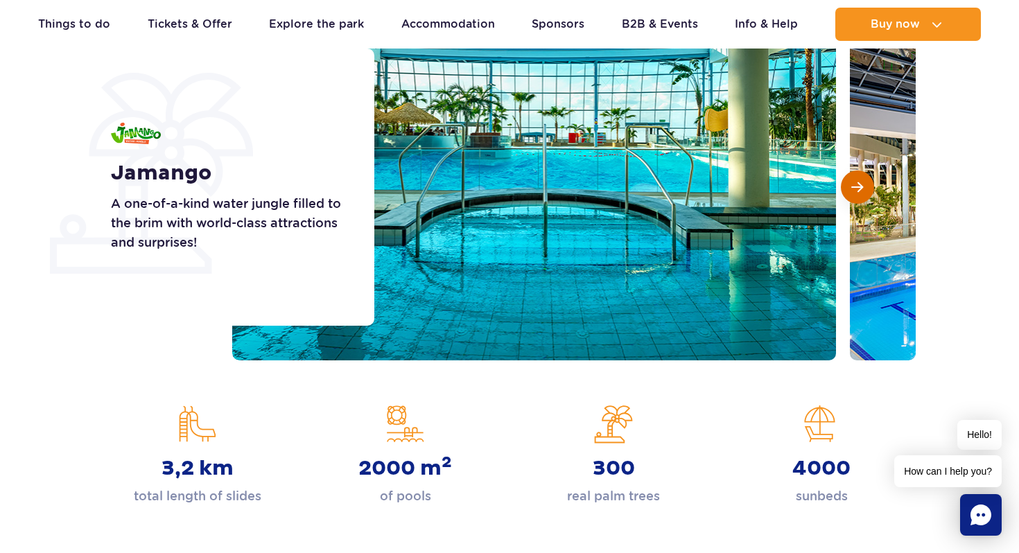
click at [852, 184] on span "Next slide" at bounding box center [857, 187] width 12 height 12
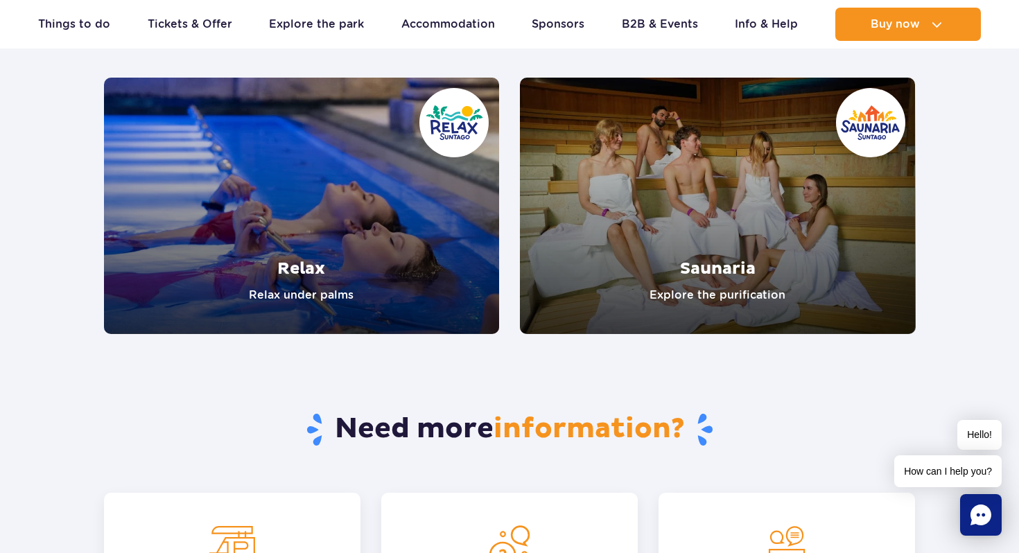
scroll to position [2840, 0]
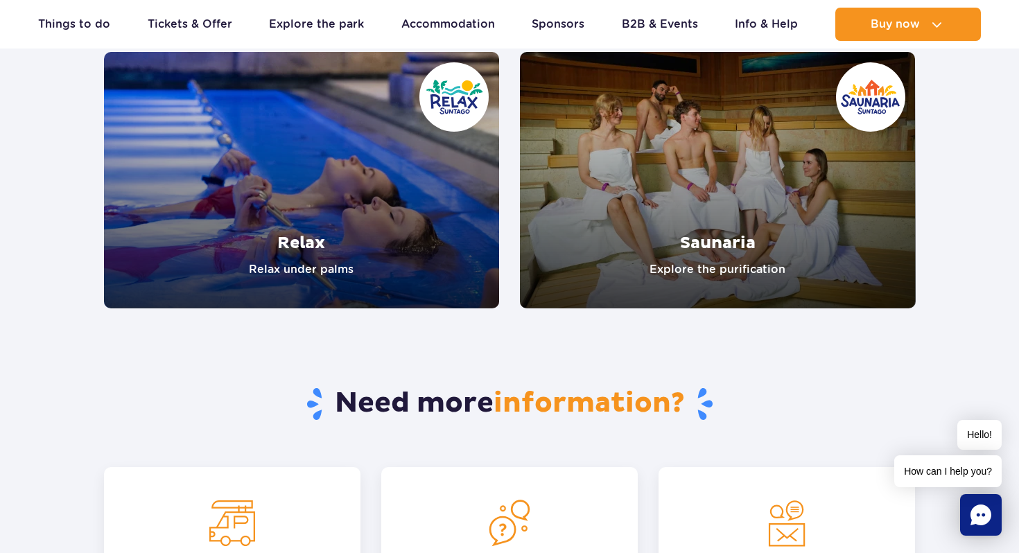
click at [284, 193] on link "Relax" at bounding box center [302, 180] width 396 height 256
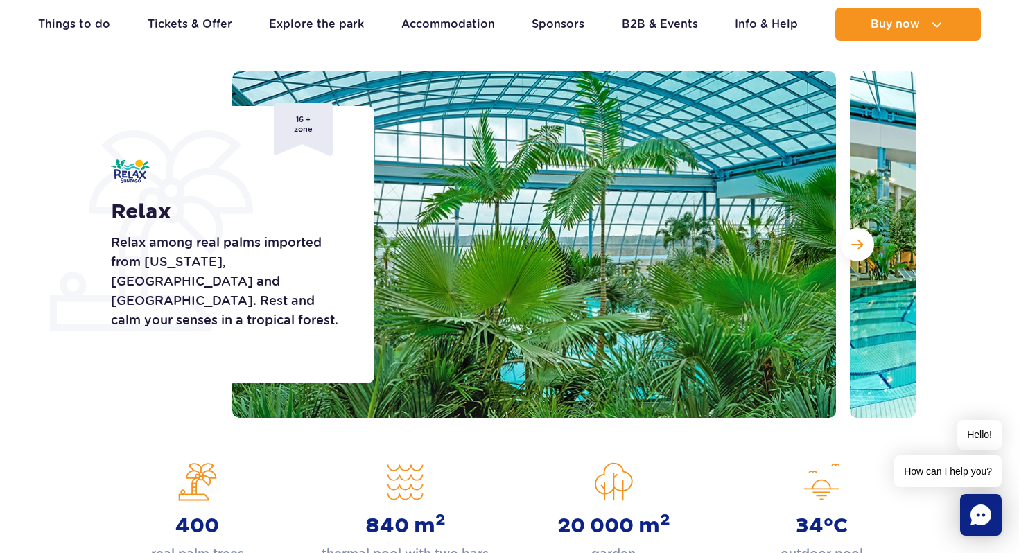
scroll to position [147, 0]
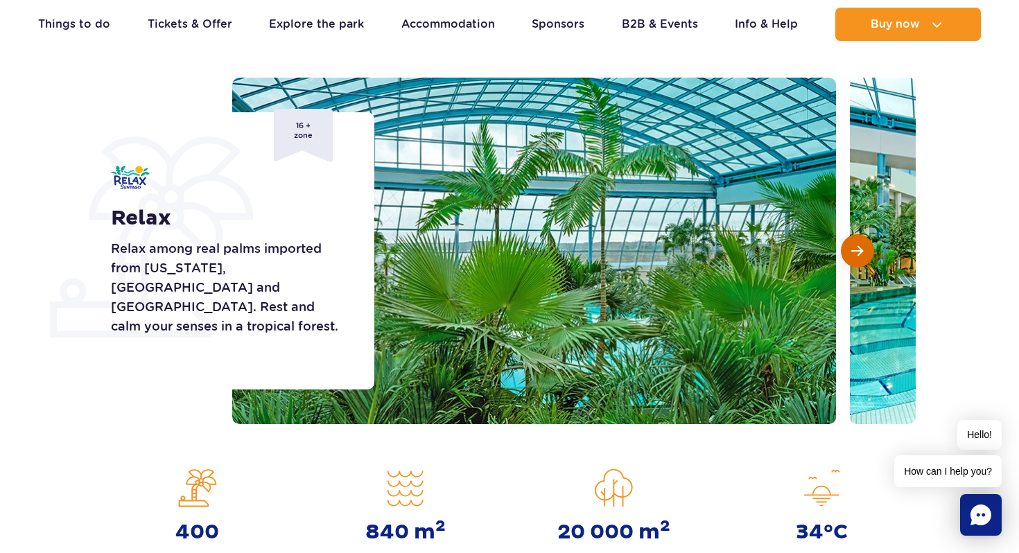
click at [855, 247] on span "Next slide" at bounding box center [857, 251] width 12 height 12
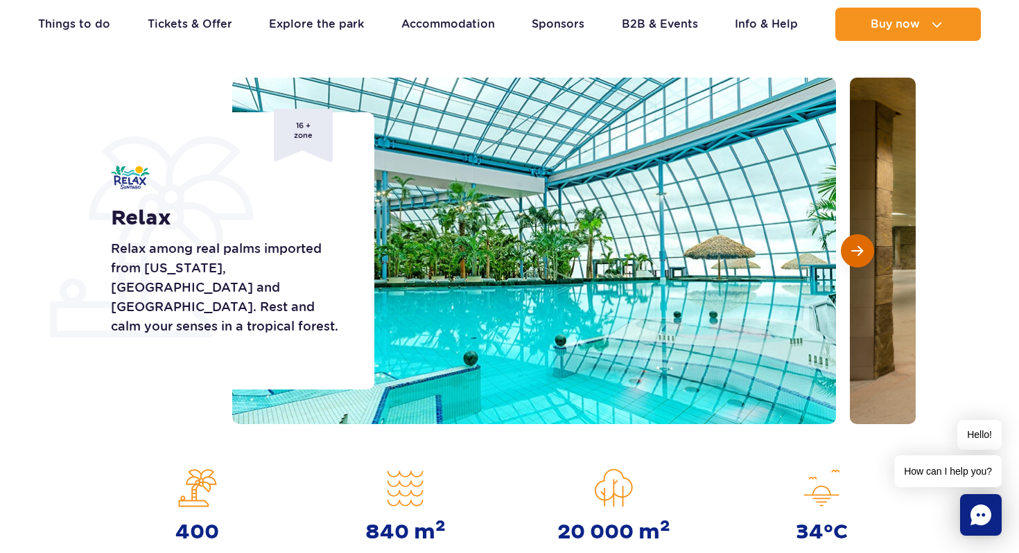
click at [855, 247] on span "Next slide" at bounding box center [857, 251] width 12 height 12
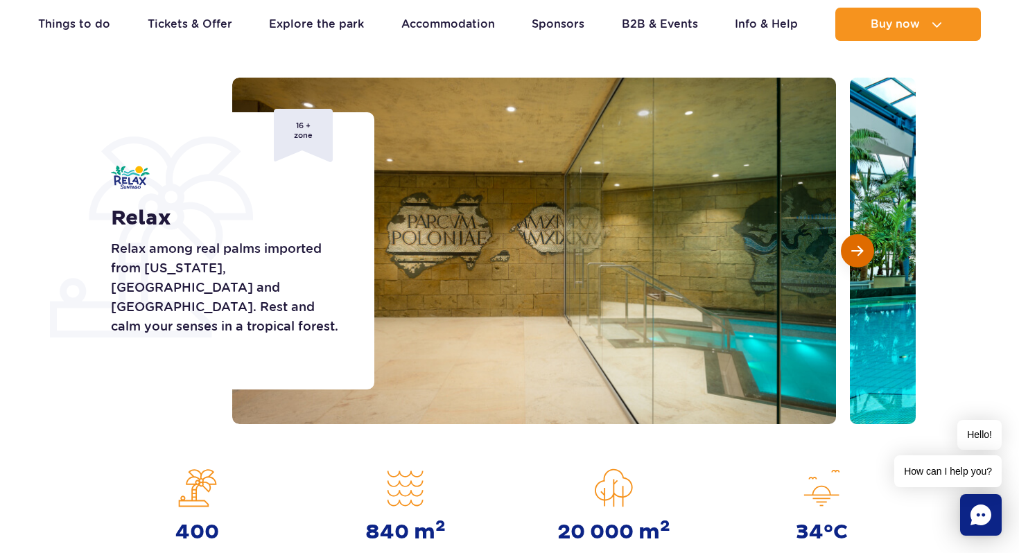
click at [855, 247] on span "Next slide" at bounding box center [857, 251] width 12 height 12
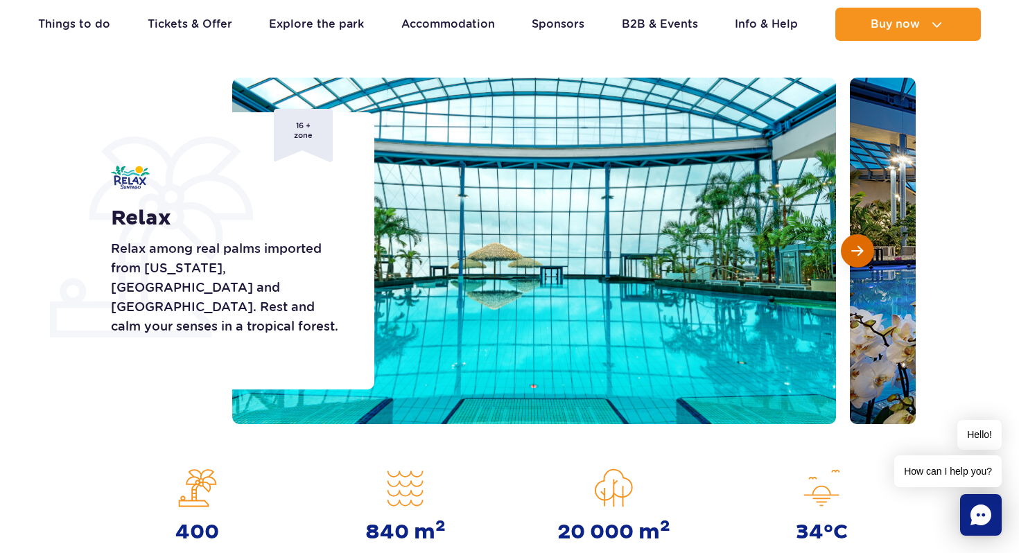
click at [855, 247] on span "Next slide" at bounding box center [857, 251] width 12 height 12
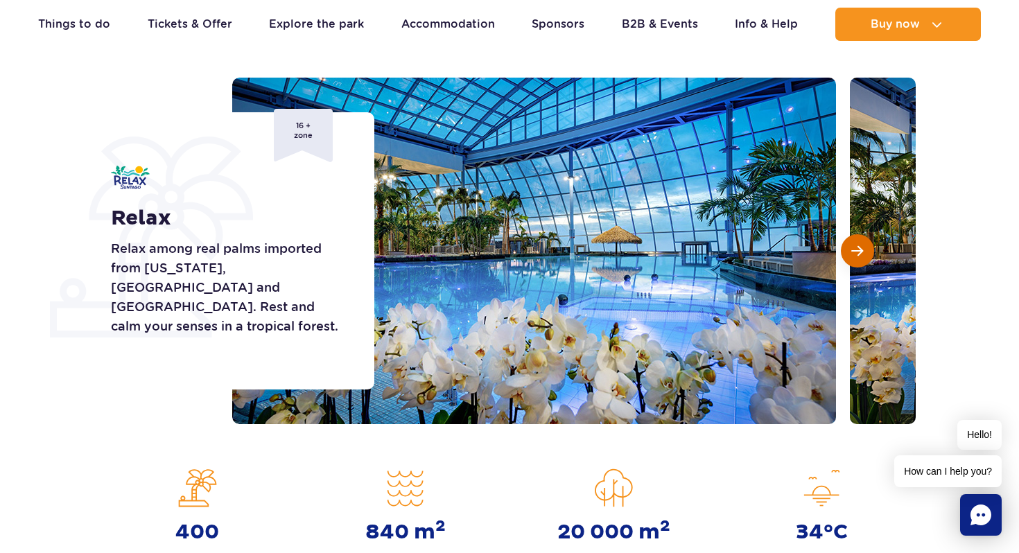
click at [855, 247] on span "Next slide" at bounding box center [857, 251] width 12 height 12
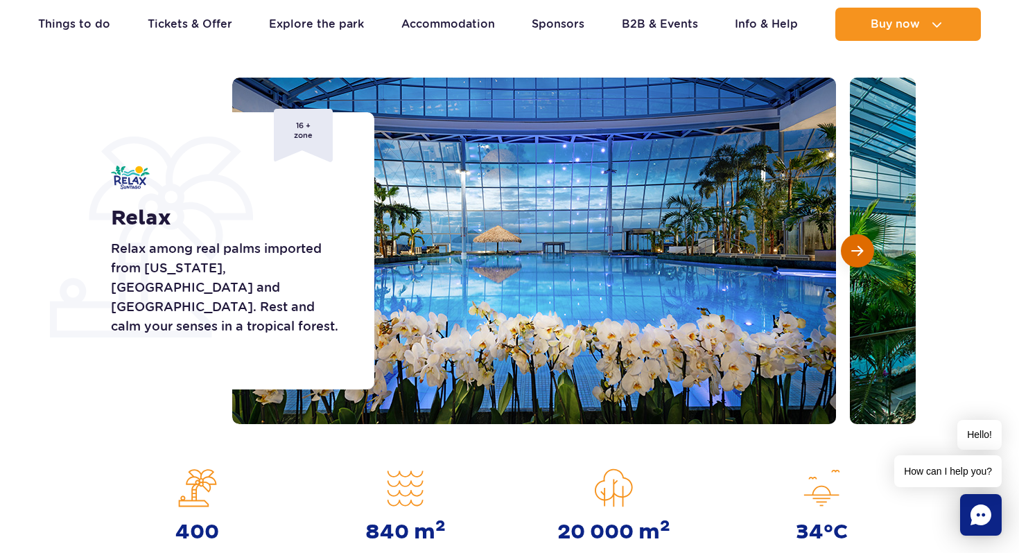
click at [855, 247] on span "Next slide" at bounding box center [857, 251] width 12 height 12
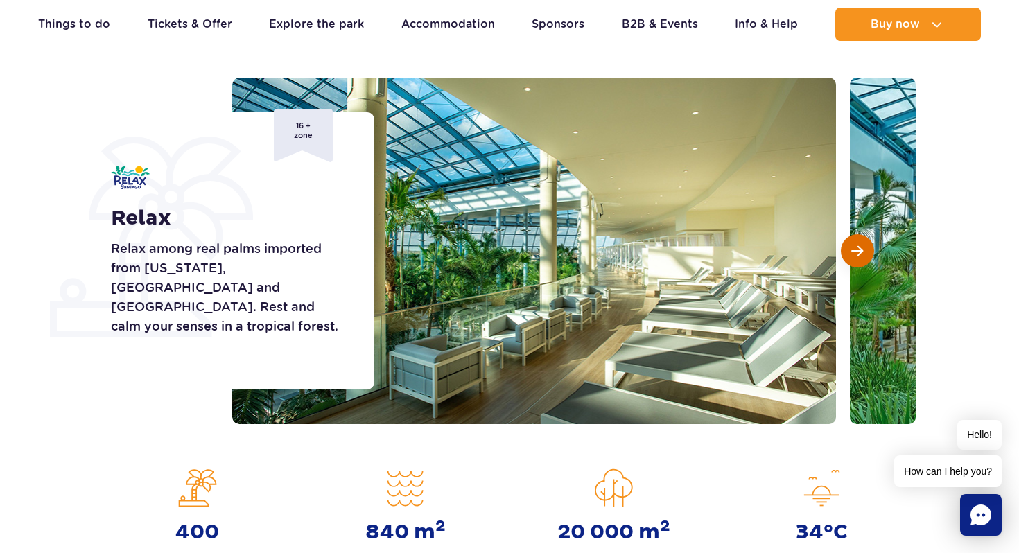
click at [855, 247] on span "Next slide" at bounding box center [857, 251] width 12 height 12
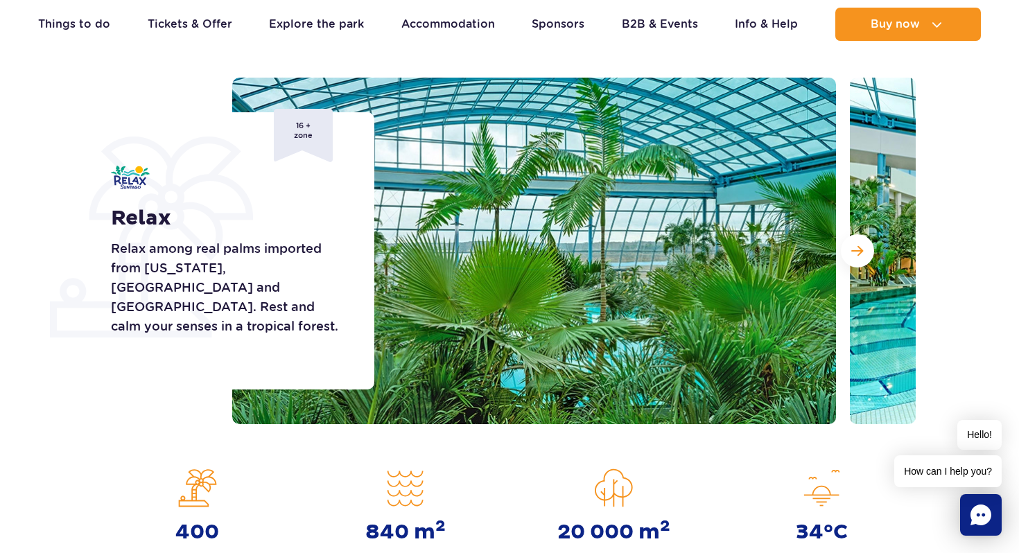
click at [408, 261] on img at bounding box center [534, 251] width 604 height 347
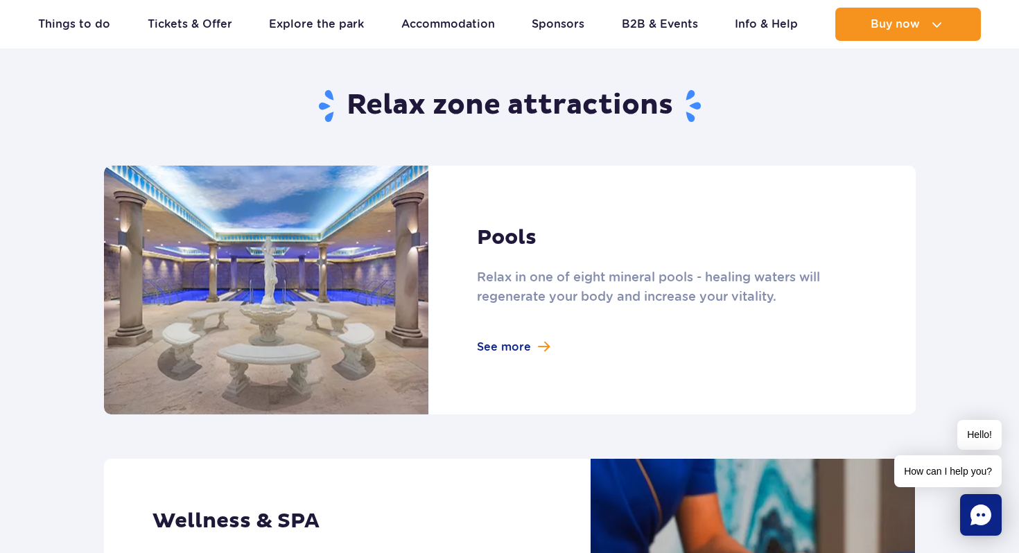
scroll to position [852, 0]
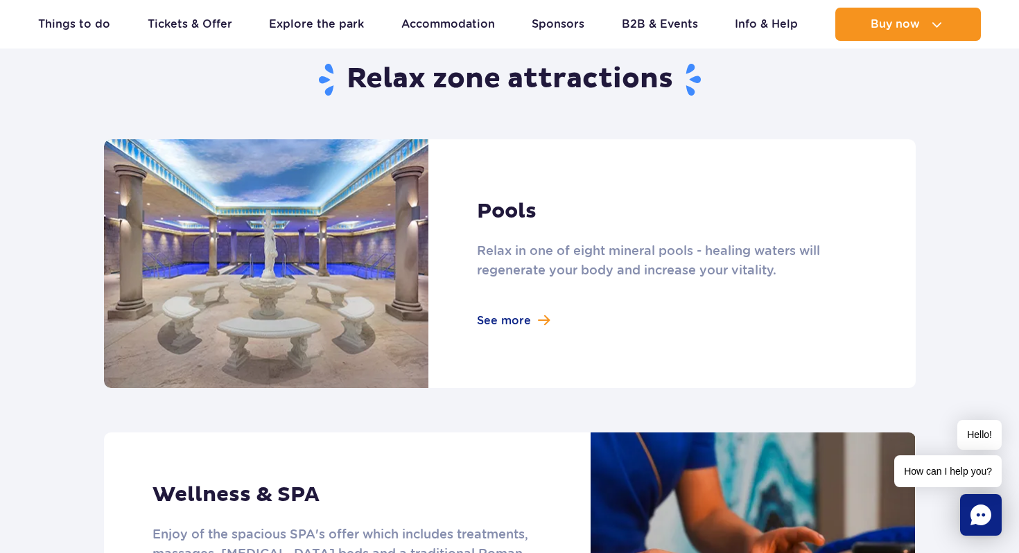
click at [496, 317] on link at bounding box center [510, 263] width 812 height 249
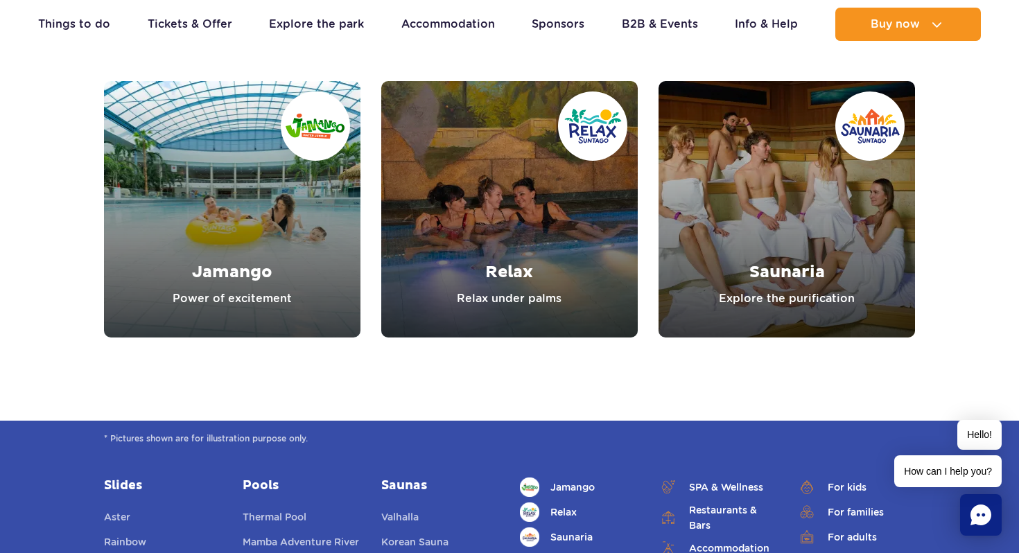
scroll to position [3798, 0]
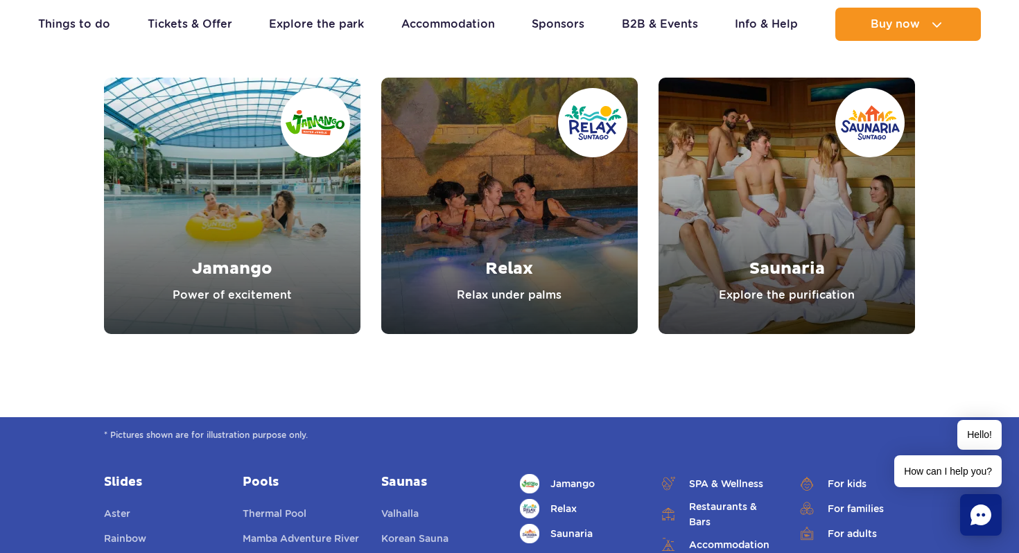
click at [493, 254] on link "Relax" at bounding box center [509, 206] width 256 height 256
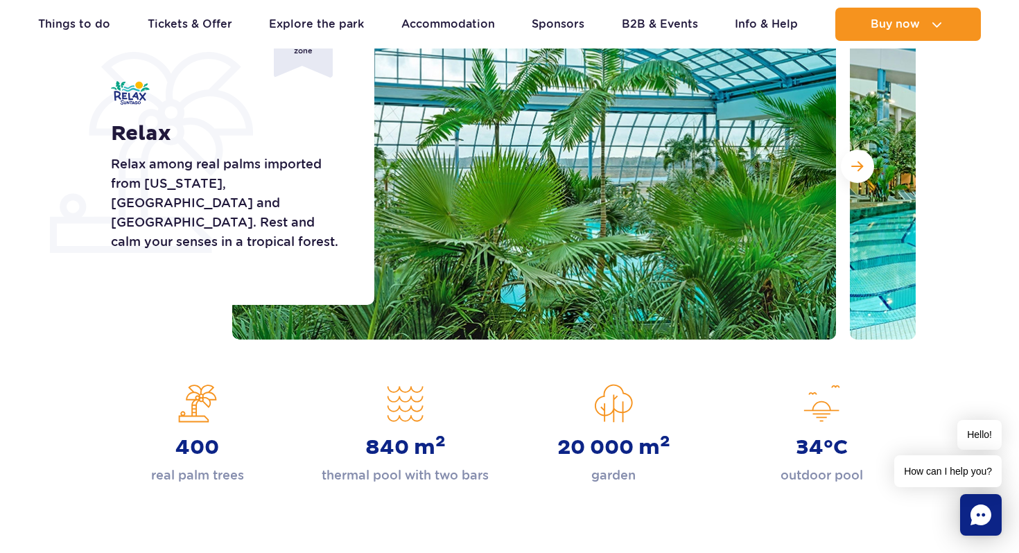
scroll to position [230, 0]
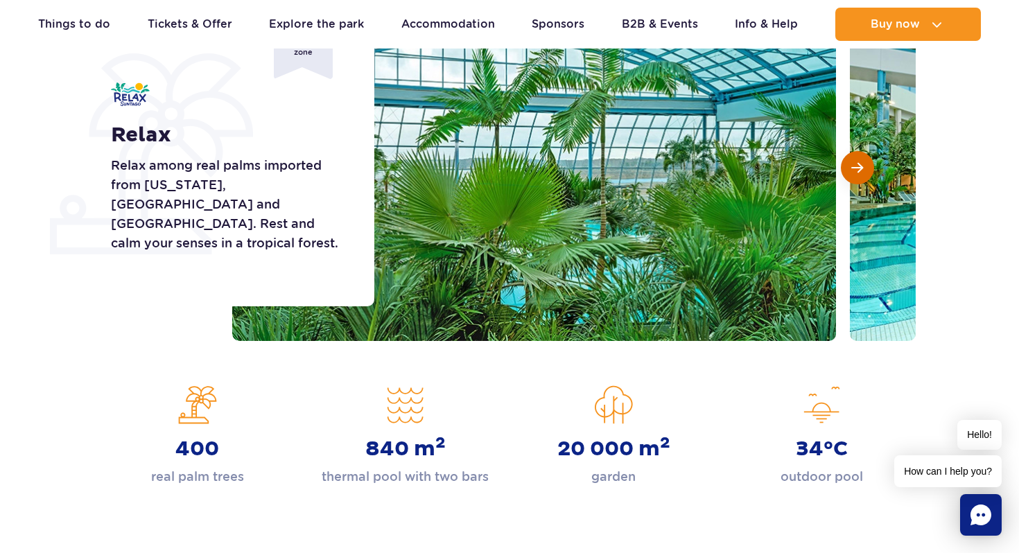
click at [861, 172] on span "Next slide" at bounding box center [857, 167] width 12 height 12
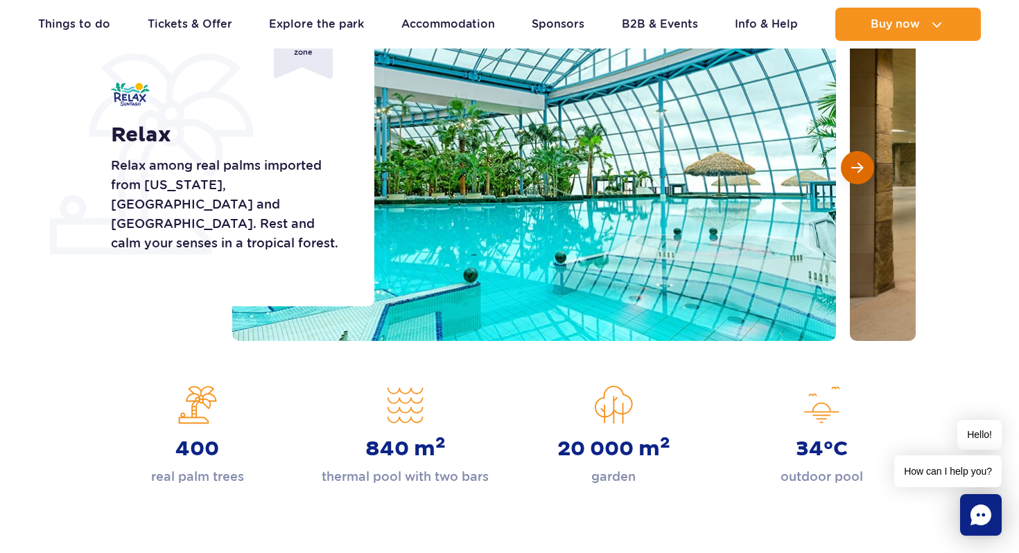
click at [861, 172] on span "Next slide" at bounding box center [857, 167] width 12 height 12
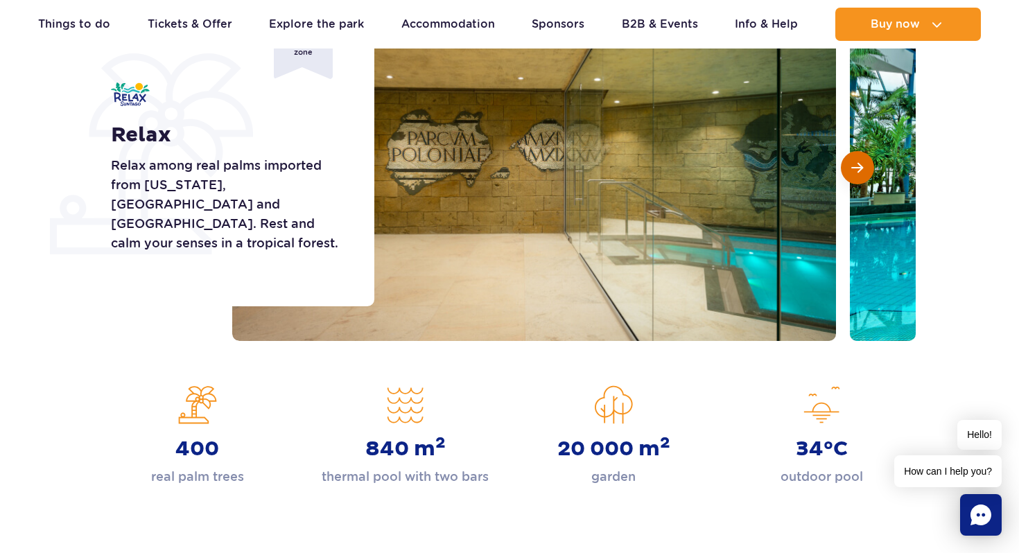
click at [861, 172] on span "Next slide" at bounding box center [857, 167] width 12 height 12
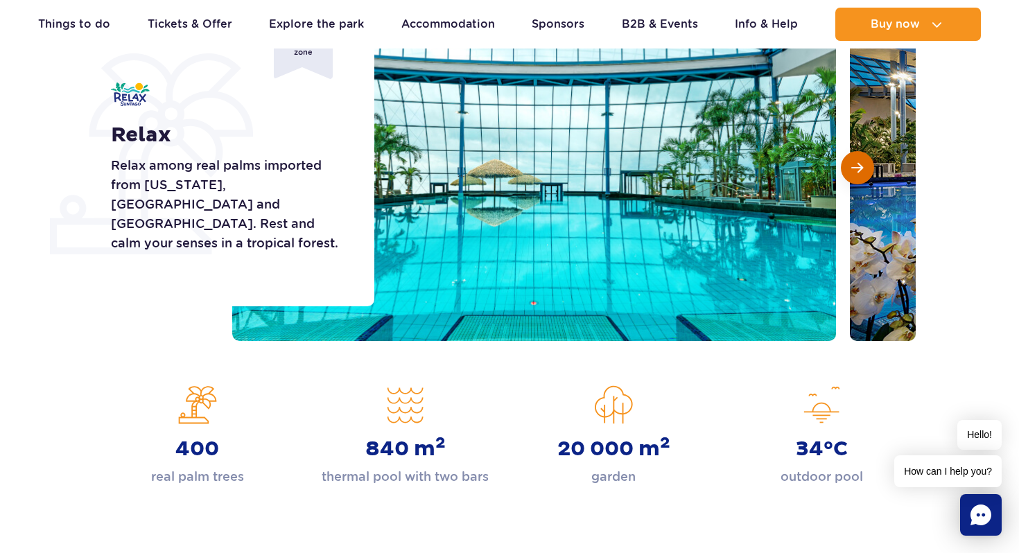
click at [861, 172] on span "Next slide" at bounding box center [857, 167] width 12 height 12
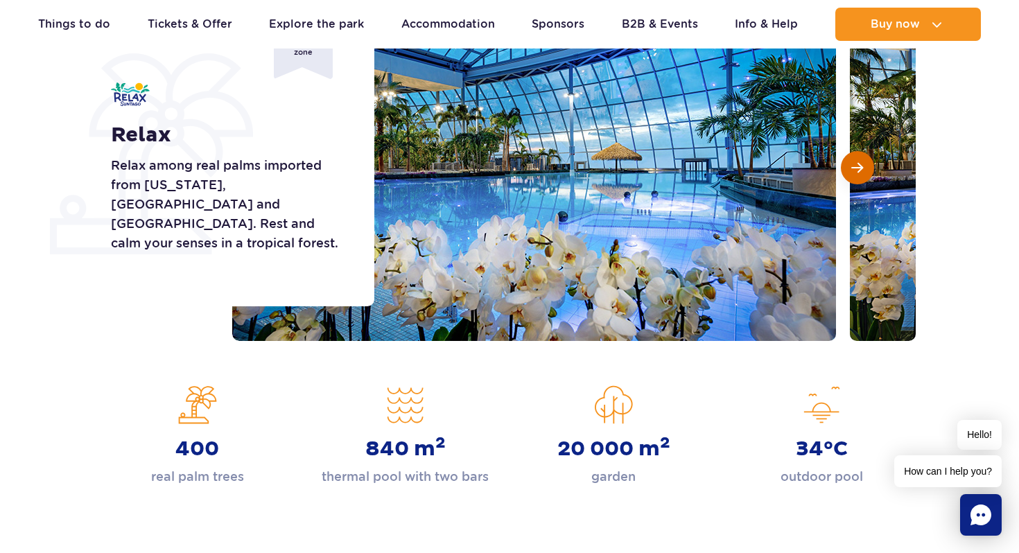
click at [861, 172] on span "Next slide" at bounding box center [857, 167] width 12 height 12
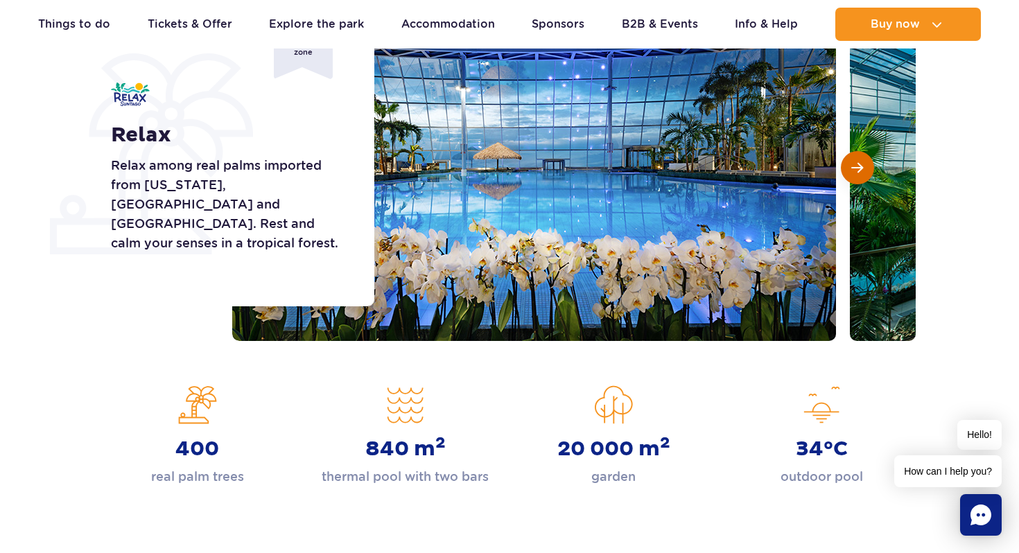
click at [861, 172] on span "Next slide" at bounding box center [857, 167] width 12 height 12
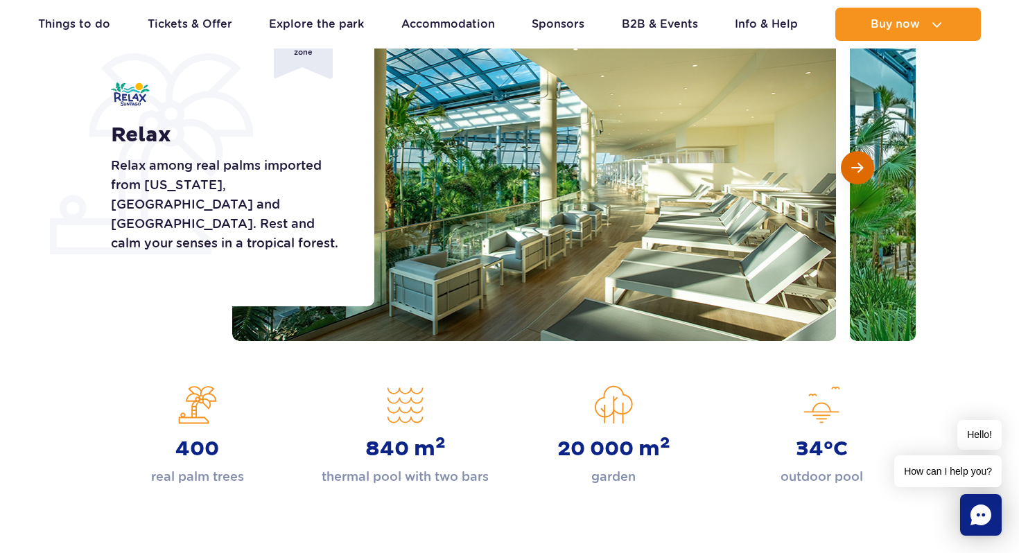
click at [860, 171] on span "Next slide" at bounding box center [857, 167] width 12 height 12
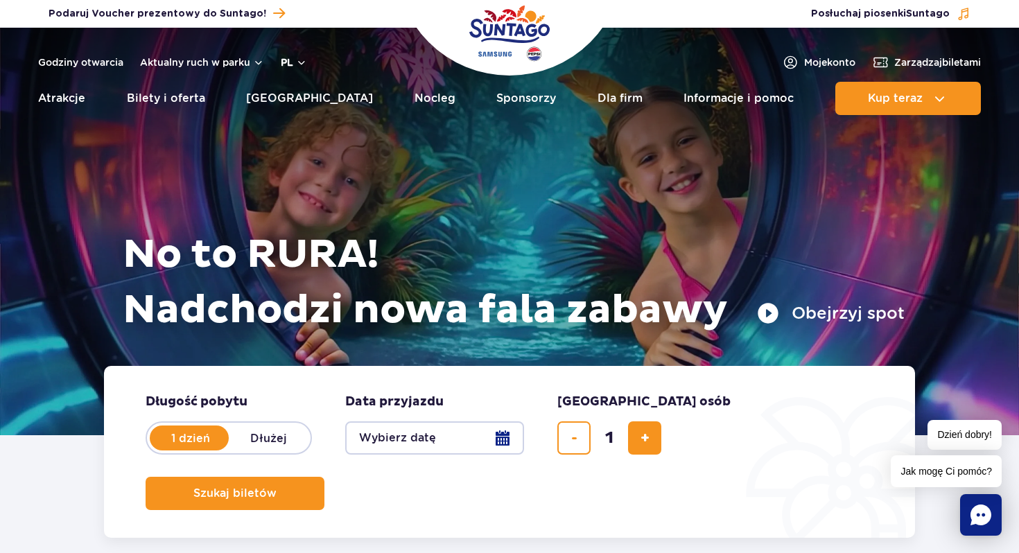
click at [298, 64] on button "pl" at bounding box center [294, 62] width 26 height 14
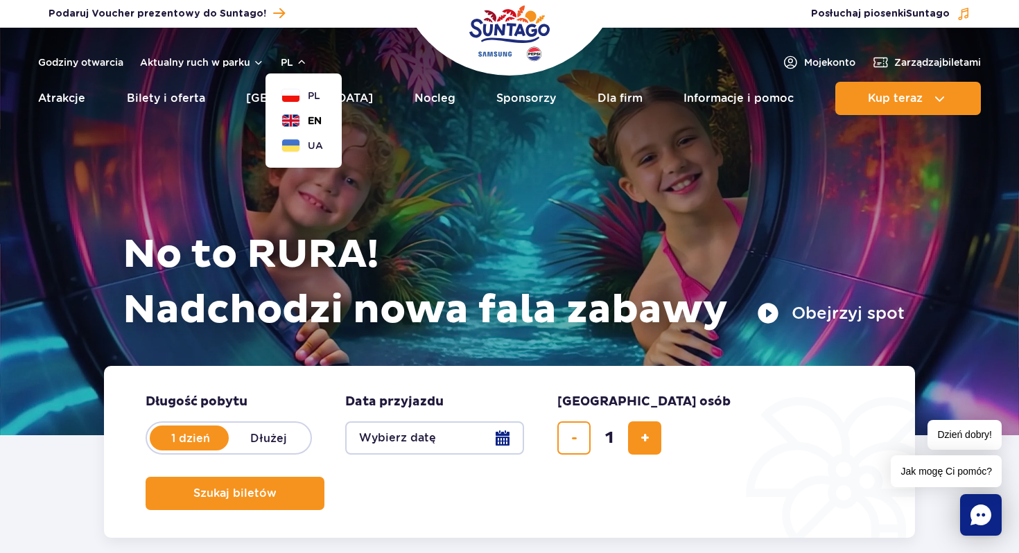
click at [304, 114] on button "EN" at bounding box center [302, 121] width 40 height 14
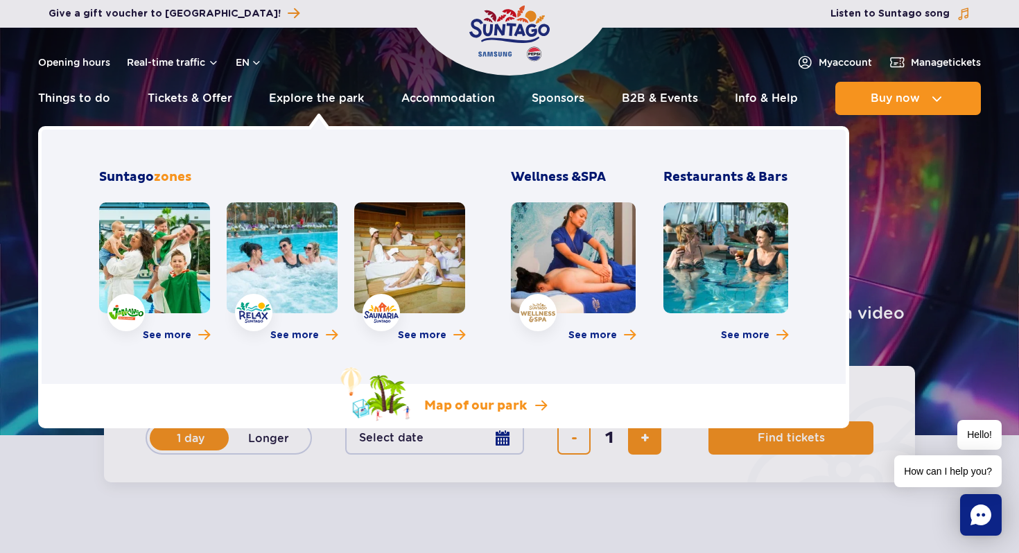
click at [435, 399] on p "Map of our park" at bounding box center [475, 406] width 103 height 17
click at [437, 393] on link "Map of our park" at bounding box center [444, 394] width 206 height 54
click at [396, 283] on link at bounding box center [409, 257] width 111 height 111
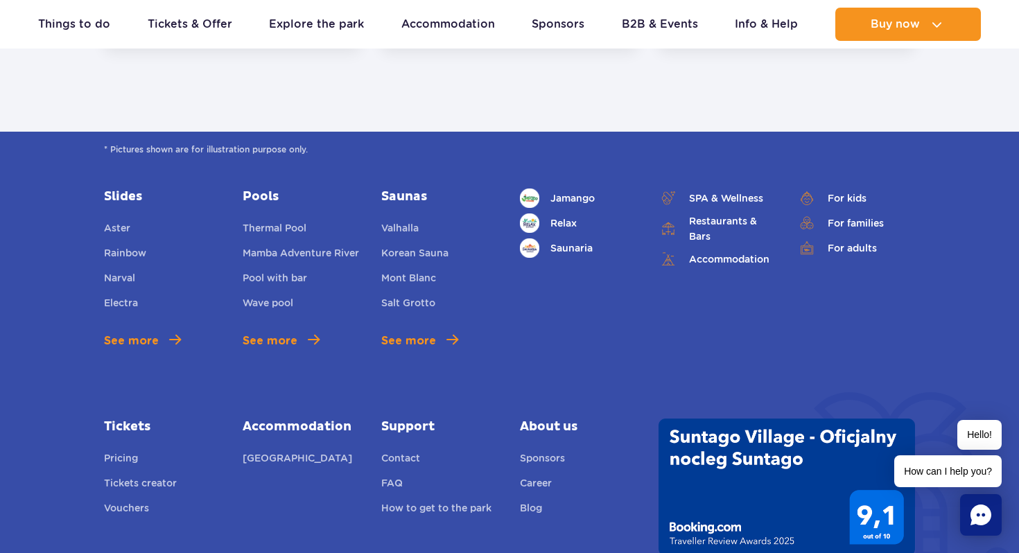
scroll to position [3292, 0]
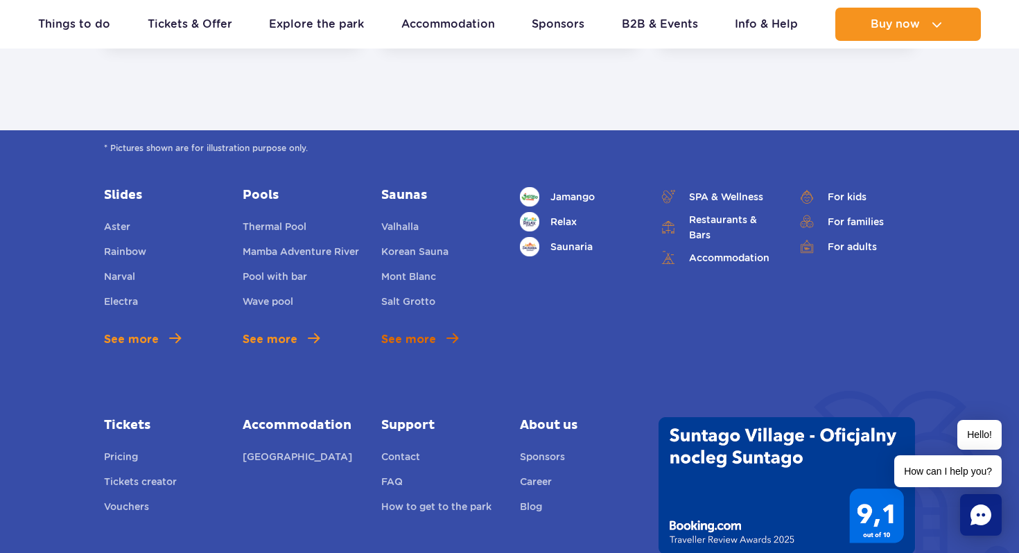
click at [408, 331] on span "See more" at bounding box center [408, 339] width 55 height 17
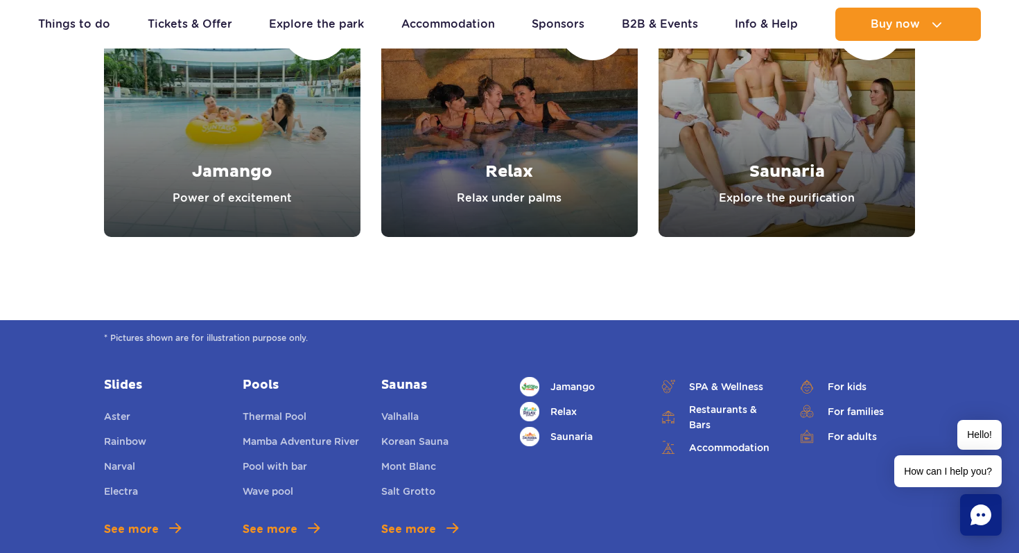
scroll to position [4648, 0]
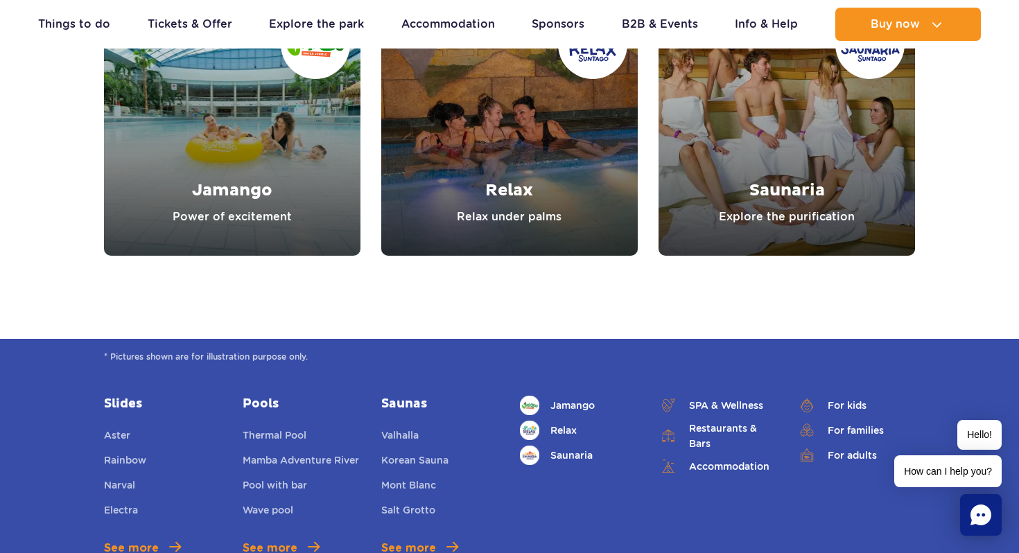
click at [809, 164] on link "Saunaria" at bounding box center [786, 127] width 256 height 256
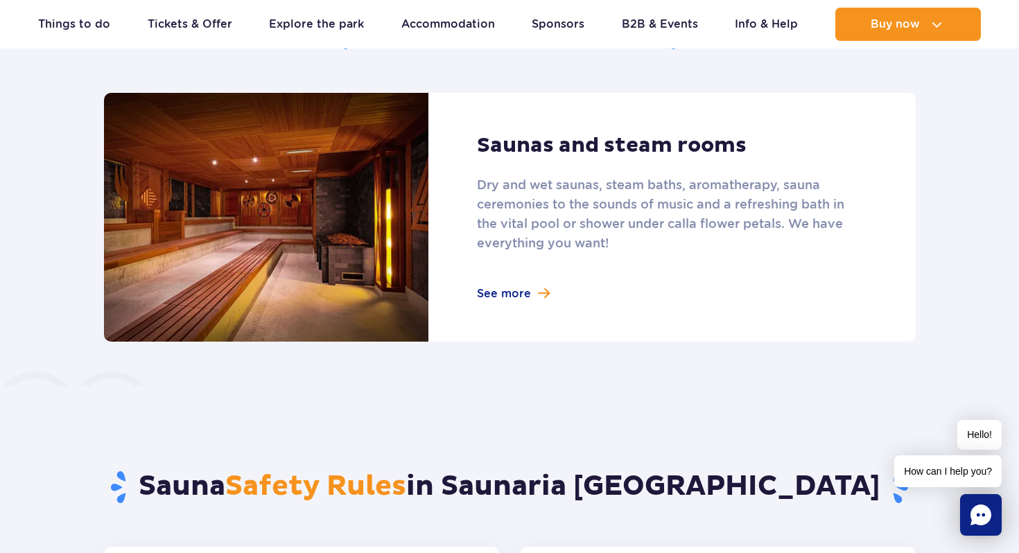
scroll to position [967, 0]
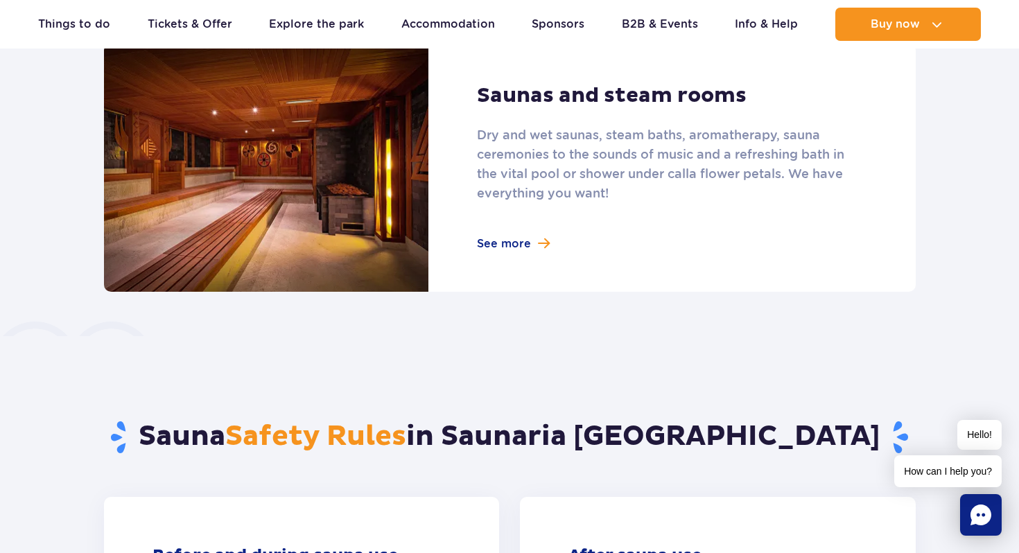
click at [501, 244] on link at bounding box center [510, 167] width 812 height 249
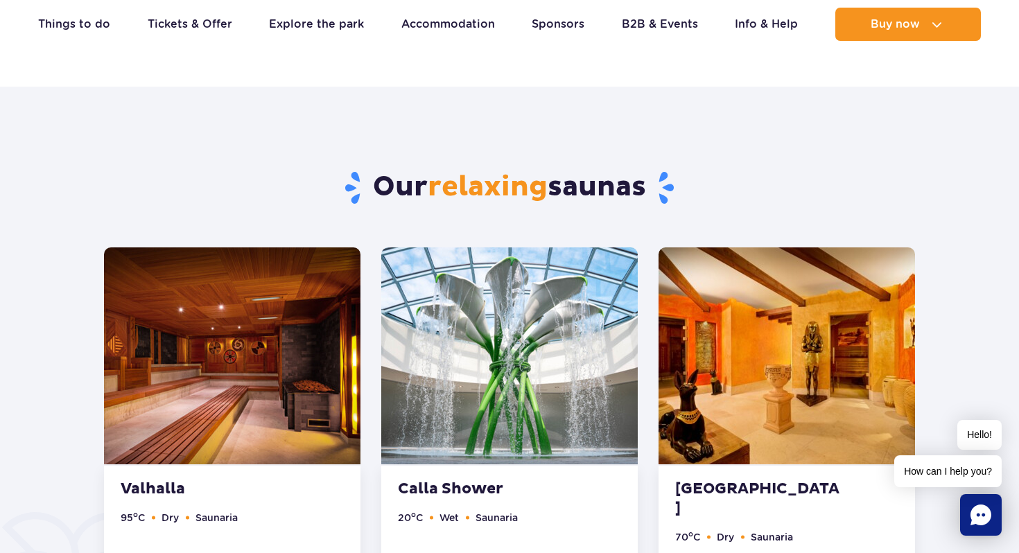
scroll to position [273, 0]
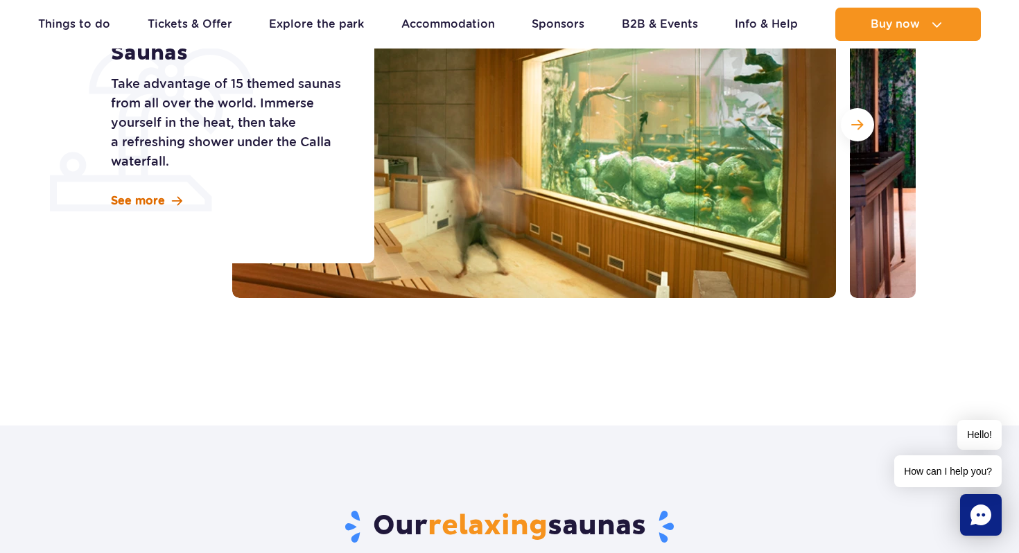
click at [161, 203] on span "See more" at bounding box center [138, 200] width 54 height 15
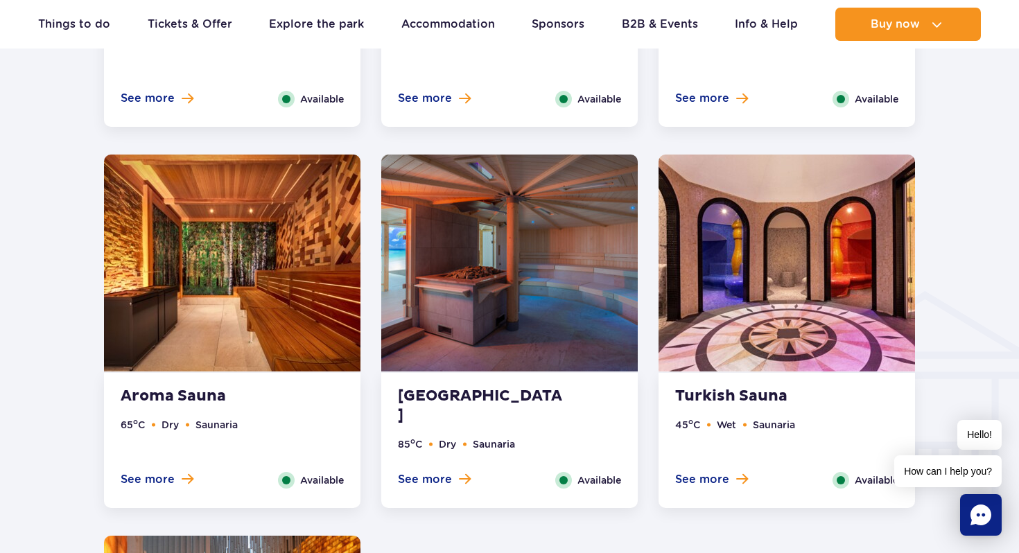
scroll to position [1471, 0]
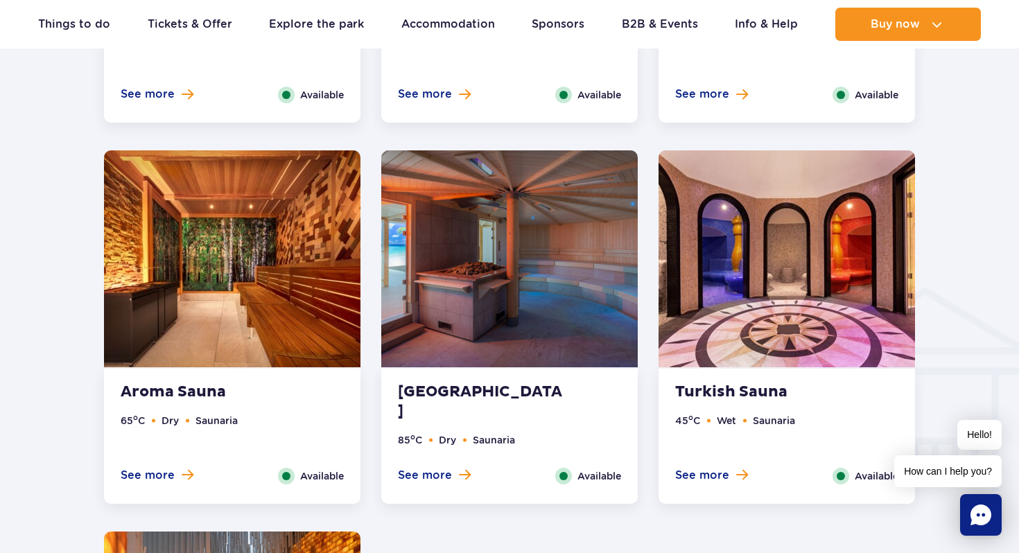
click at [967, 476] on span "How can I help you?" at bounding box center [947, 471] width 107 height 32
